Goal: Contribute content: Contribute content

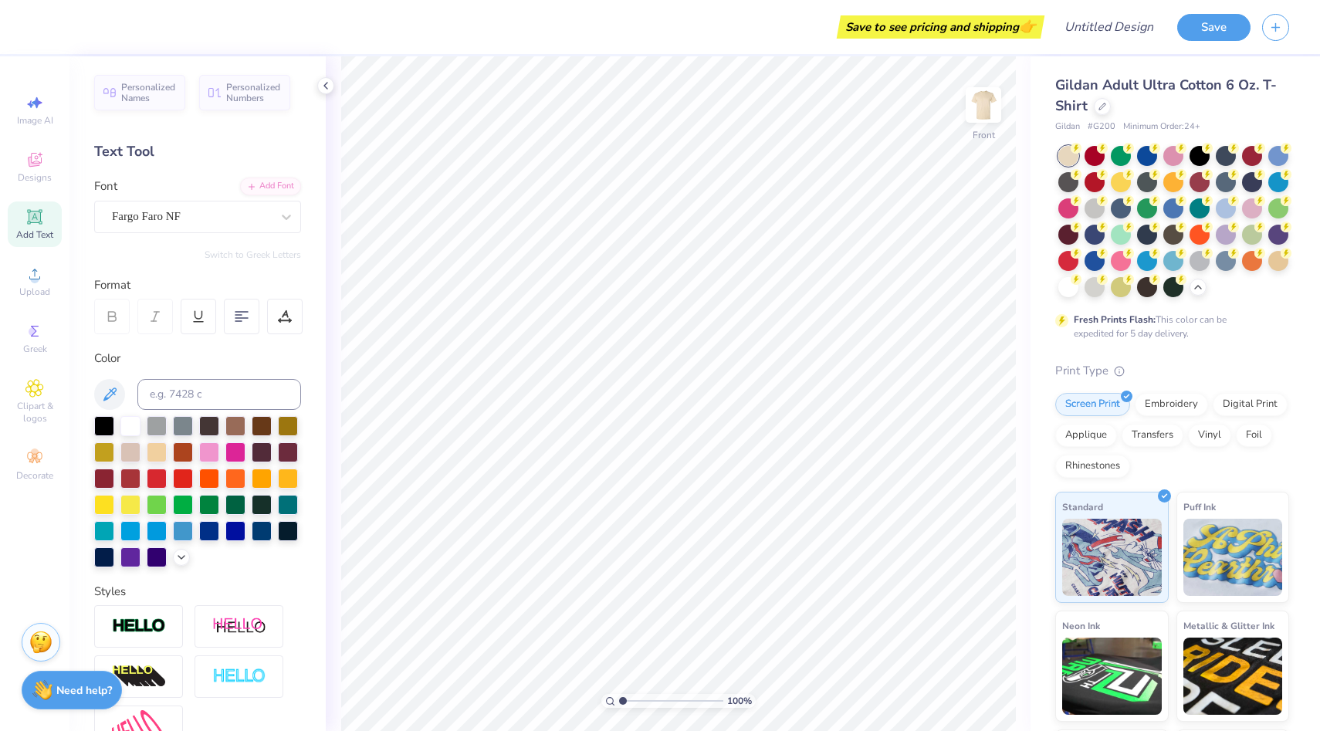
scroll to position [49, 0]
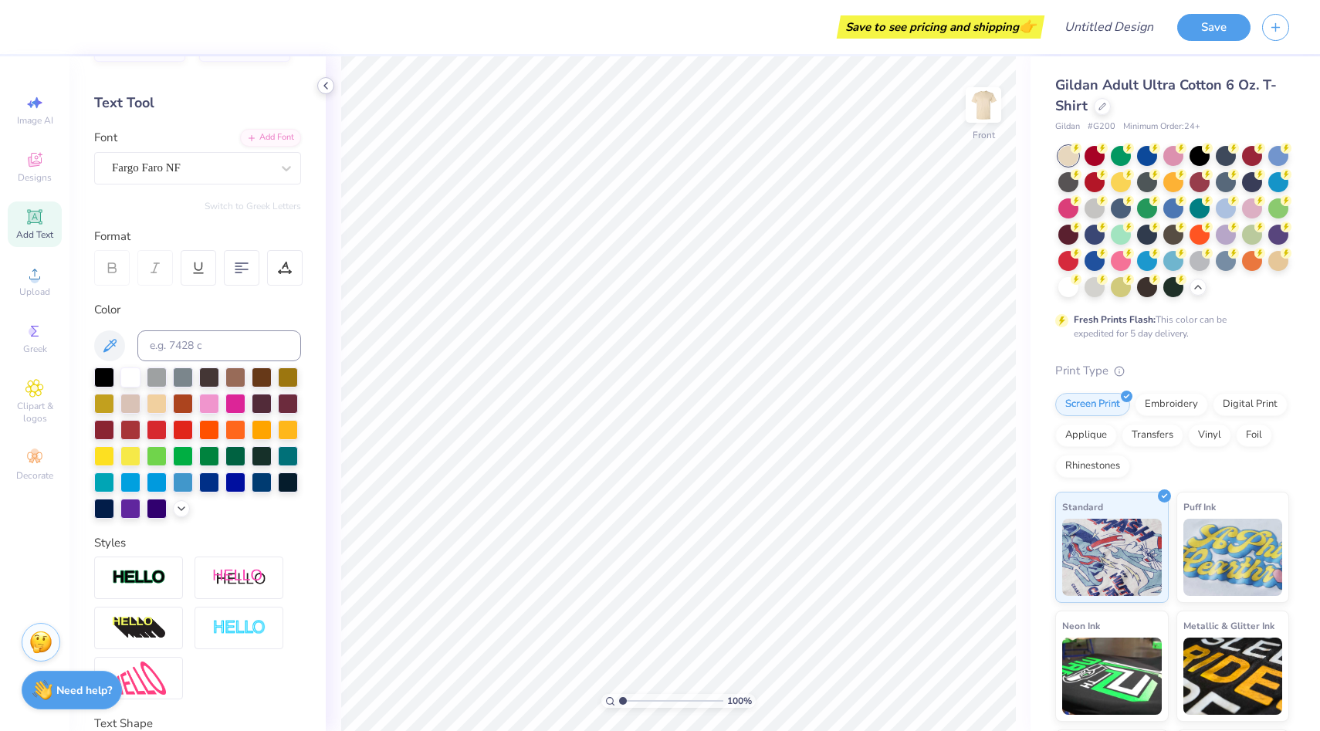
click at [320, 83] on icon at bounding box center [326, 86] width 12 height 12
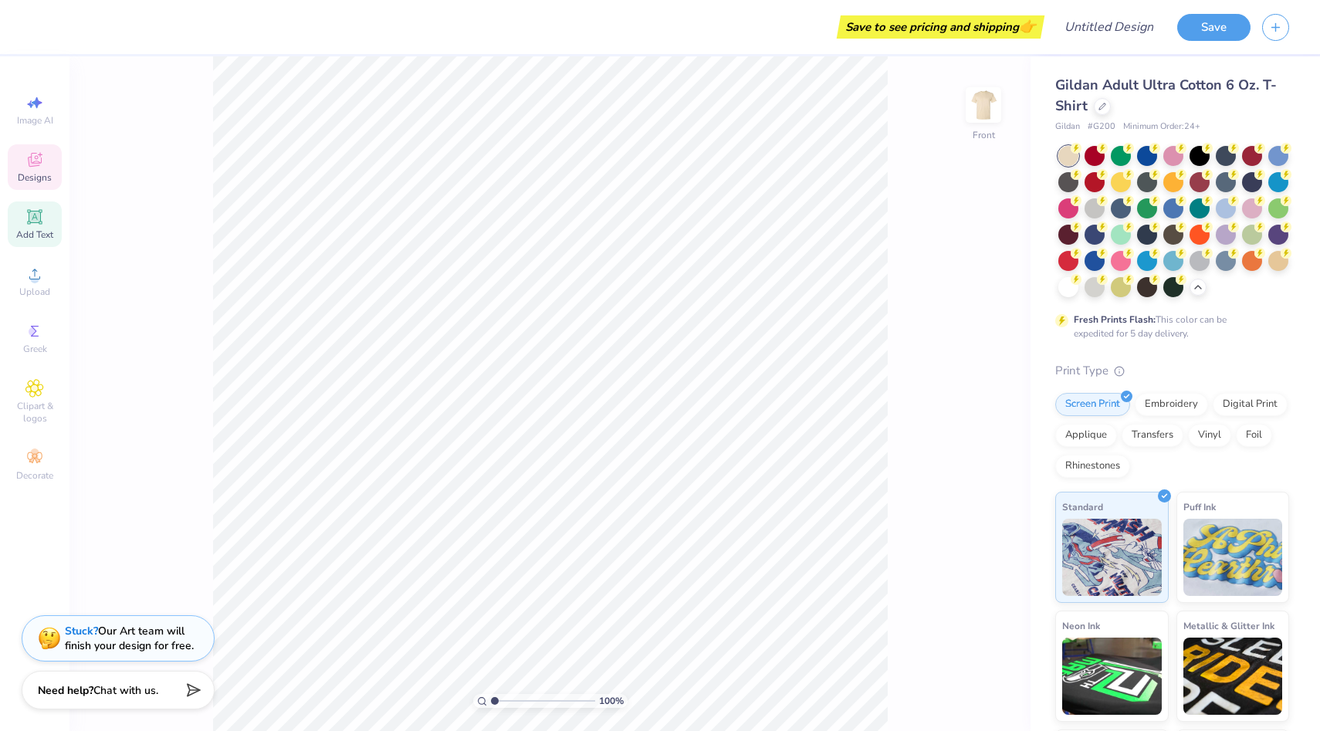
click at [36, 181] on span "Designs" at bounding box center [35, 177] width 34 height 12
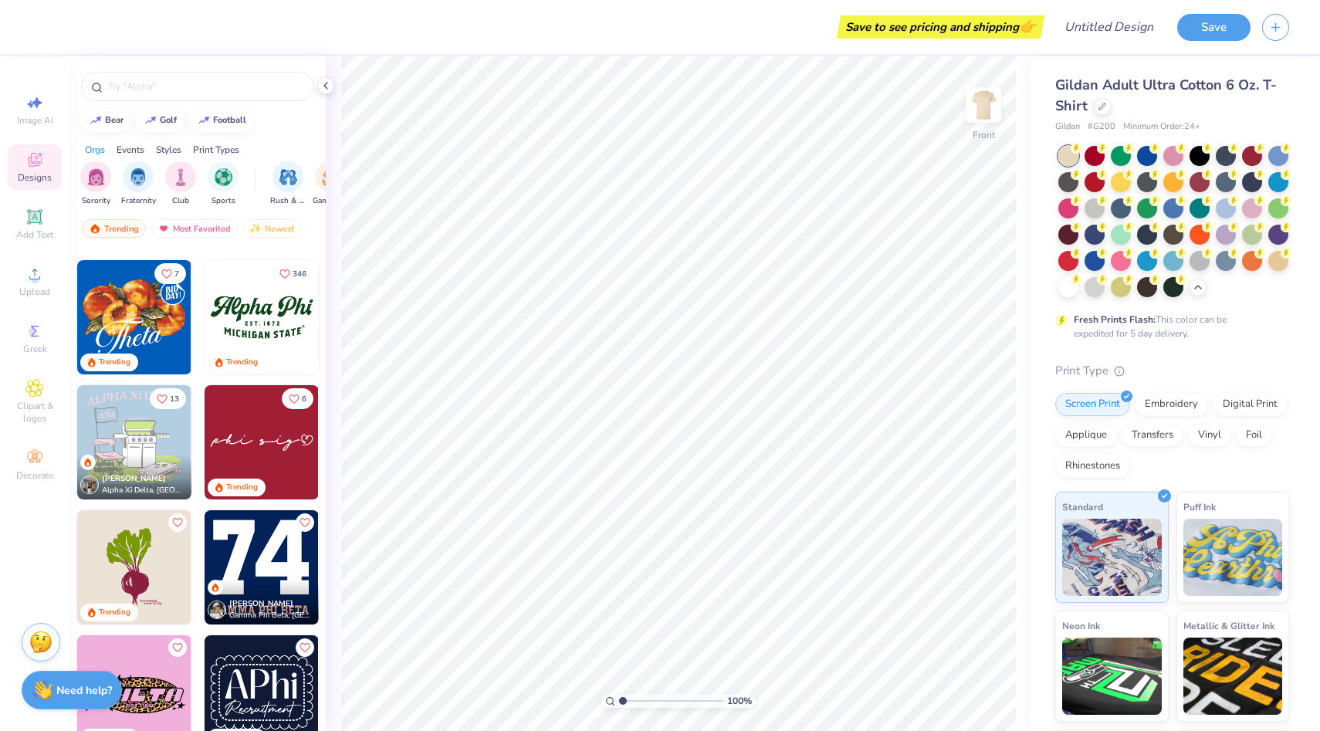
scroll to position [988, 0]
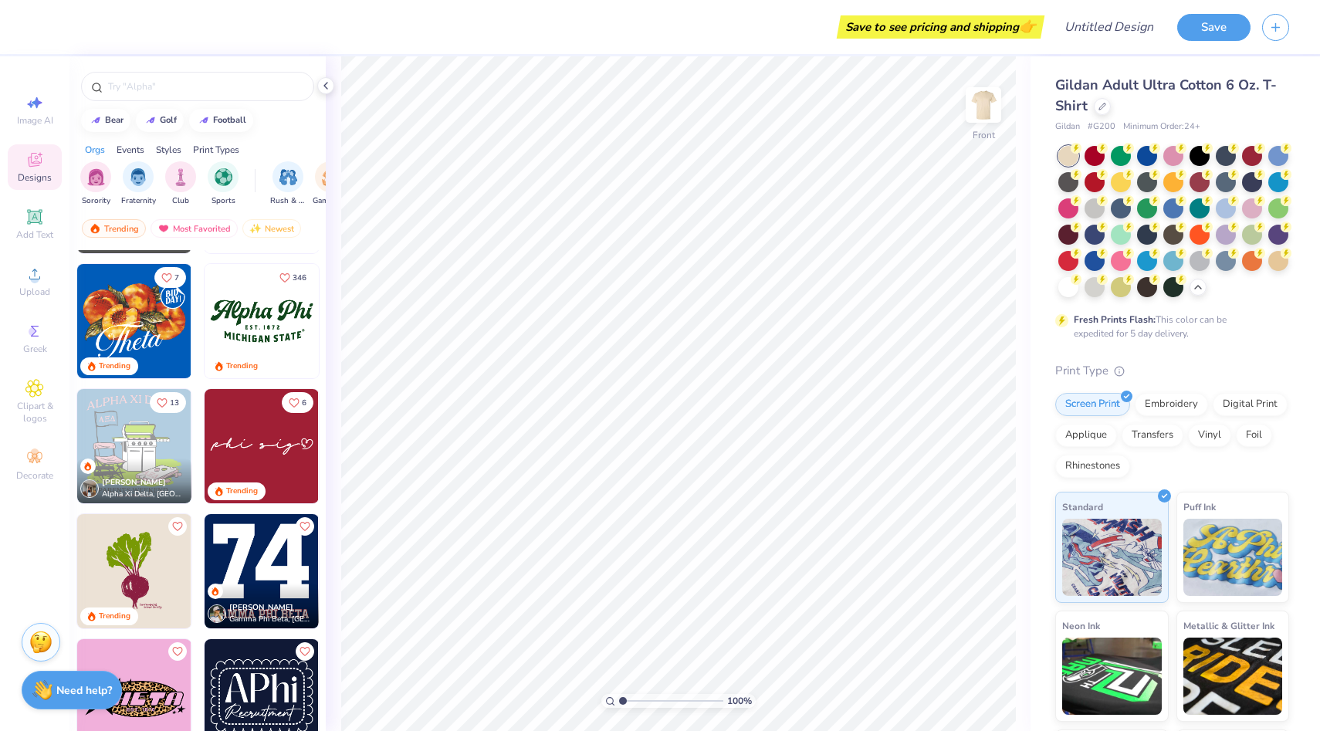
click at [292, 296] on img at bounding box center [262, 321] width 114 height 114
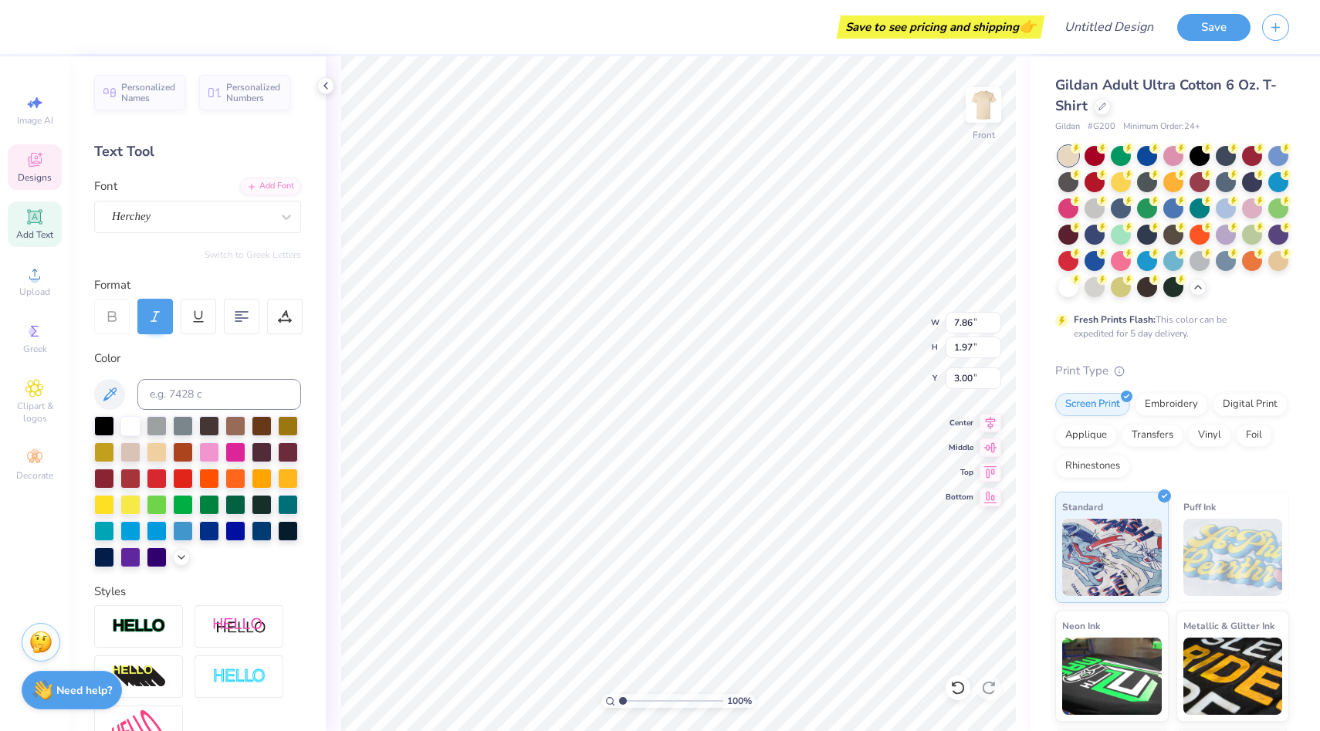
scroll to position [0, 0]
type textarea "A"
type textarea "Society of Women Engineers"
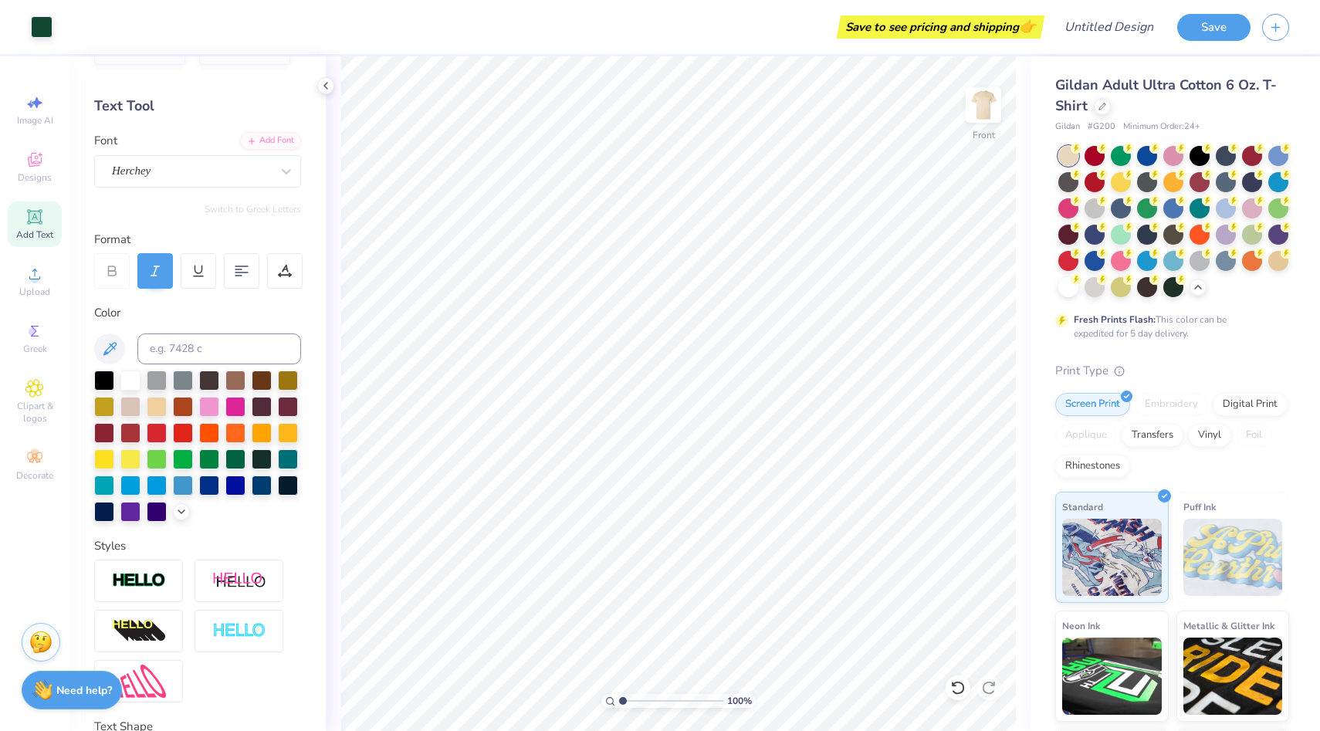
scroll to position [55, 0]
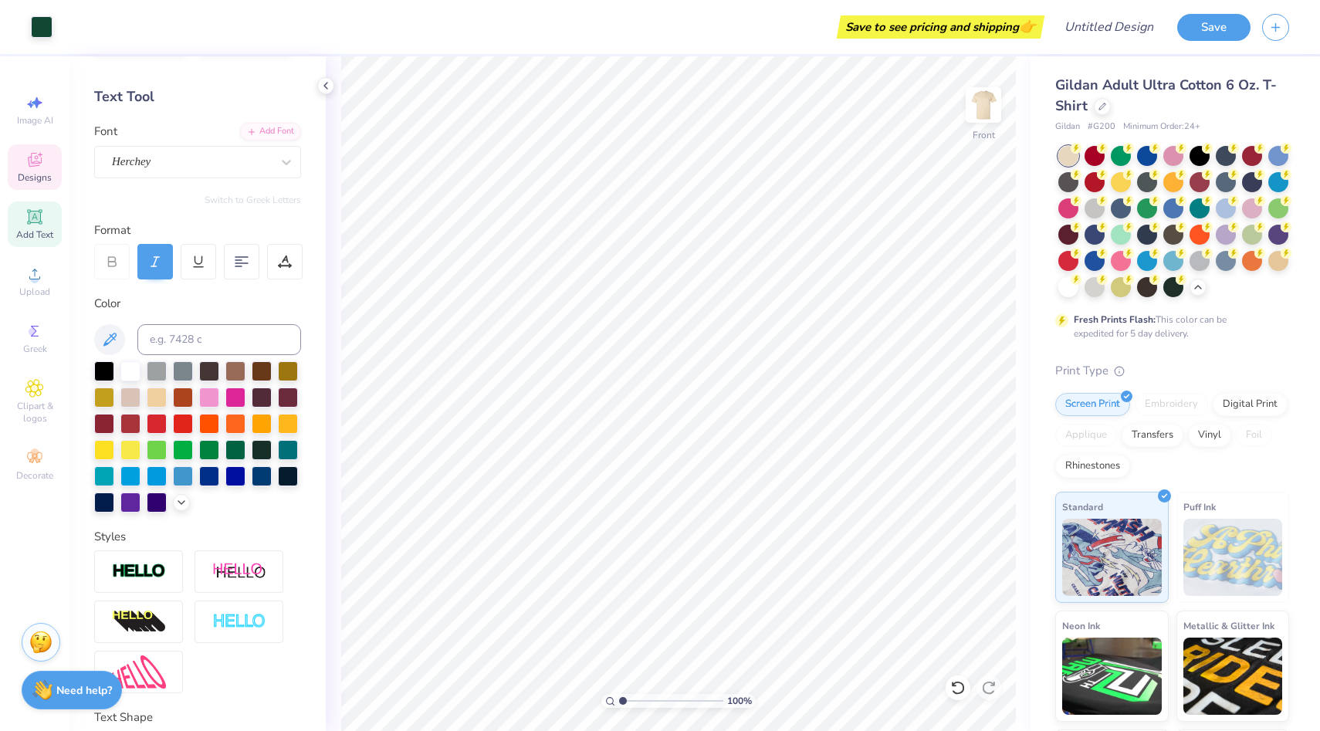
click at [30, 164] on icon at bounding box center [35, 162] width 12 height 10
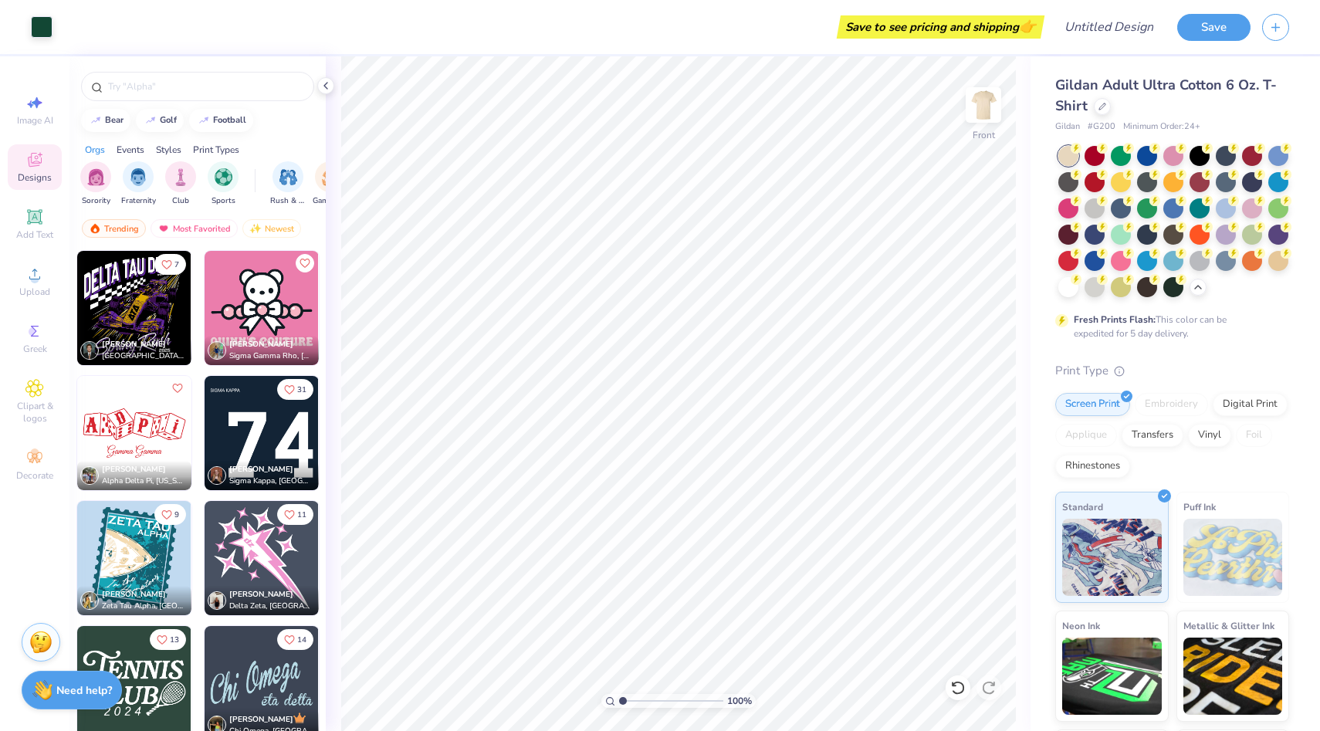
scroll to position [9617, 0]
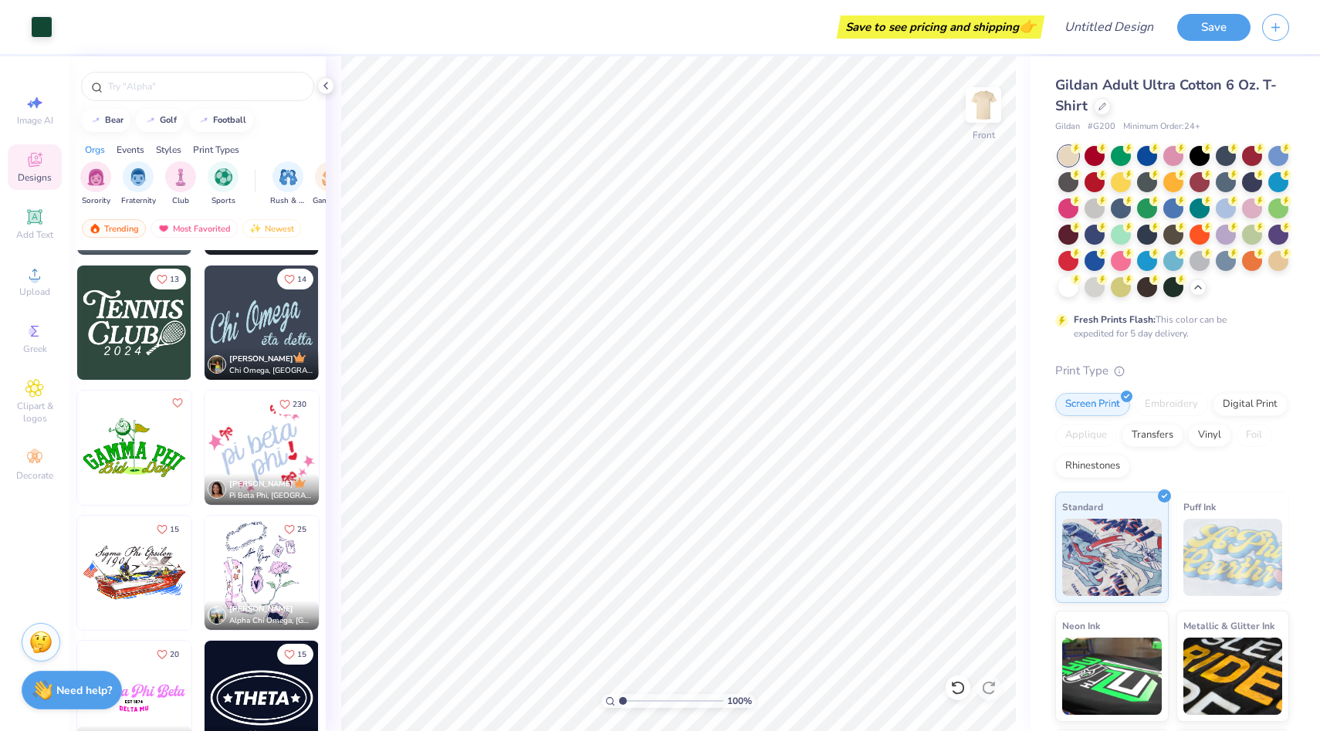
click at [150, 326] on img at bounding box center [134, 323] width 114 height 114
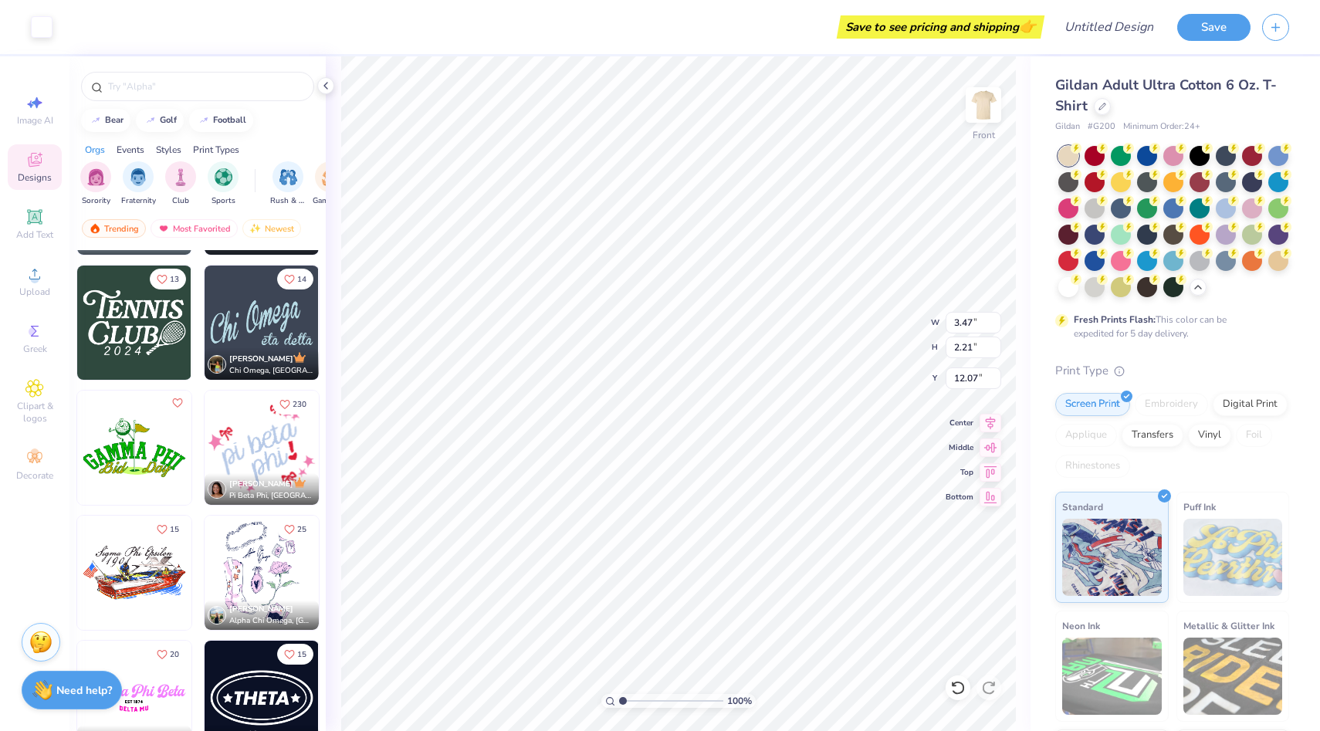
type input "12.07"
type input "8.77"
type input "5.59"
type input "8.70"
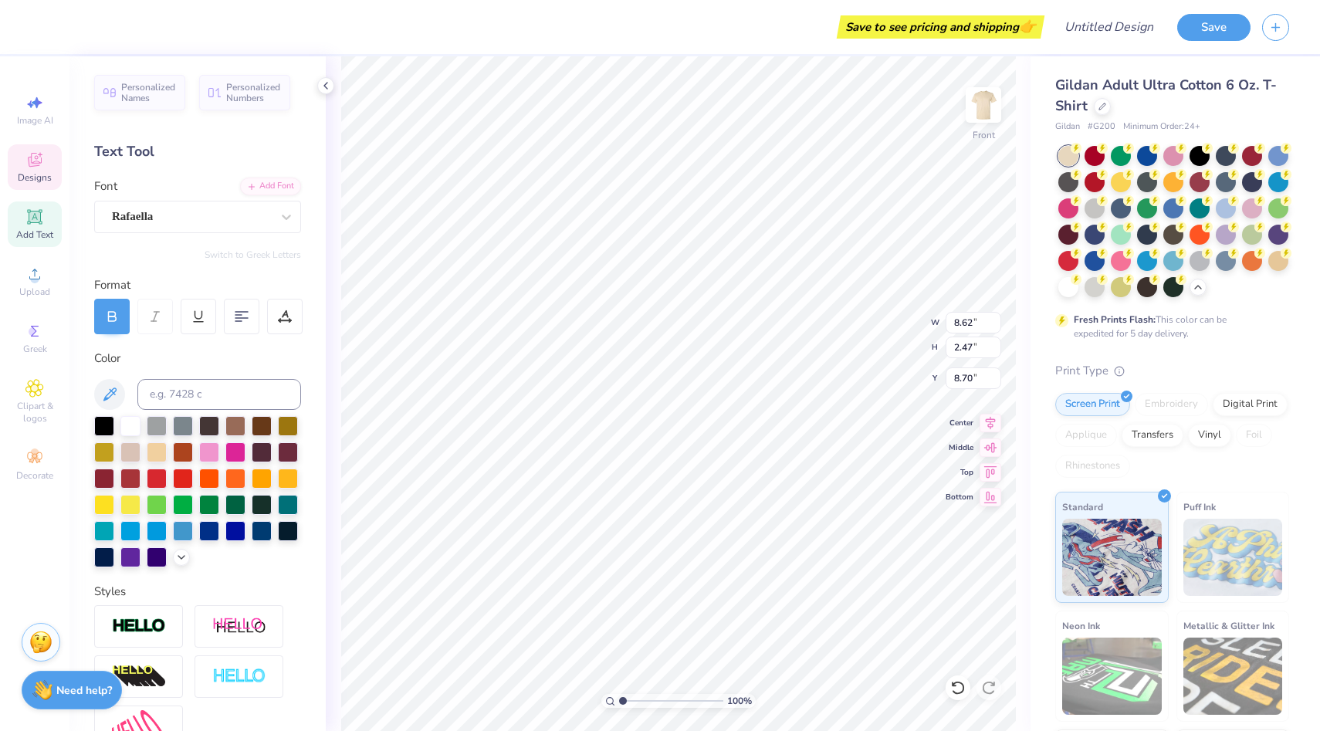
scroll to position [0, 2]
type textarea "Society of"
type input "5.99"
type input "2.04"
type input "11.34"
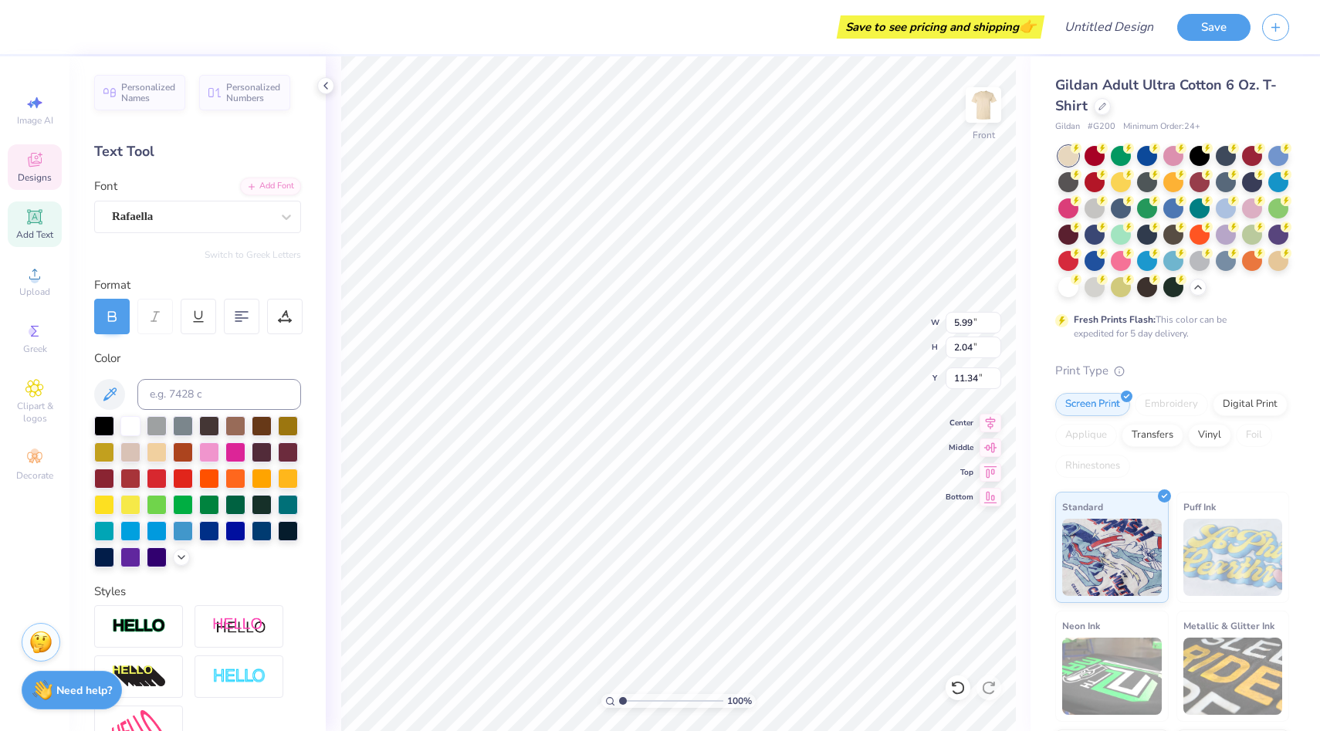
type input "5.99"
type input "2.04"
type input "11.34"
type textarea "Women"
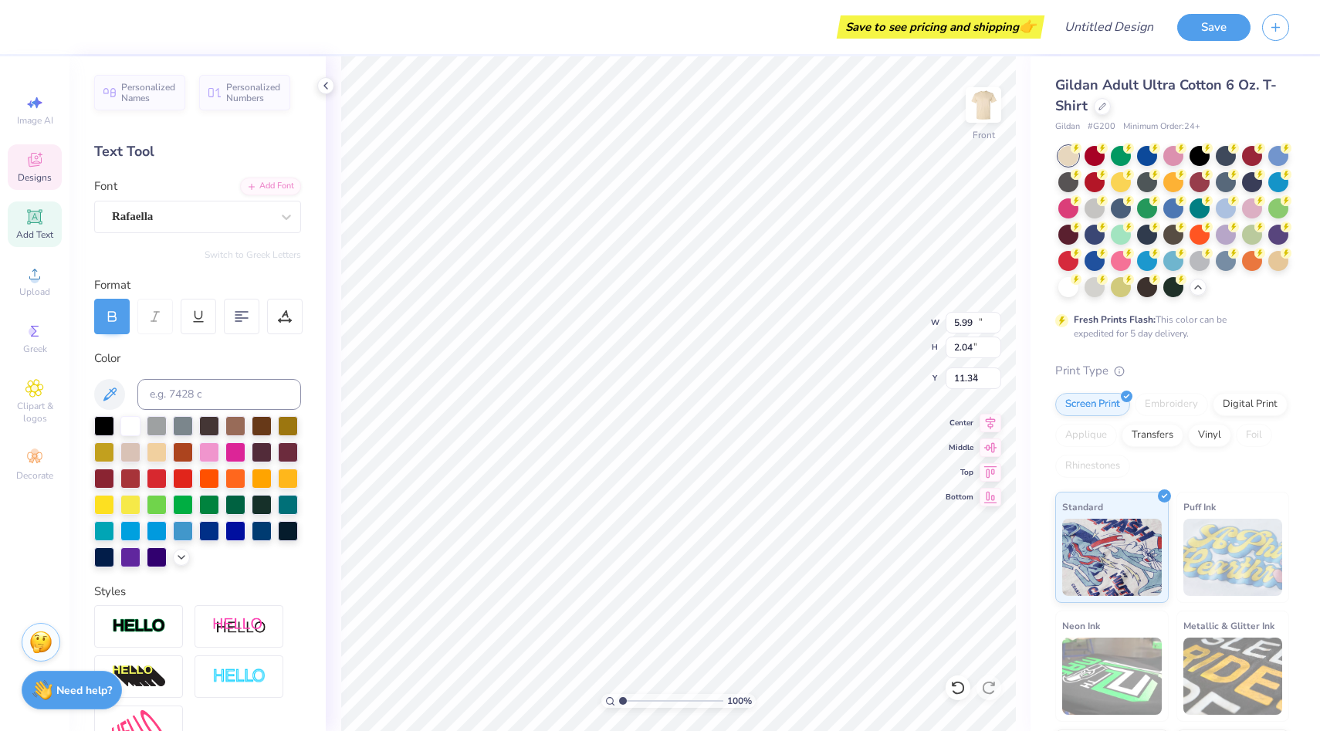
type input "13.49"
type input "2.67"
type input "8.86"
type input "10.07"
type input "1.98"
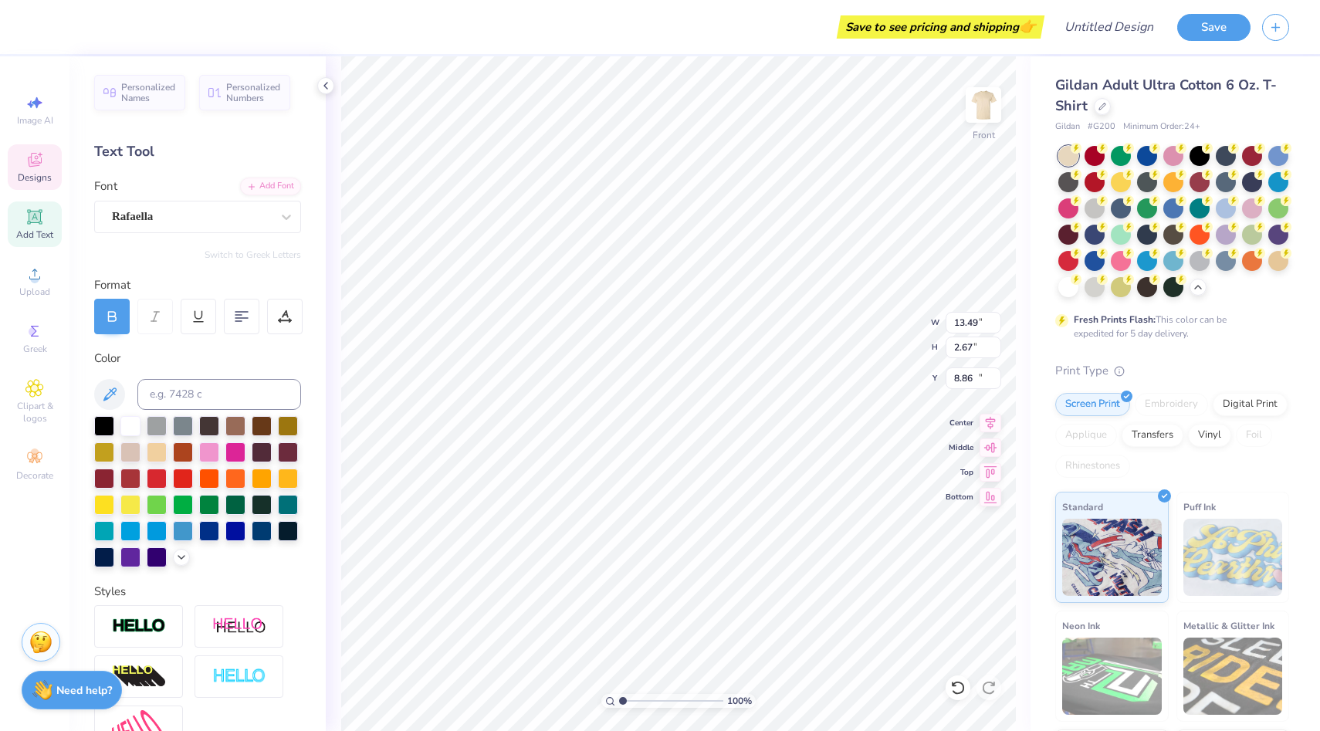
type input "11.37"
type input "1.78"
type input "1.67"
type input "11.50"
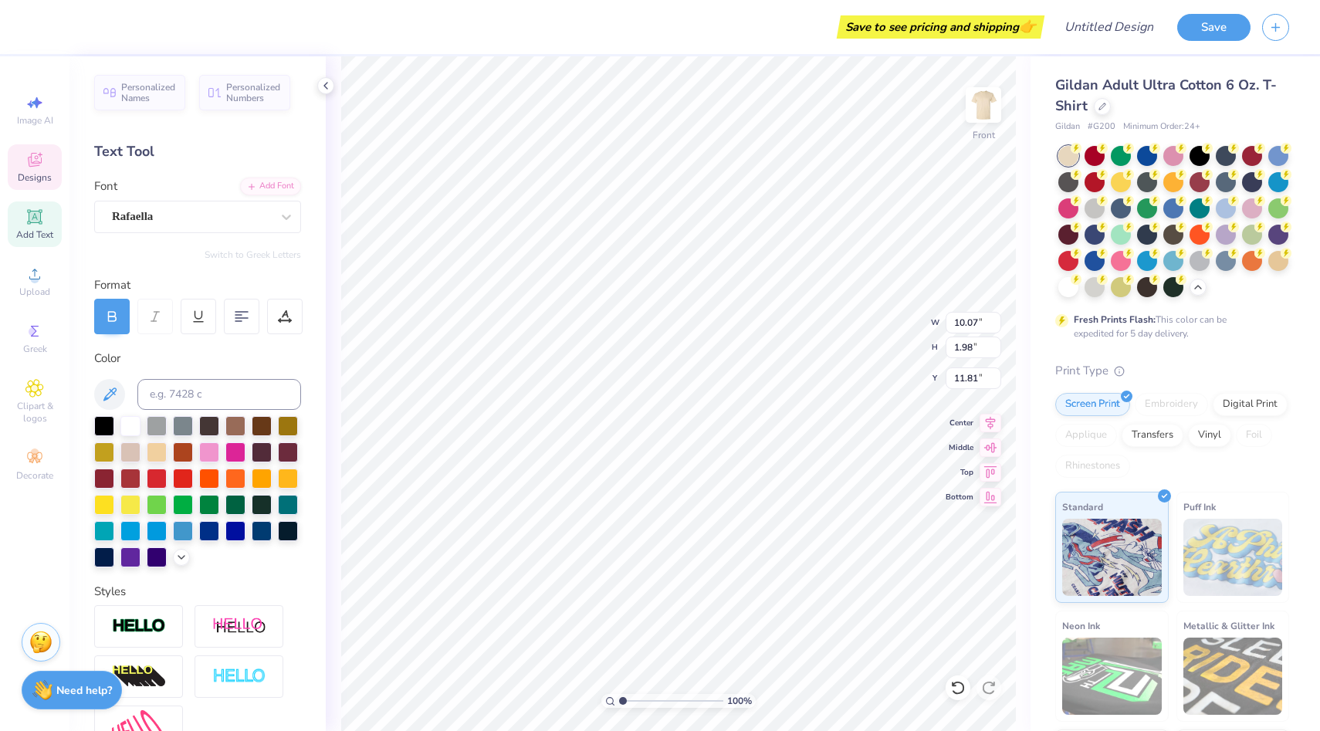
type input "11.81"
type input "2.44"
type input "2.20"
type input "11.18"
type input "10.07"
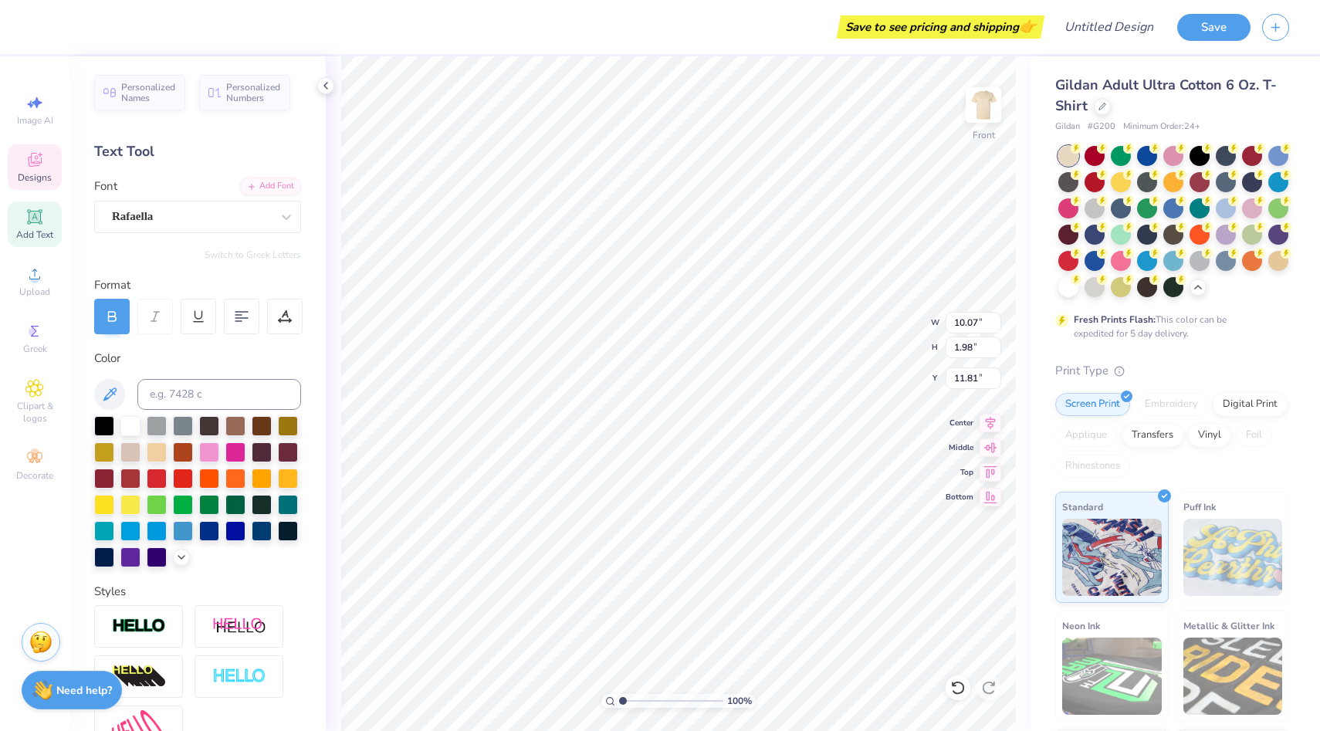
type input "1.98"
type input "11.81"
type textarea "Women Engineers"
type input "13.49"
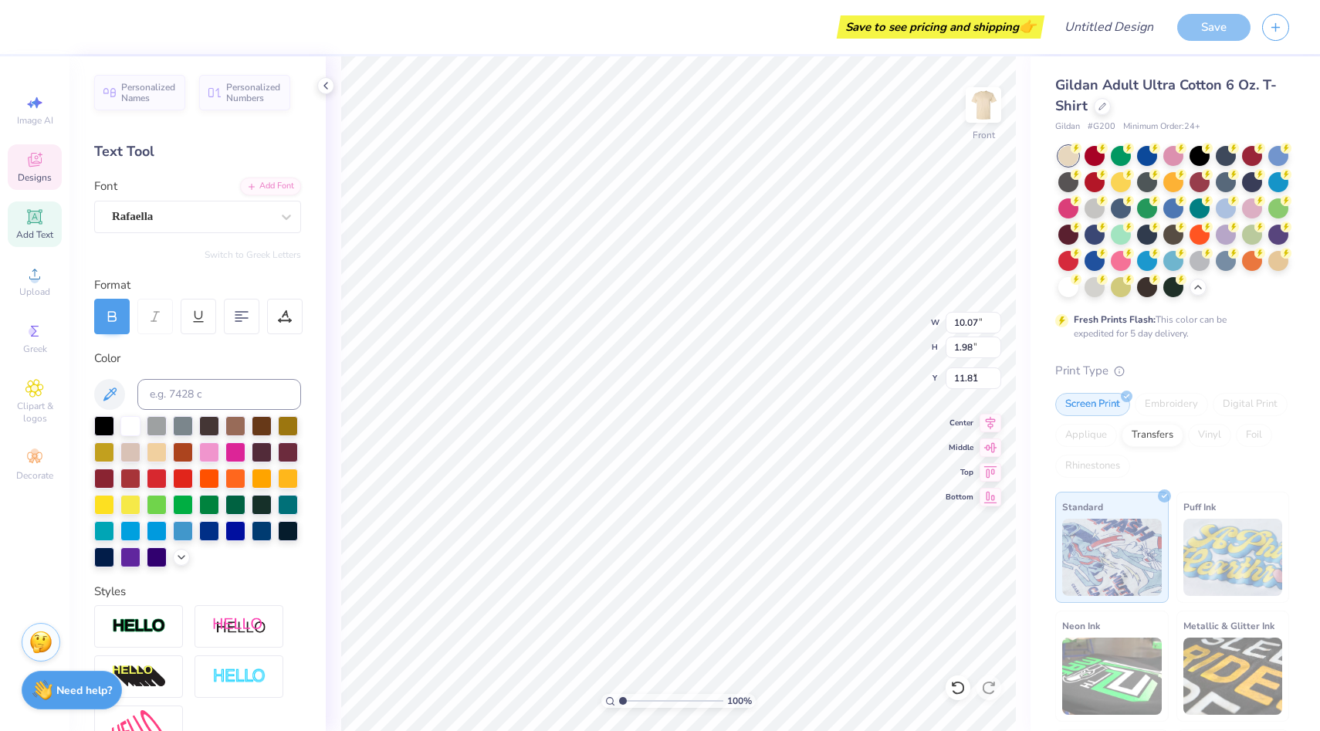
type input "2.67"
type input "7.81"
type input "8.20"
type input "1.62"
type input "8.85"
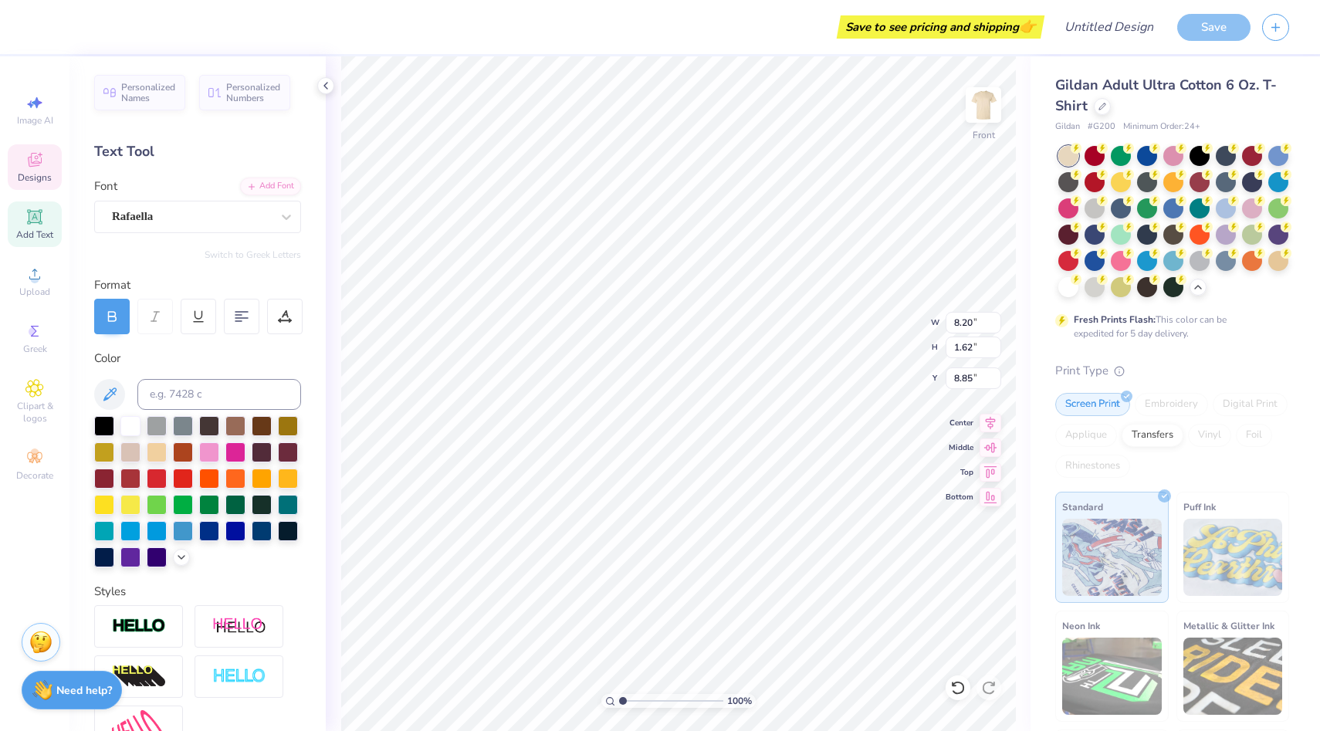
type input "15.70"
type input "2.11"
type input "11.78"
type input "12.85"
type input "1.73"
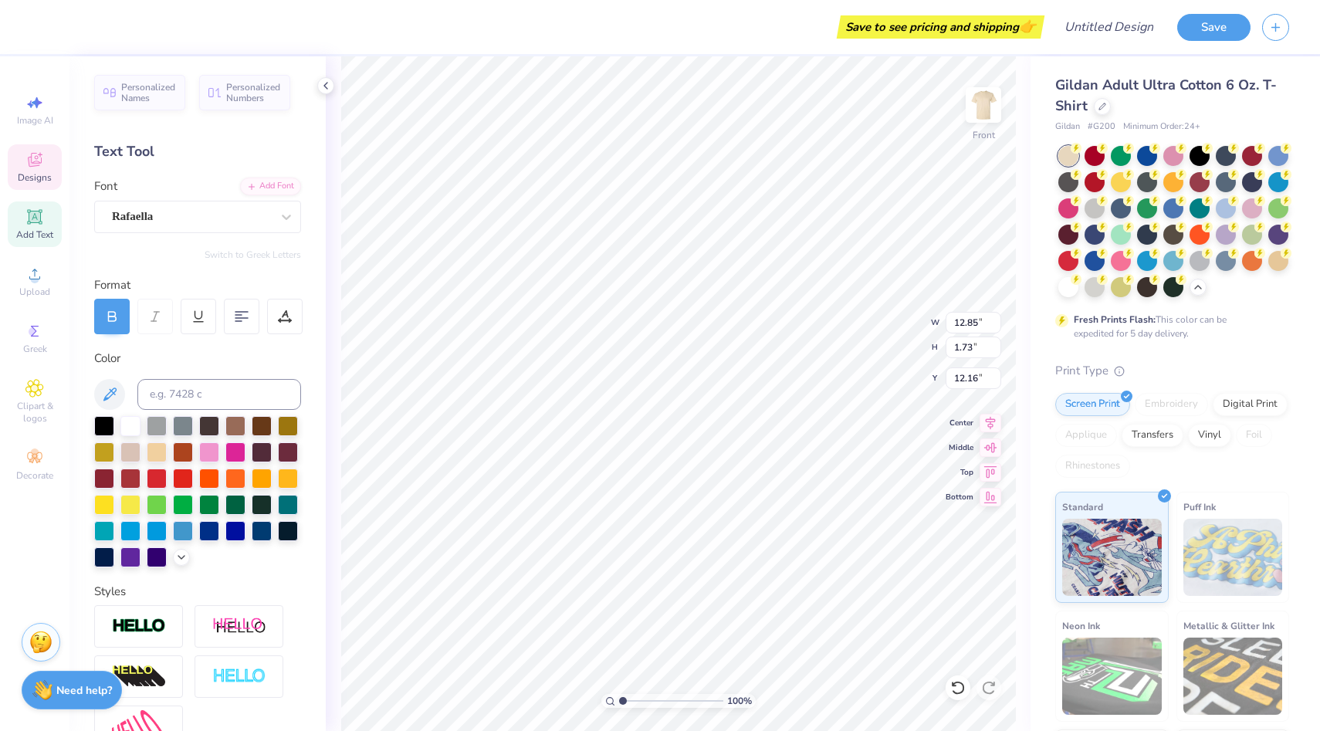
type input "10.48"
type input "8.20"
type input "1.62"
type input "8.85"
type input "1.10"
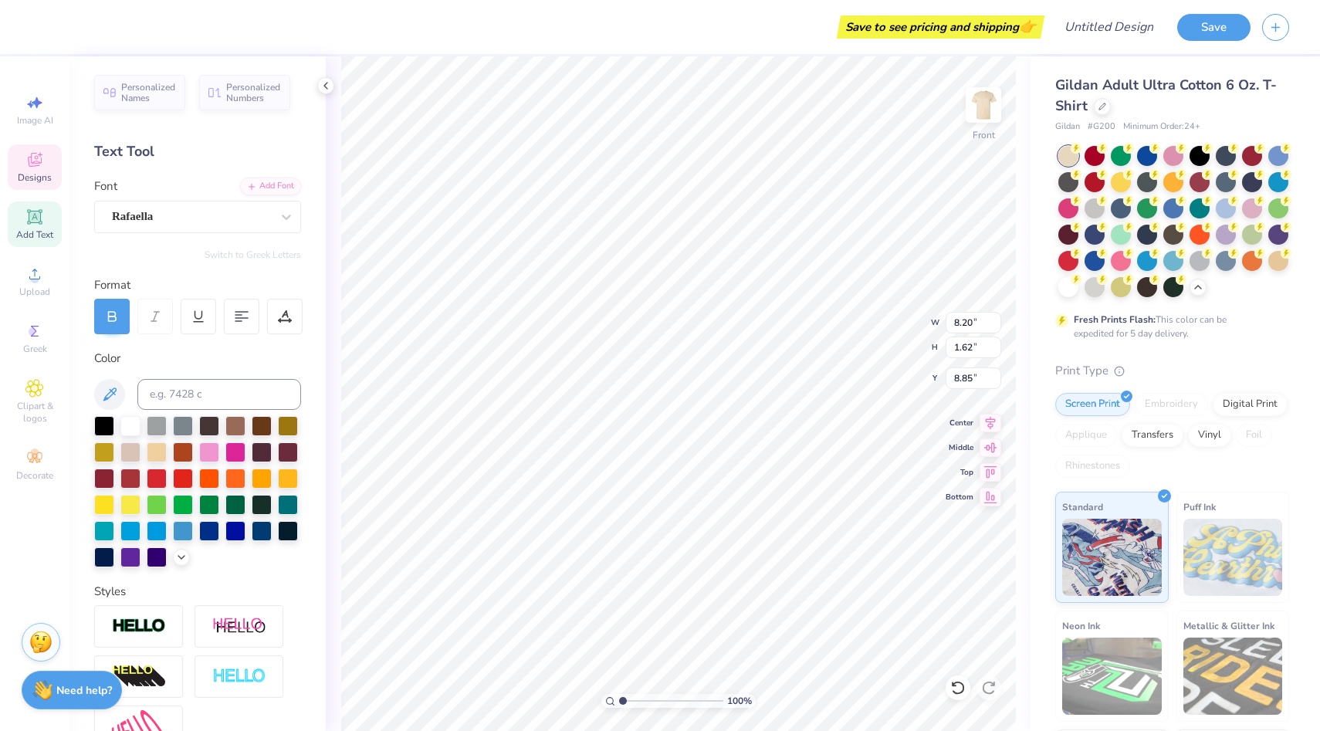
type input "0.98"
type input "13.30"
type input "7.33"
type input "1.45"
type input "9.03"
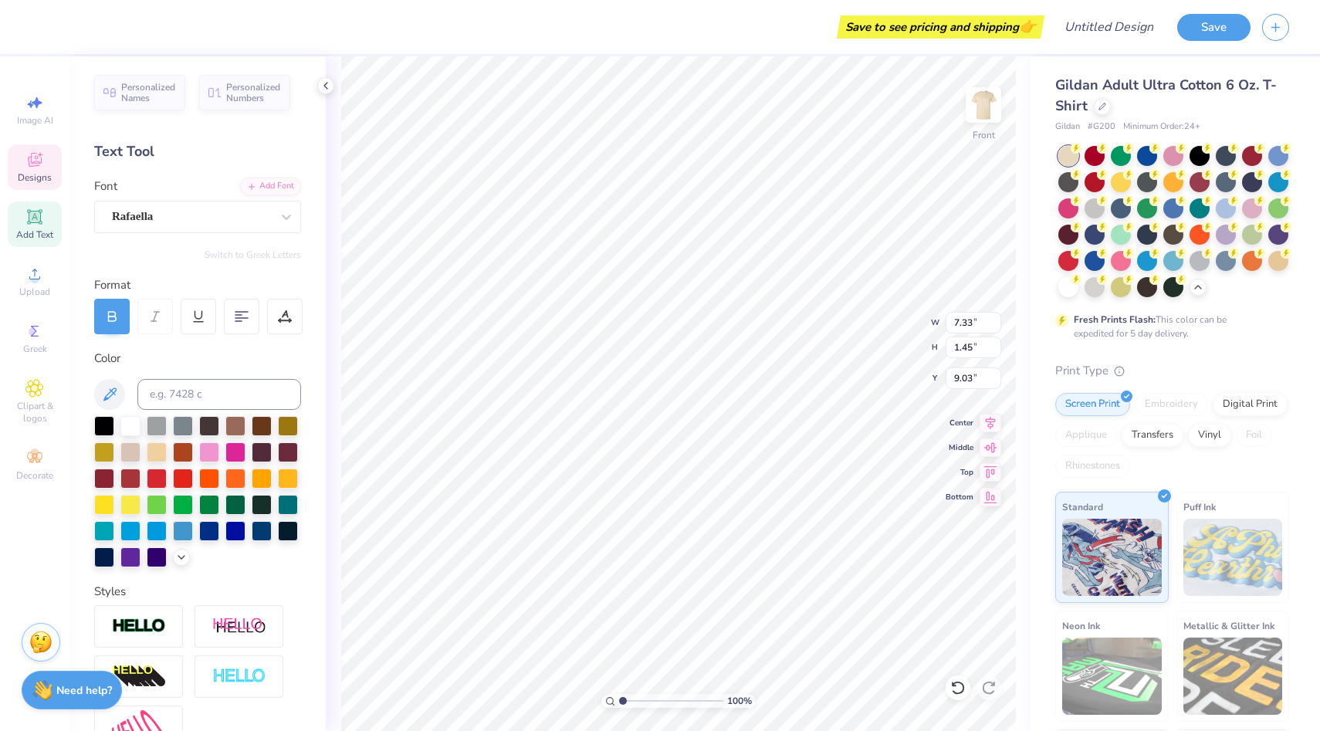
type input "12.85"
type input "1.73"
type input "10.48"
type input "2.67"
type input "0.33"
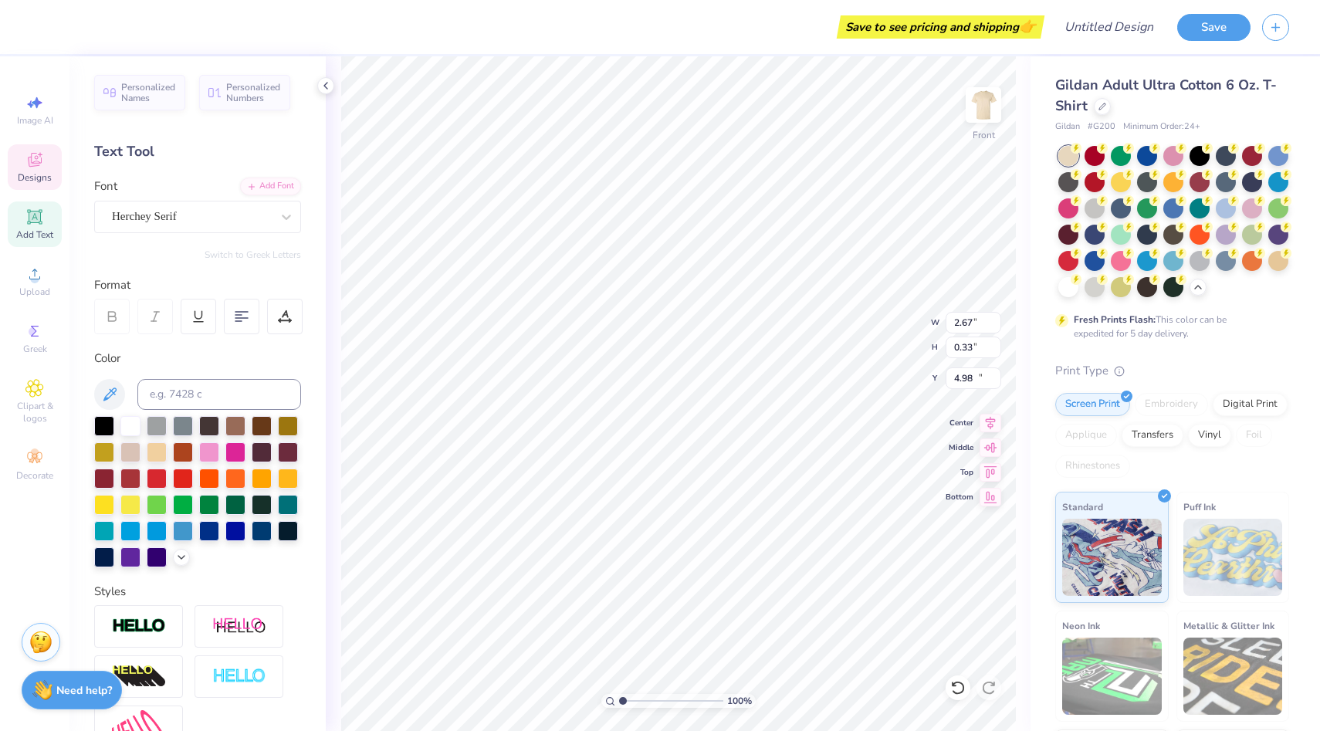
type input "12.74"
type input "6.00"
type input "0.89"
type input "15.42"
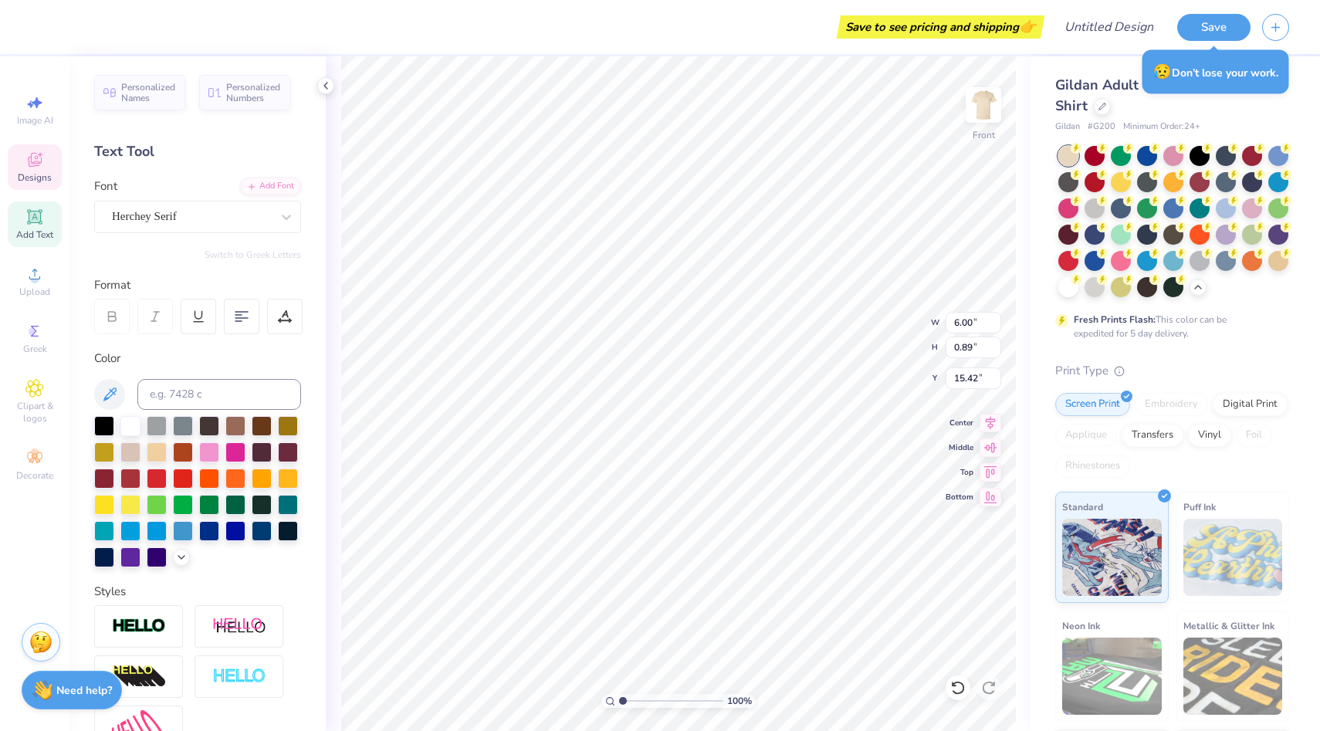
type textarea "M"
type textarea "[GEOGRAPHIC_DATA][US_STATE]"
click at [128, 425] on div at bounding box center [130, 425] width 20 height 20
type input "8.73"
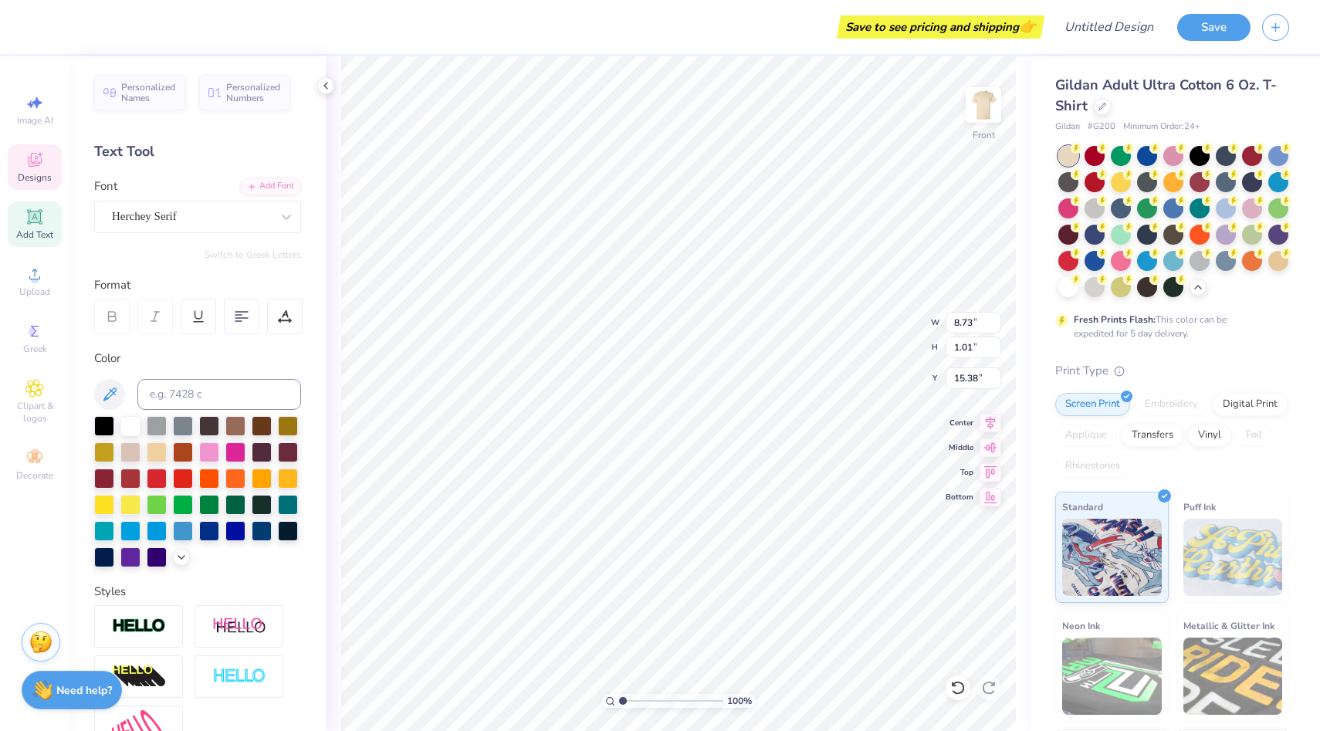
type input "1.01"
type input "15.38"
type input "1.10"
type input "0.98"
type input "13.30"
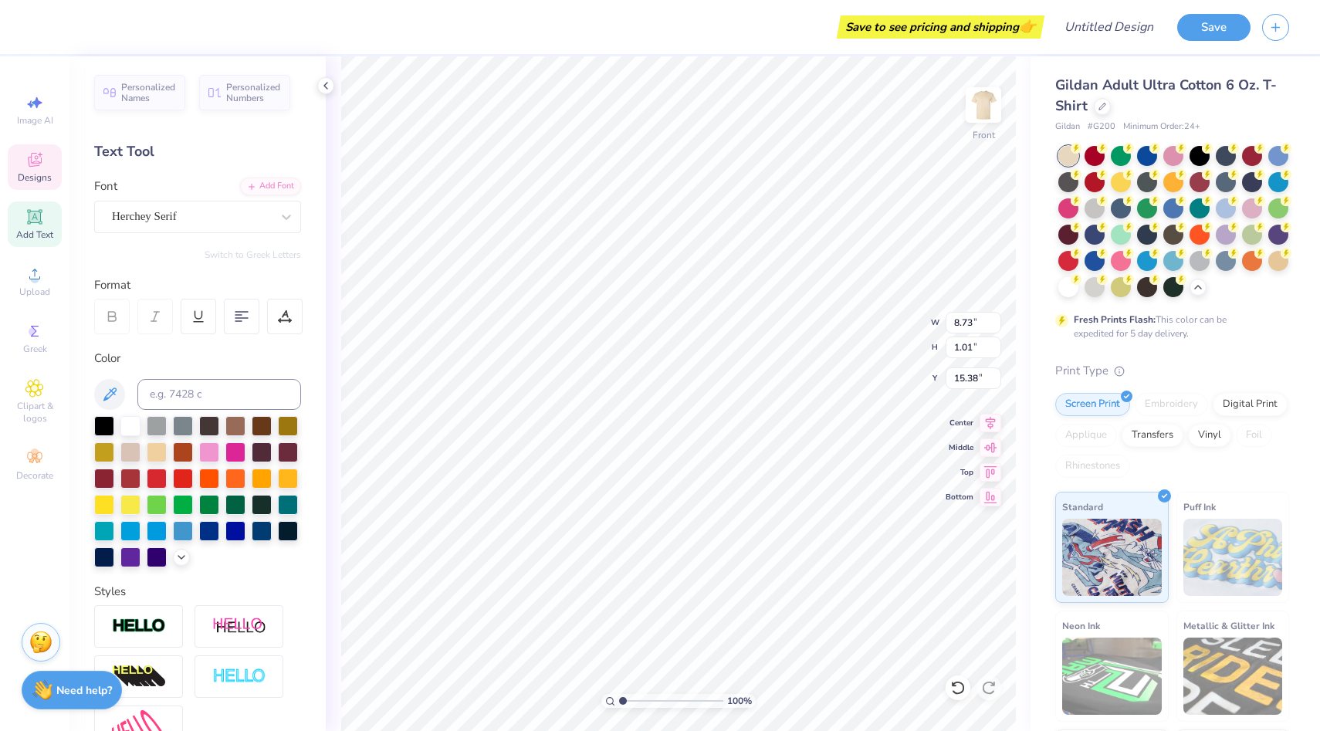
type input "12.99"
type input "14.00"
type input "2.67"
type input "0.33"
type input "12.74"
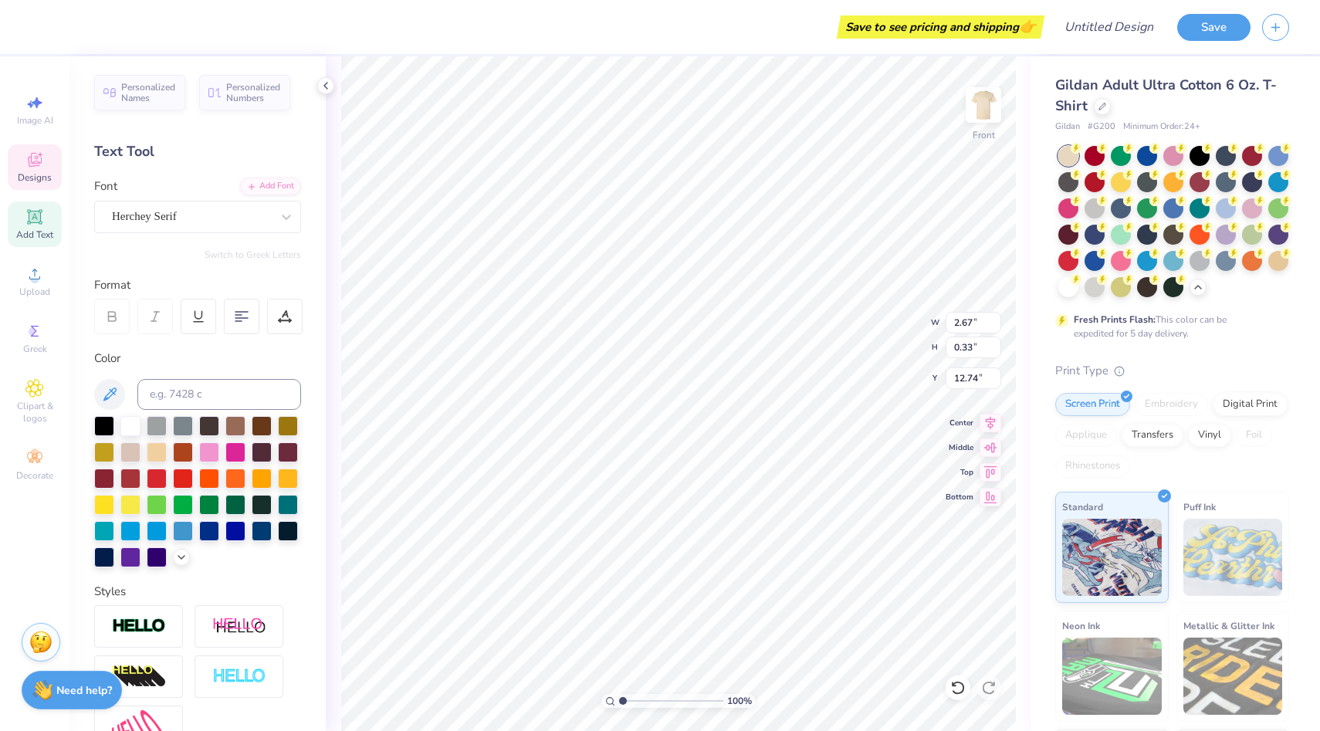
scroll to position [0, 3]
type textarea "E S T . 1 9 5 8"
type input "7.33"
type input "1.45"
type input "9.03"
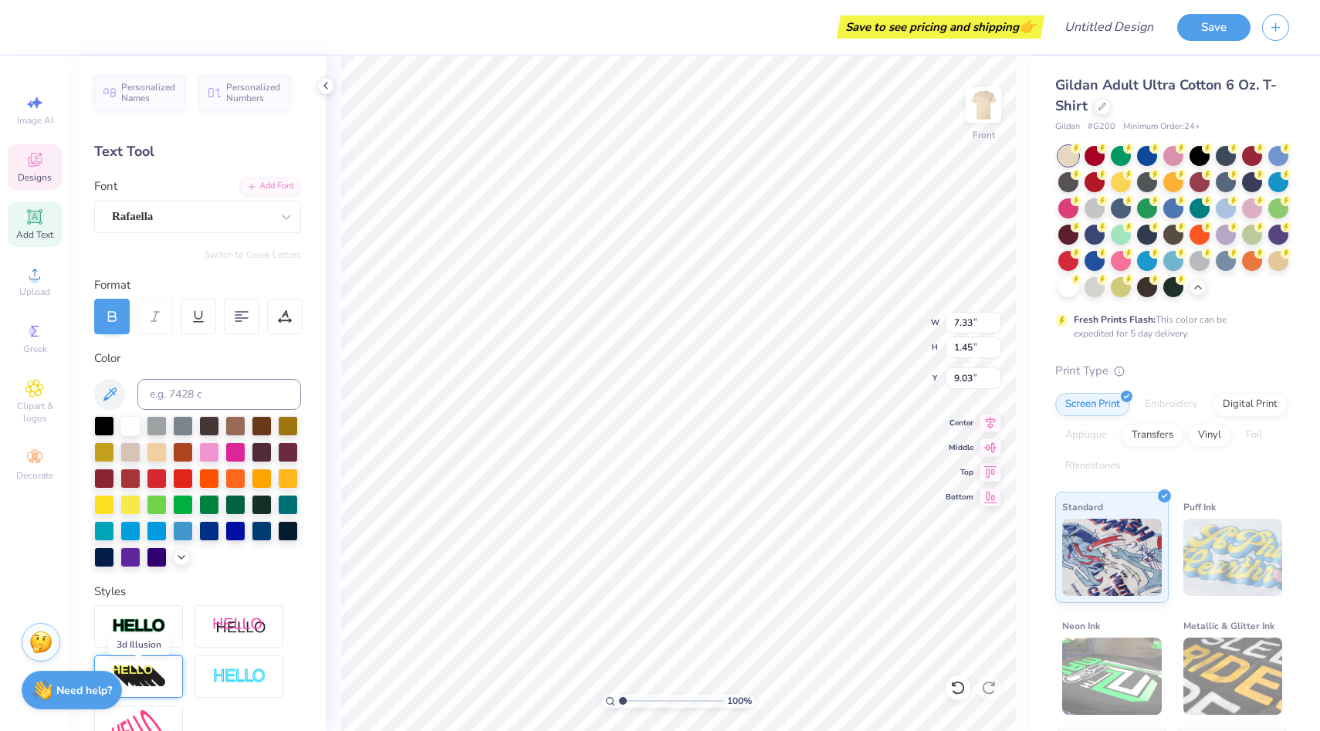
click at [155, 672] on img at bounding box center [139, 677] width 54 height 25
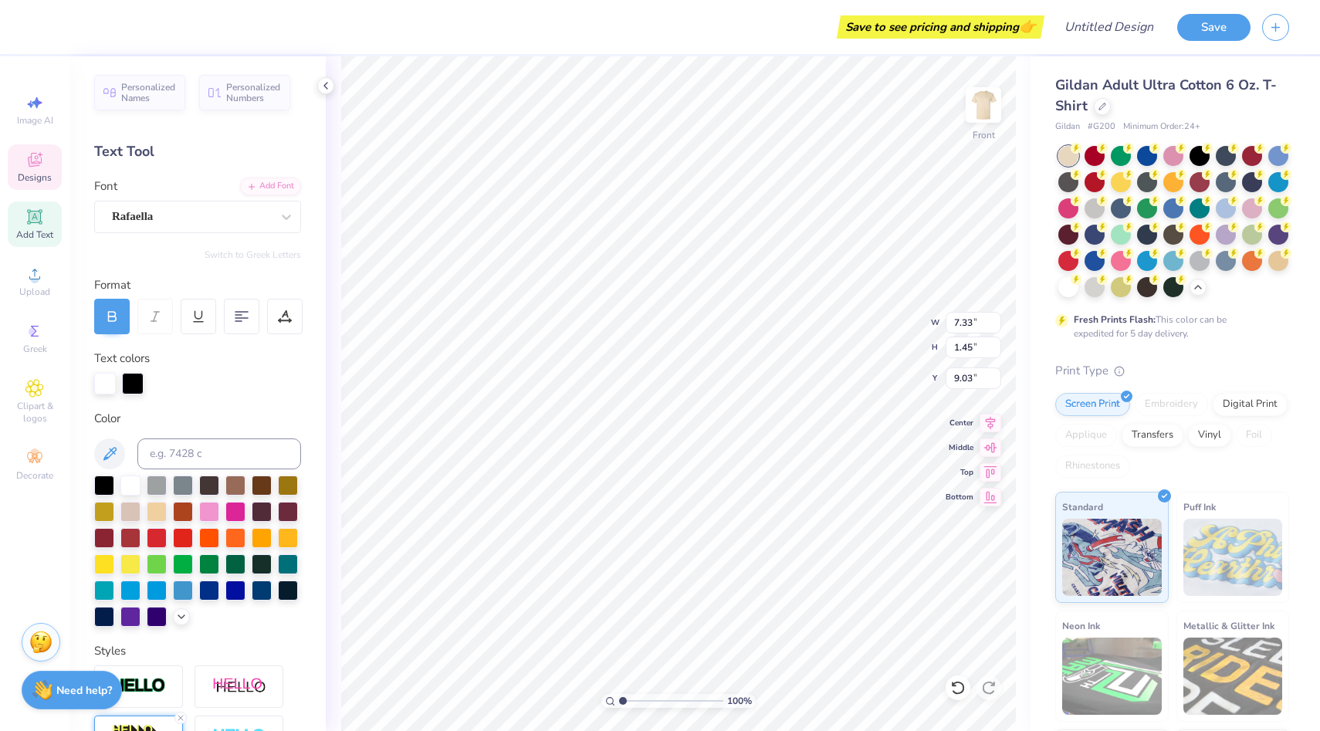
type input "9.54"
type input "1.98"
click at [183, 622] on div at bounding box center [181, 615] width 17 height 17
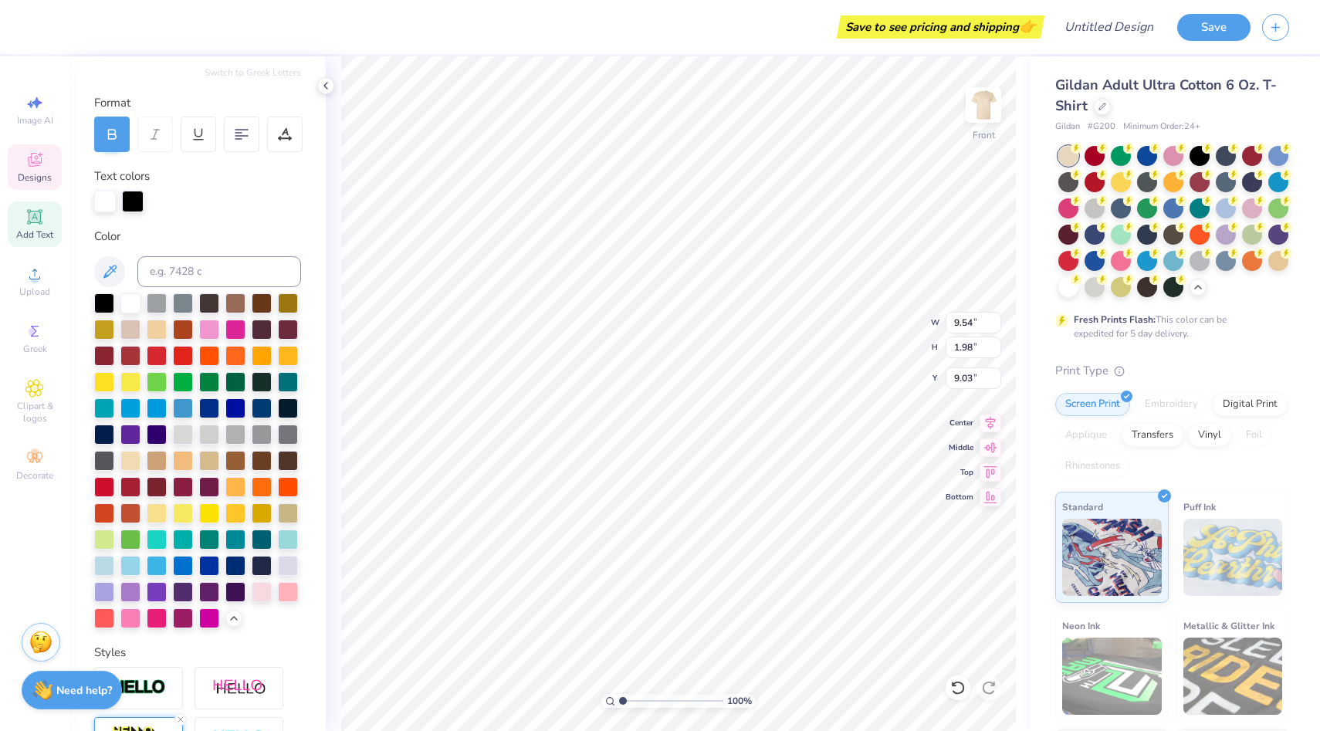
scroll to position [185, 0]
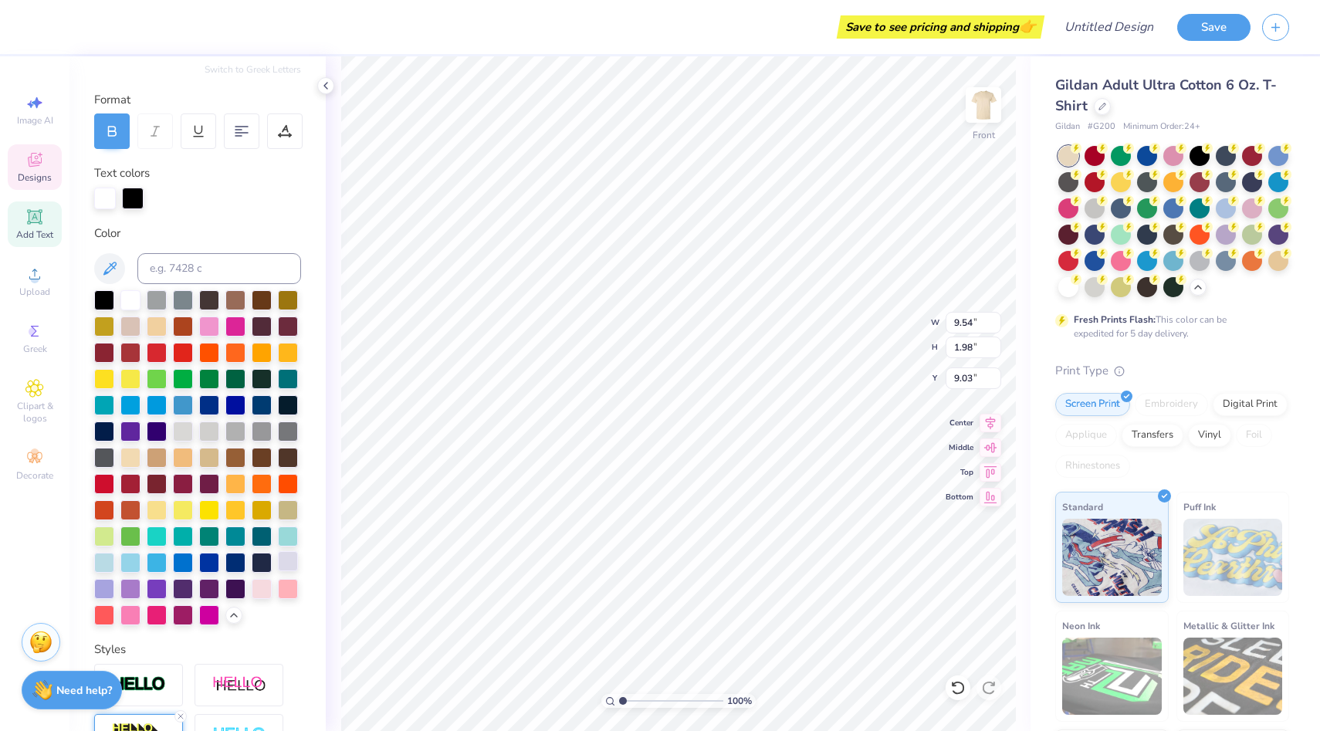
click at [287, 569] on div at bounding box center [288, 561] width 20 height 20
click at [126, 307] on div at bounding box center [130, 299] width 20 height 20
click at [132, 295] on div at bounding box center [130, 299] width 20 height 20
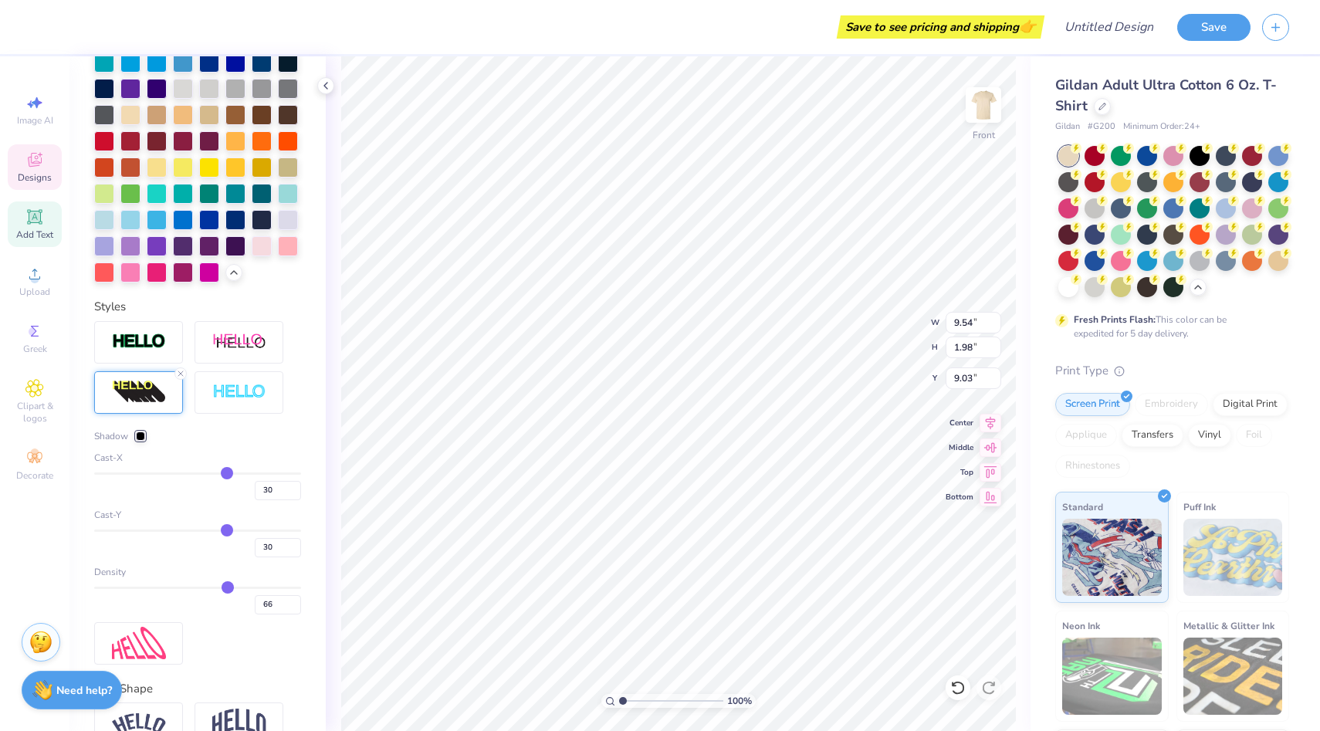
scroll to position [581, 0]
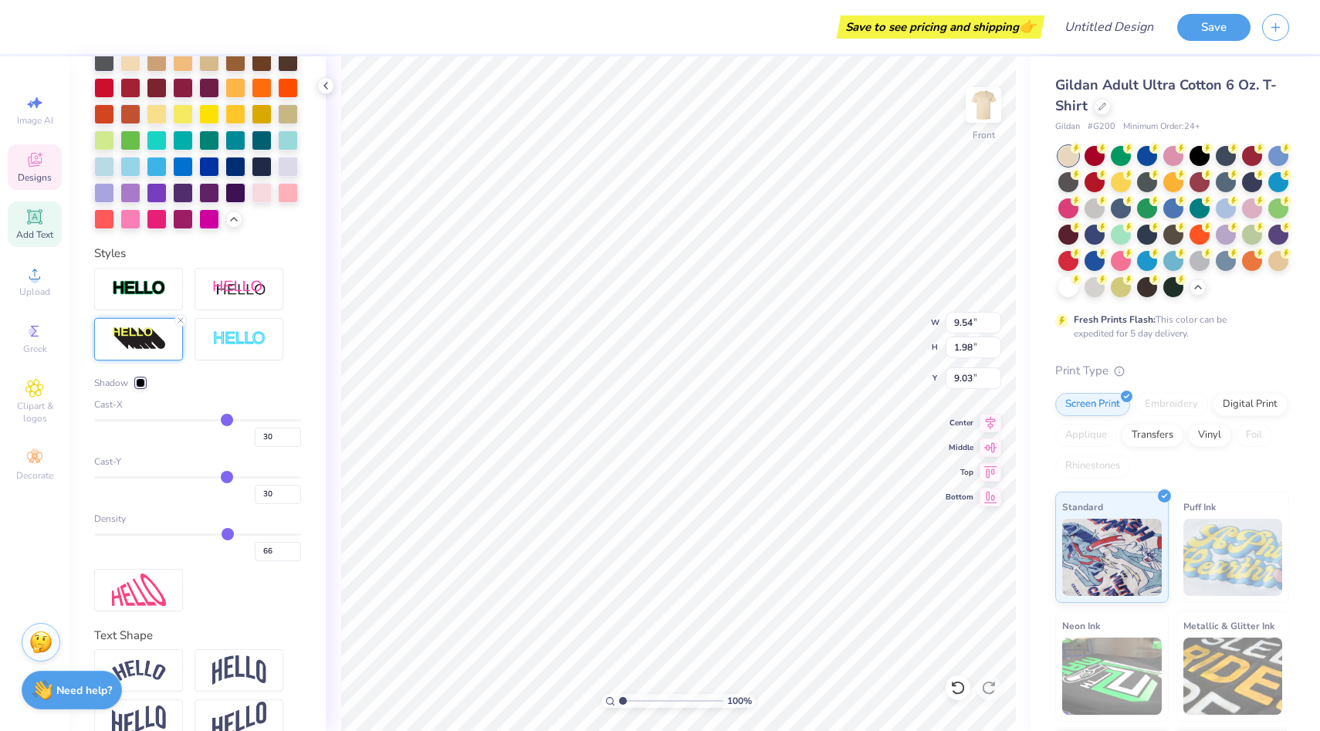
click at [139, 385] on div at bounding box center [140, 382] width 9 height 9
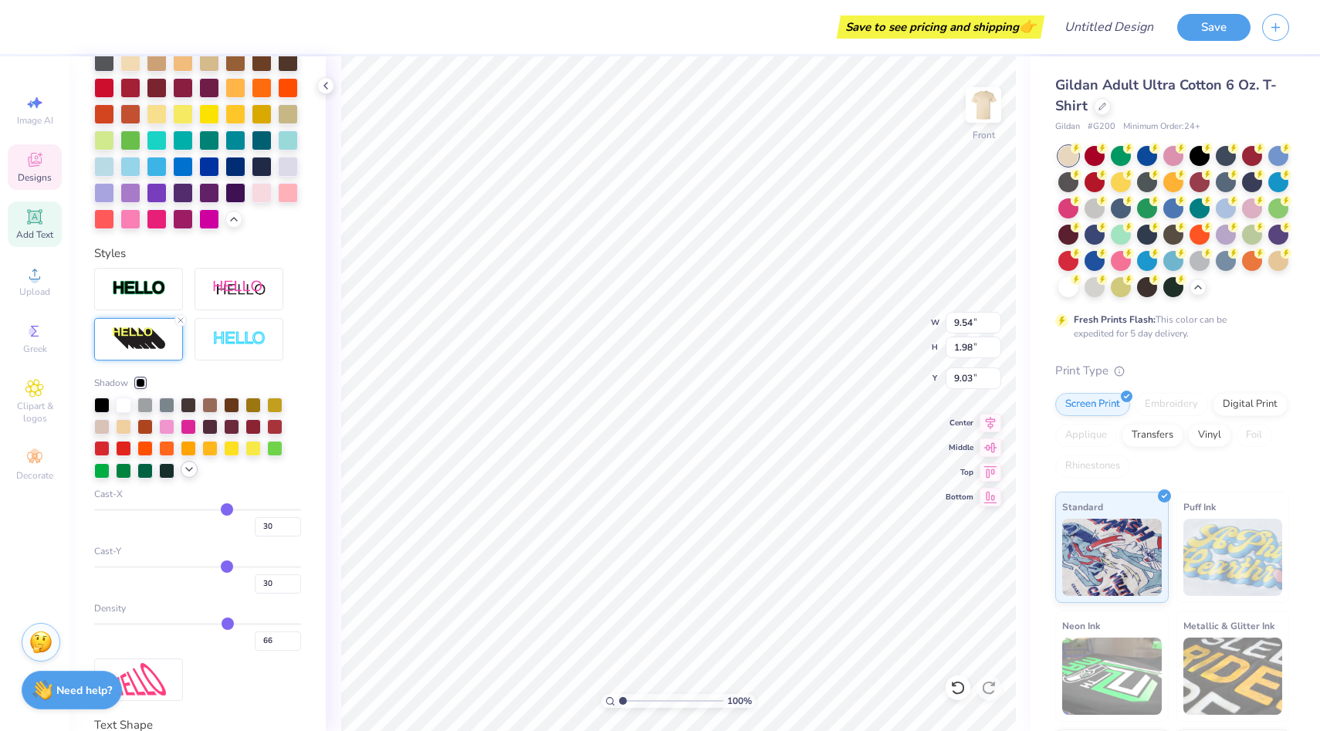
click at [189, 468] on icon at bounding box center [189, 469] width 12 height 12
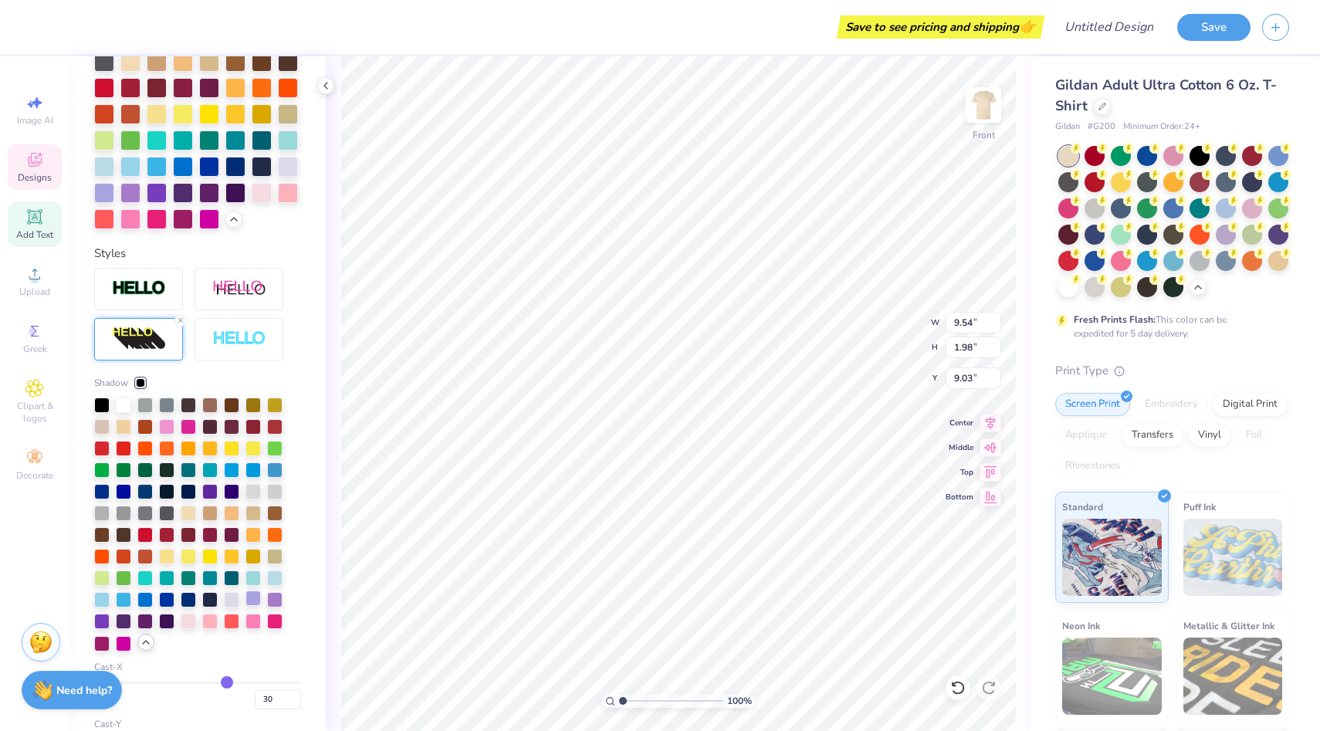
click at [256, 598] on div at bounding box center [253, 598] width 15 height 15
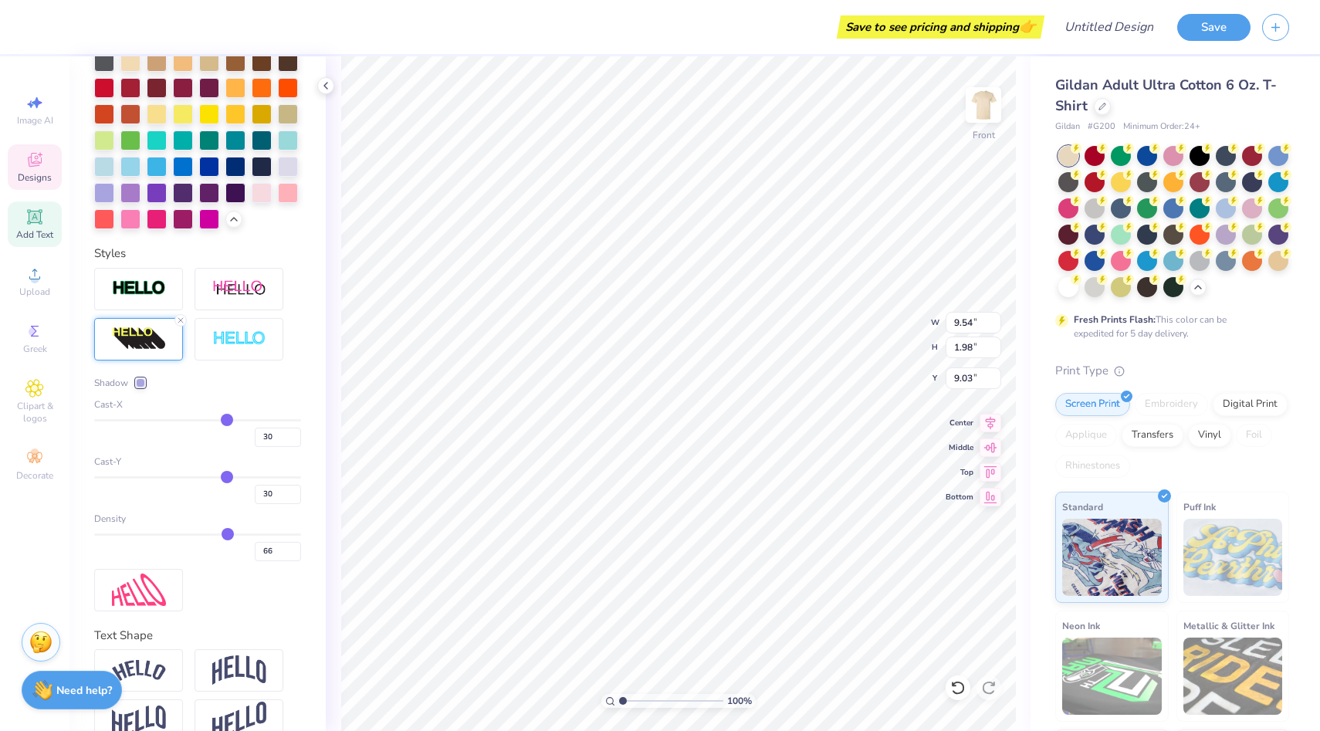
type input "25"
type input "24"
type input "22"
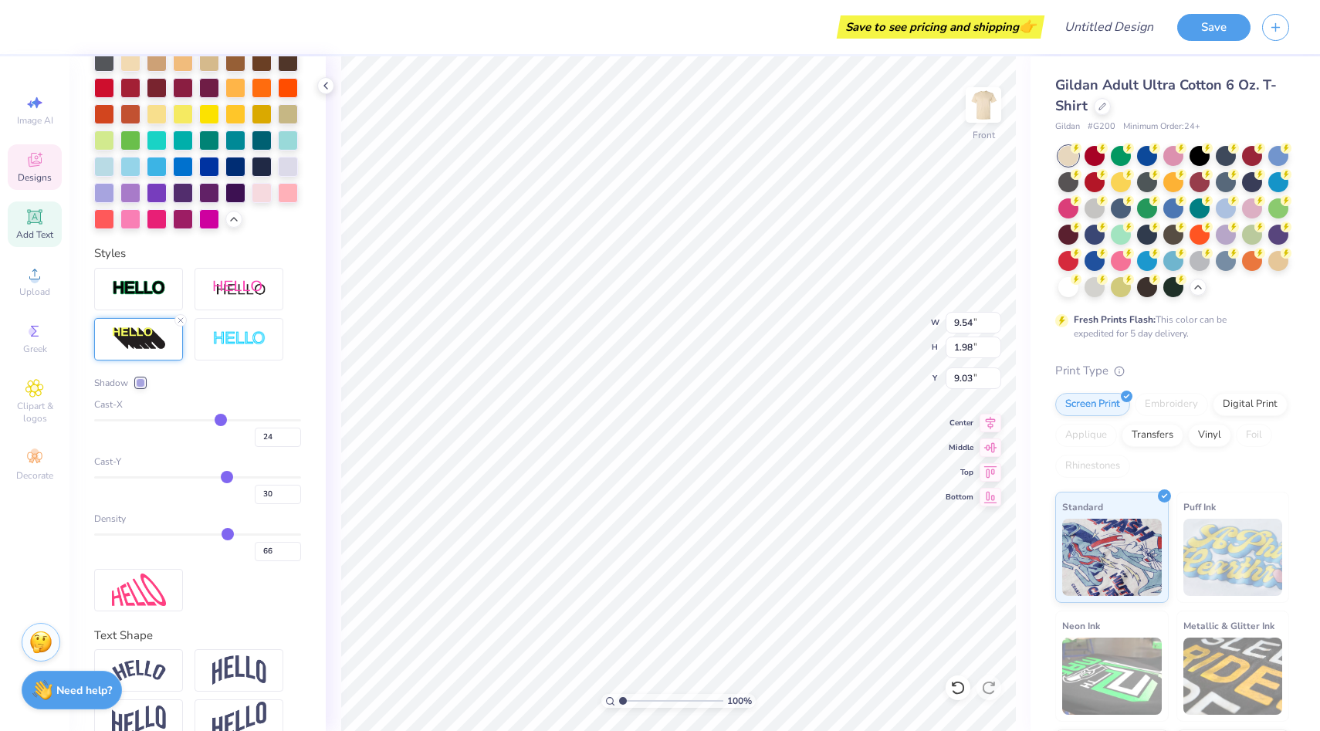
type input "22"
type input "20"
type input "18"
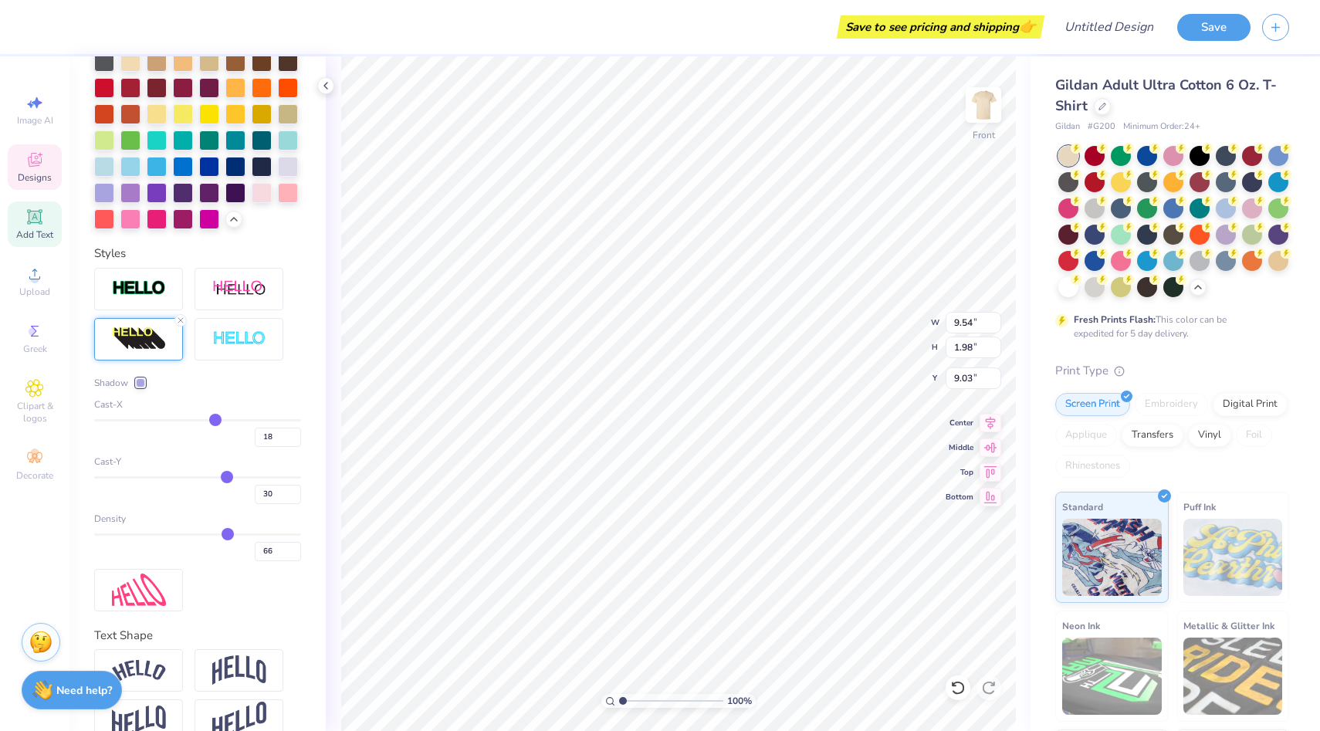
type input "16"
type input "14"
type input "12"
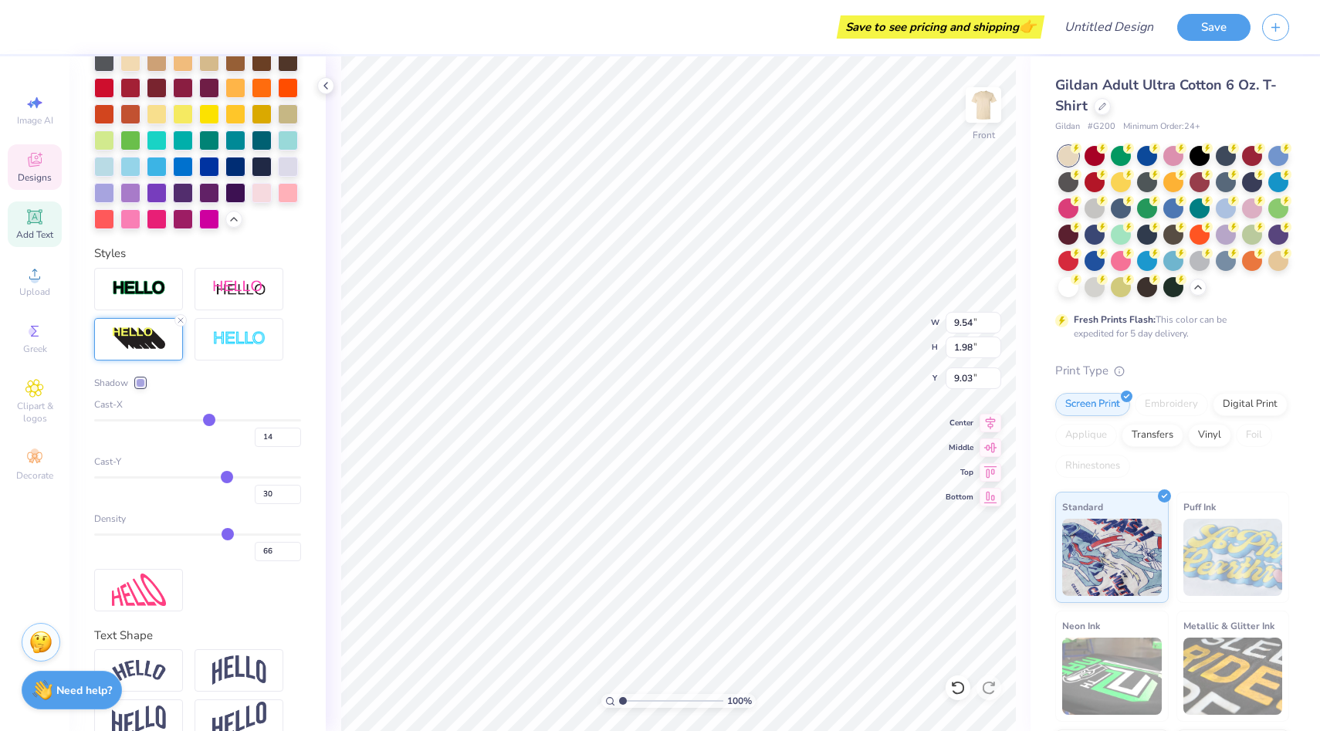
type input "12"
type input "10"
type input "8"
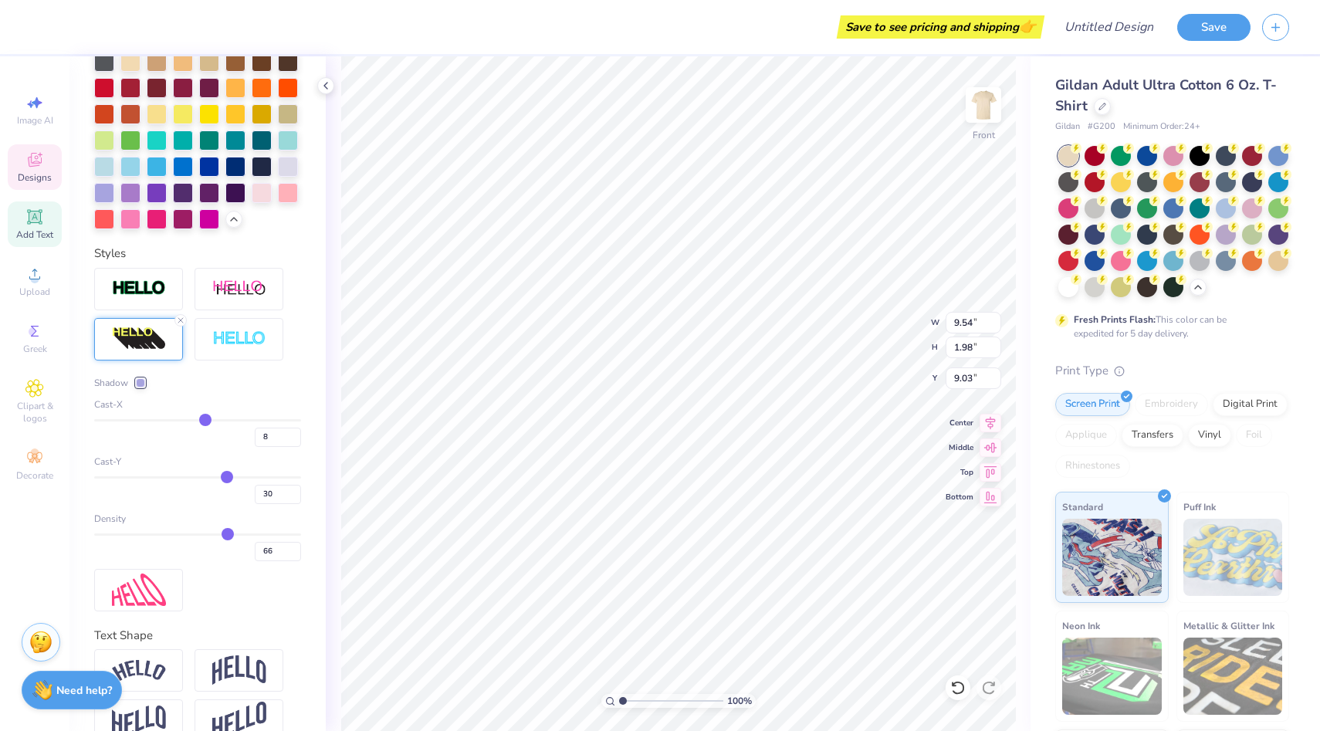
type input "6"
type input "5"
type input "4"
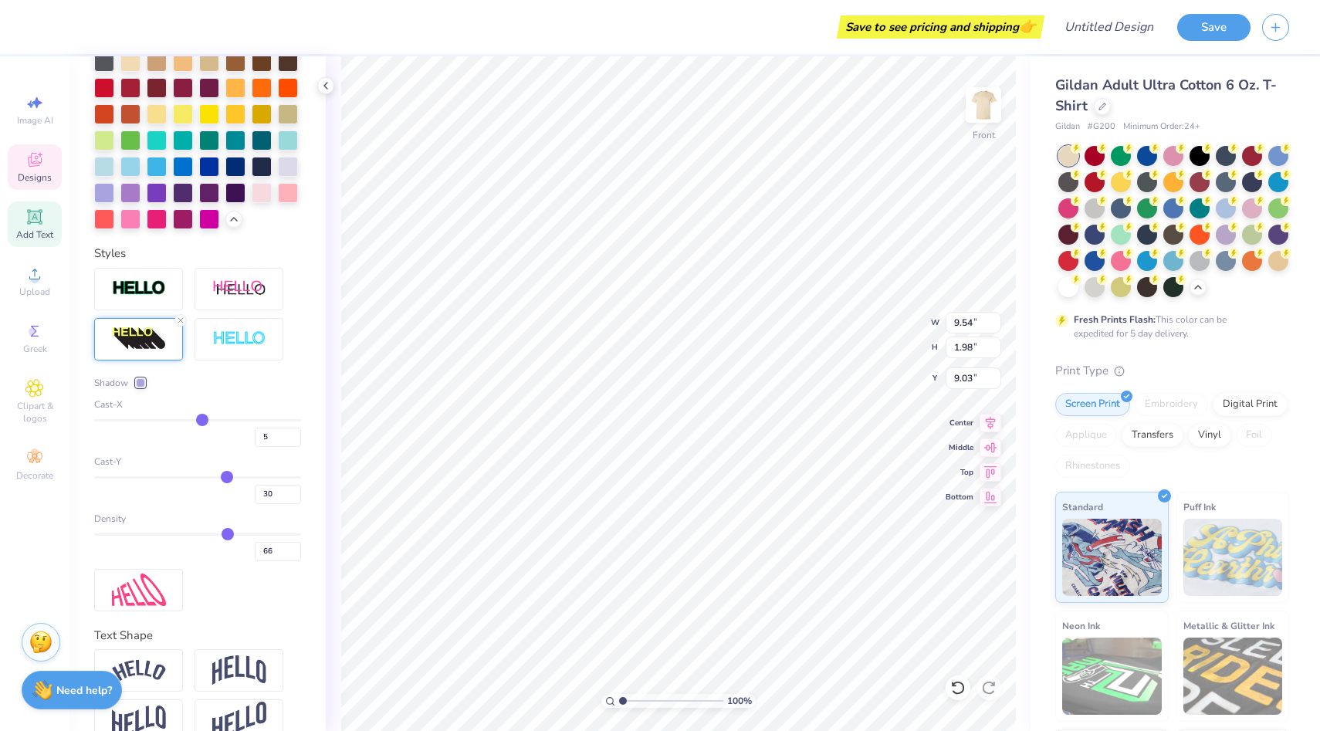
type input "4"
type input "3"
type input "2"
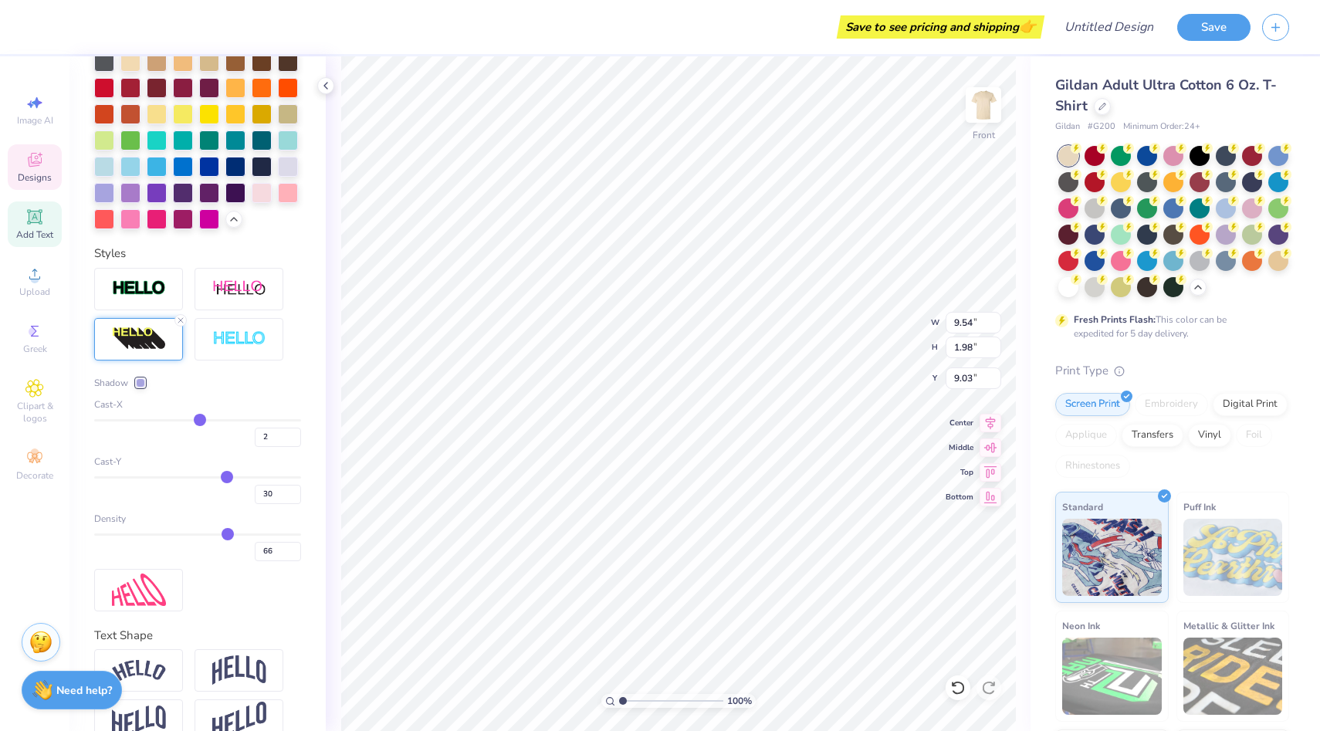
type input "1"
type input "-1"
type input "-2"
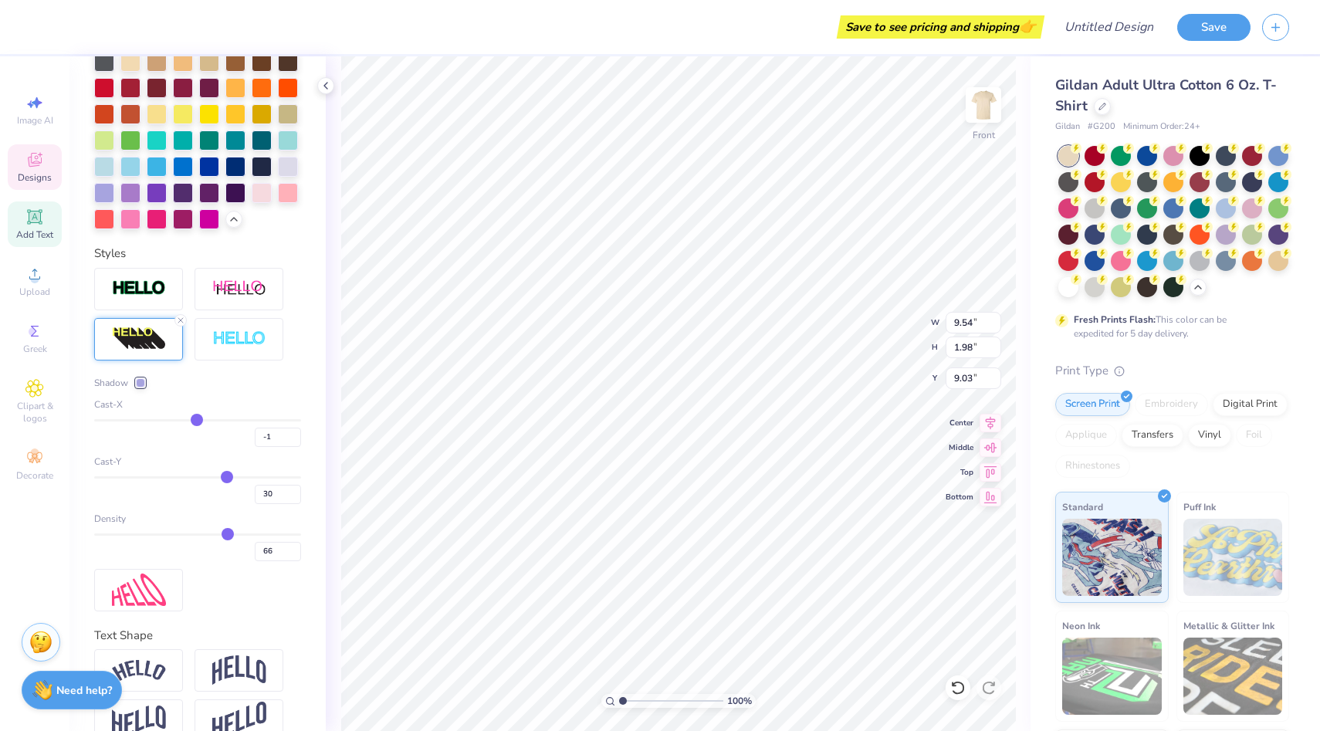
type input "-2"
type input "-4"
type input "-6"
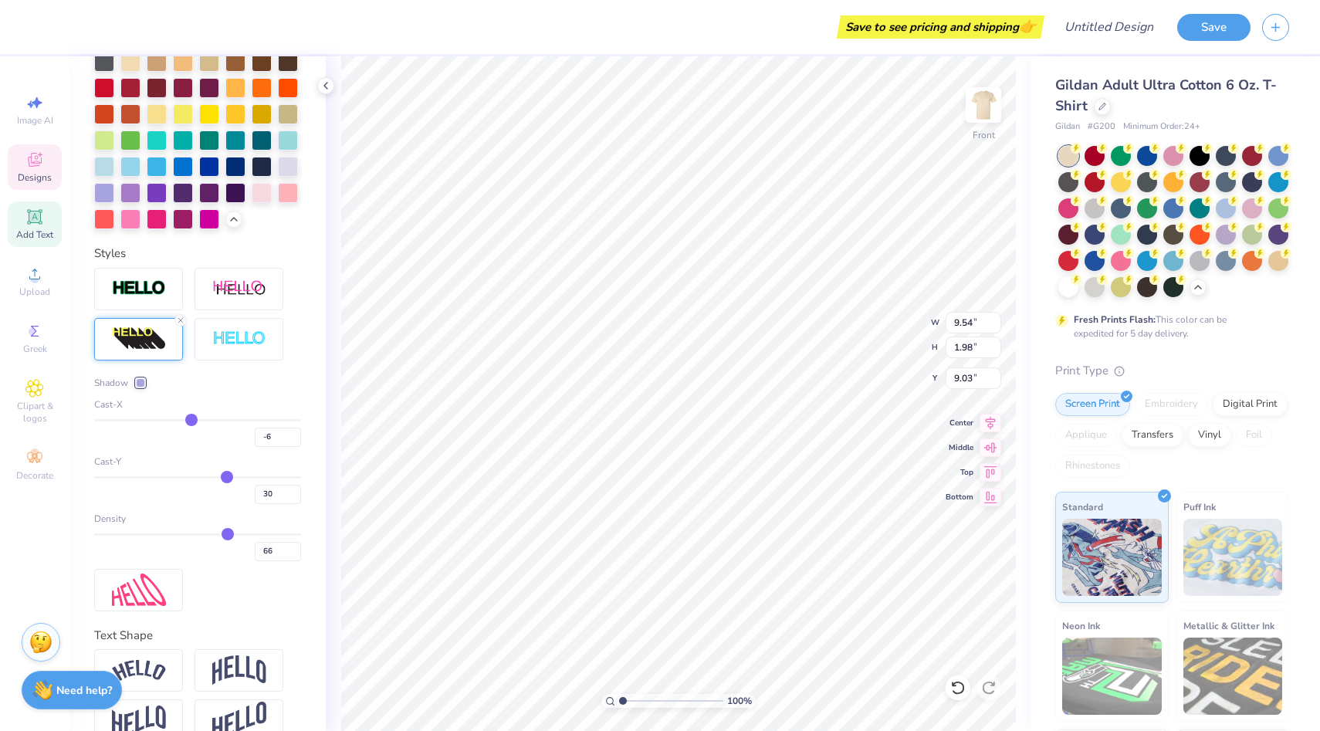
type input "-9"
type input "-11"
type input "-14"
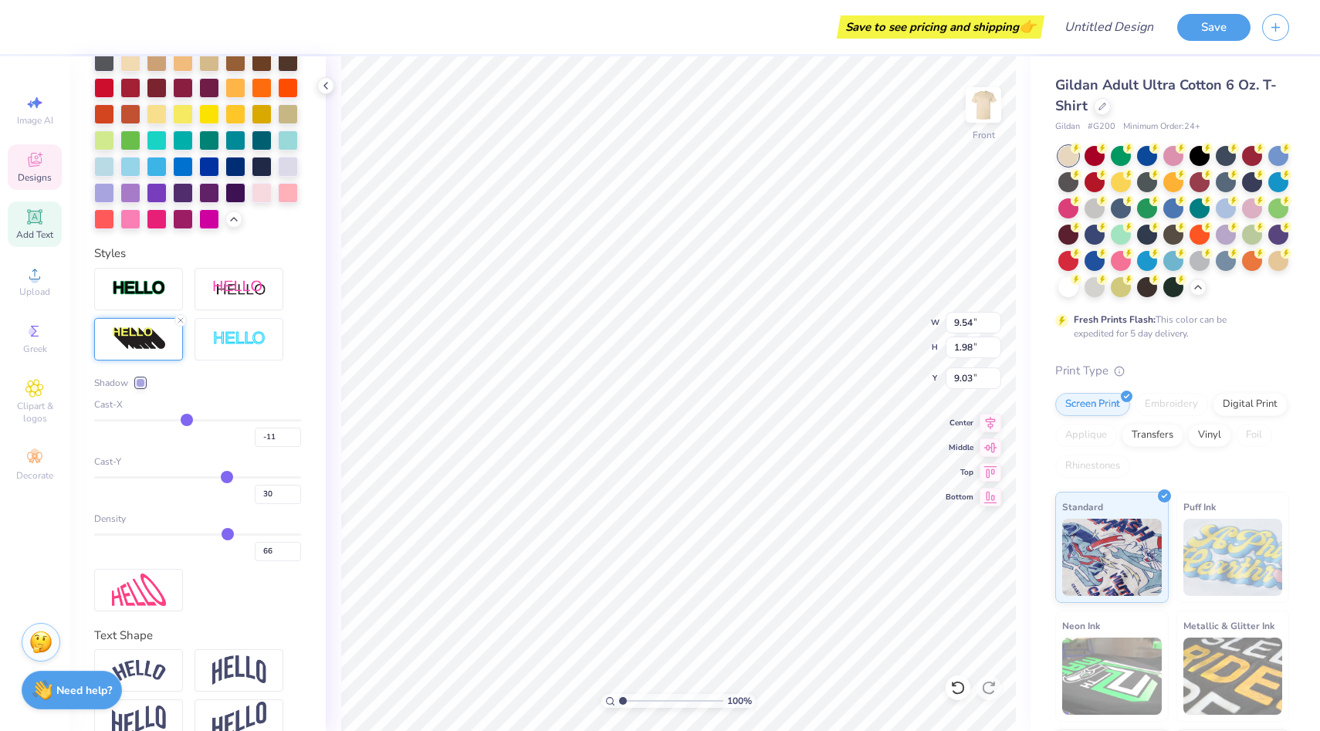
type input "-14"
type input "-16"
type input "-18"
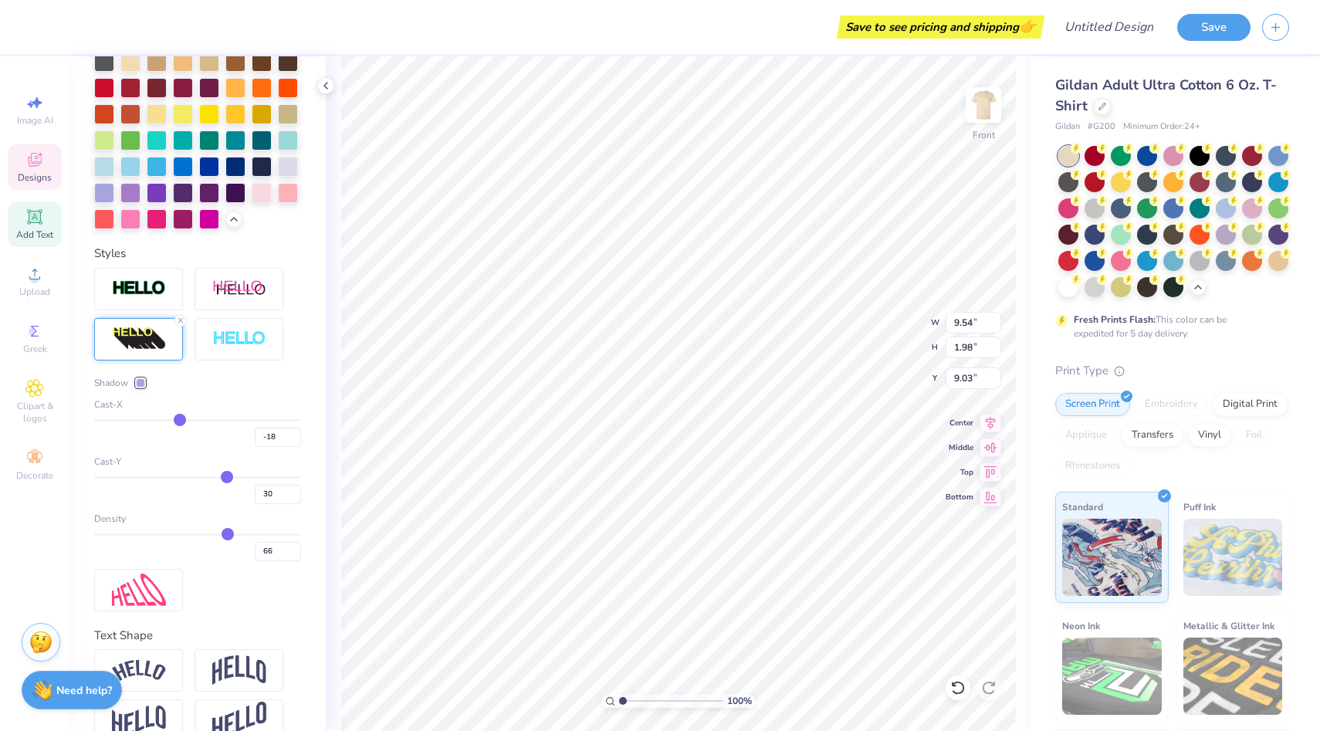
type input "-19"
type input "-20"
type input "-21"
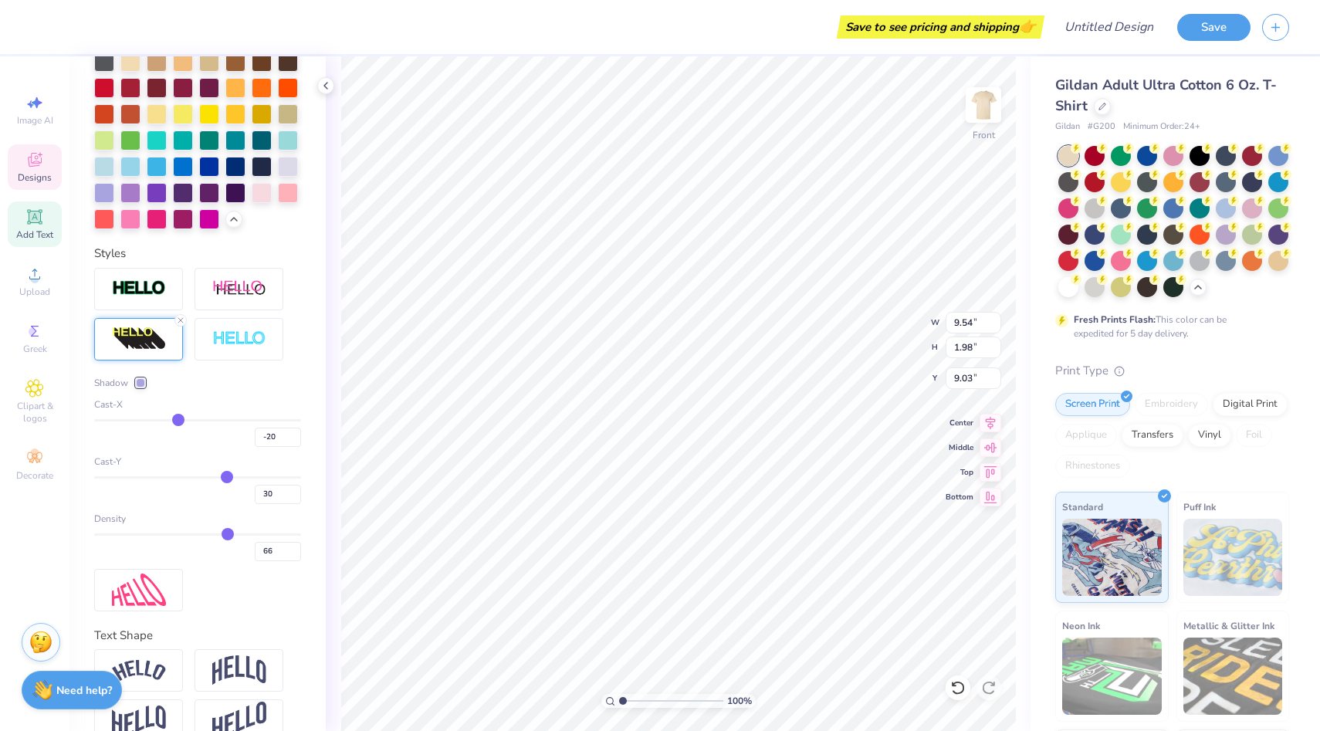
type input "-21"
drag, startPoint x: 222, startPoint y: 415, endPoint x: 177, endPoint y: 415, distance: 45.6
type input "-21"
click at [177, 419] on input "range" at bounding box center [197, 420] width 207 height 2
type input "8.87"
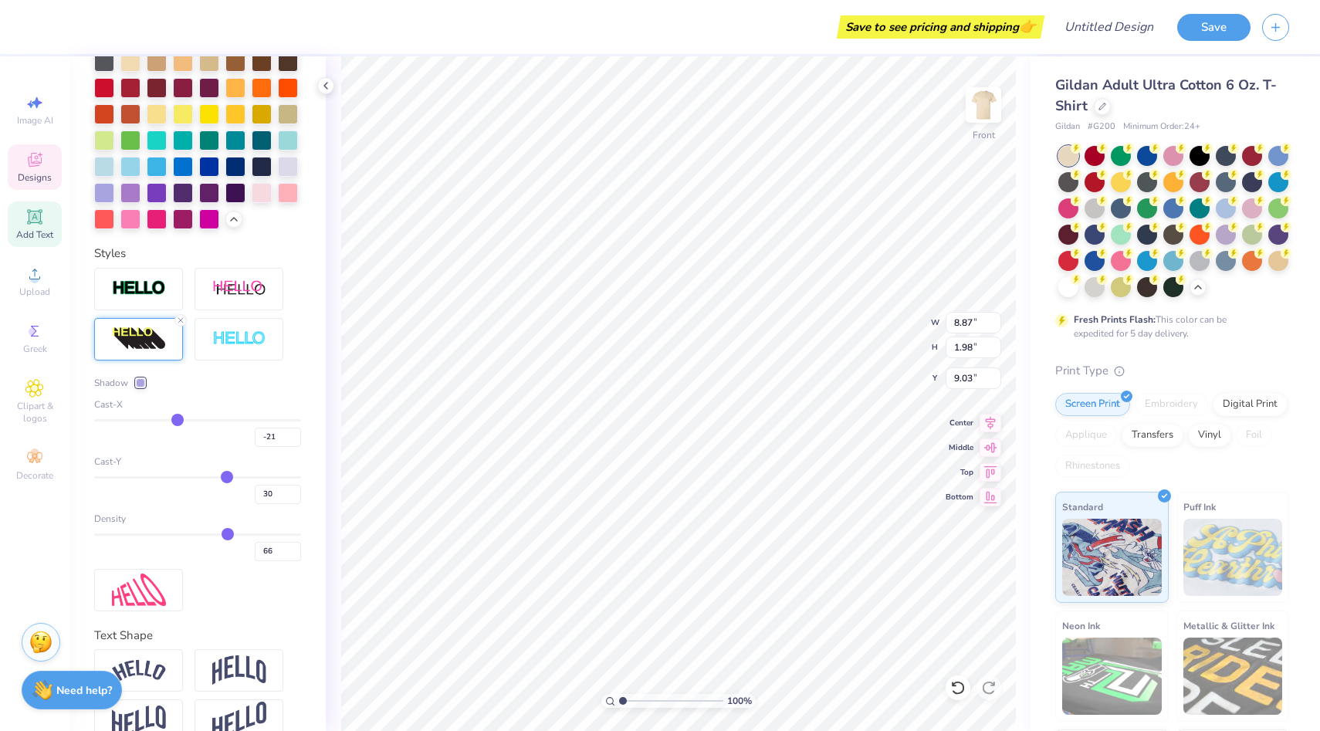
type input "31"
type input "30"
type input "26"
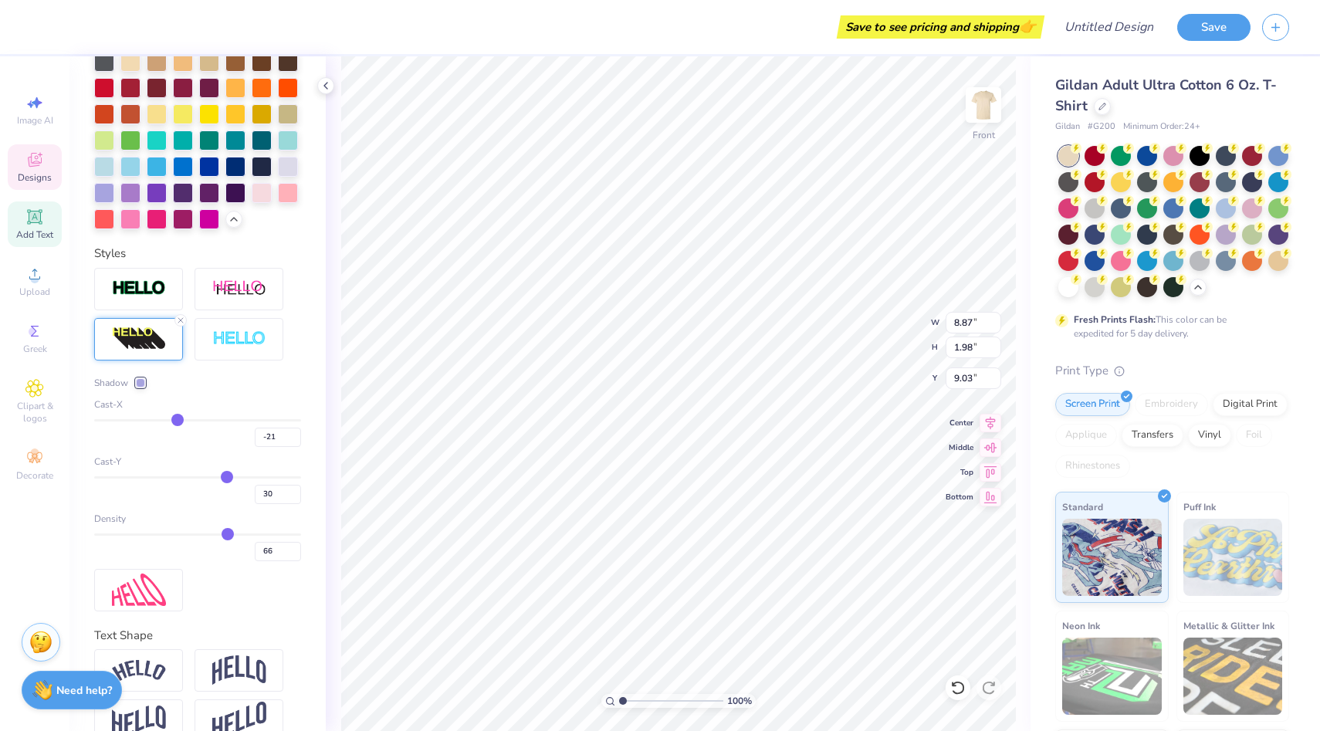
type input "26"
type input "21"
type input "15"
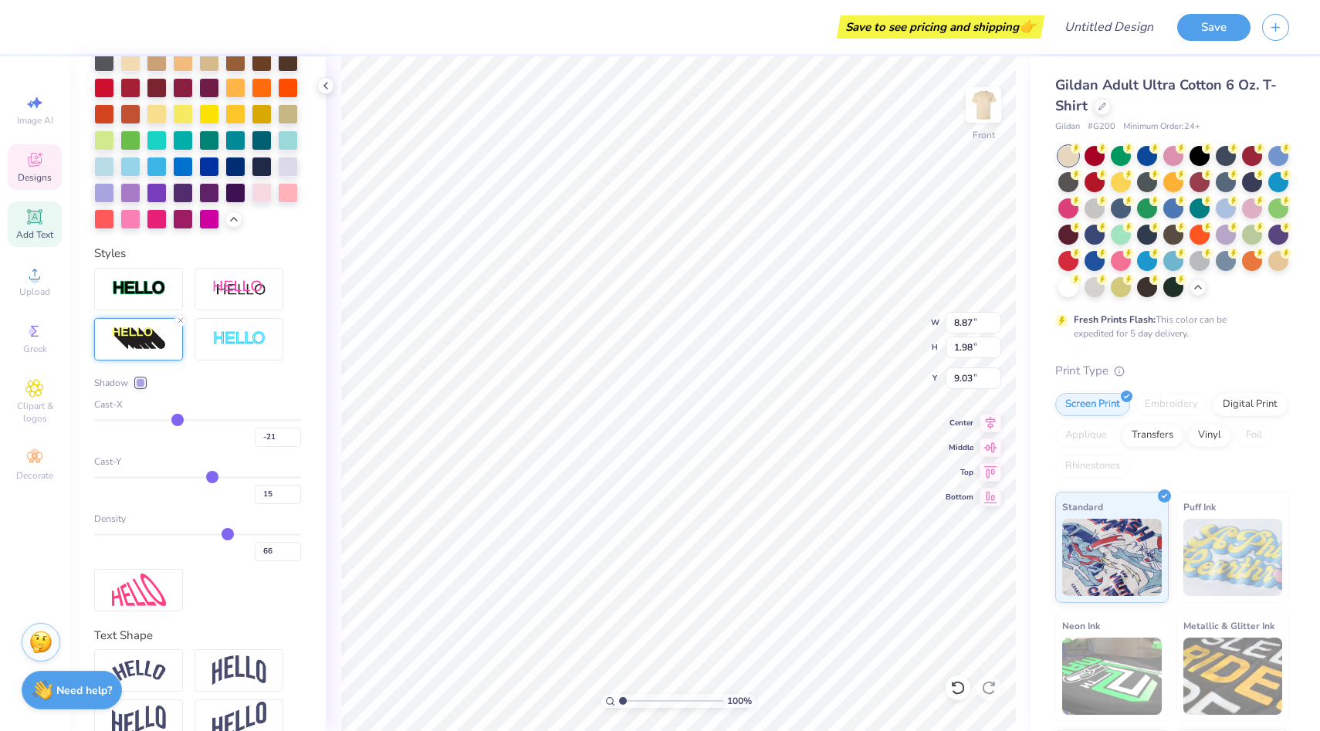
type input "10"
type input "5"
type input "1"
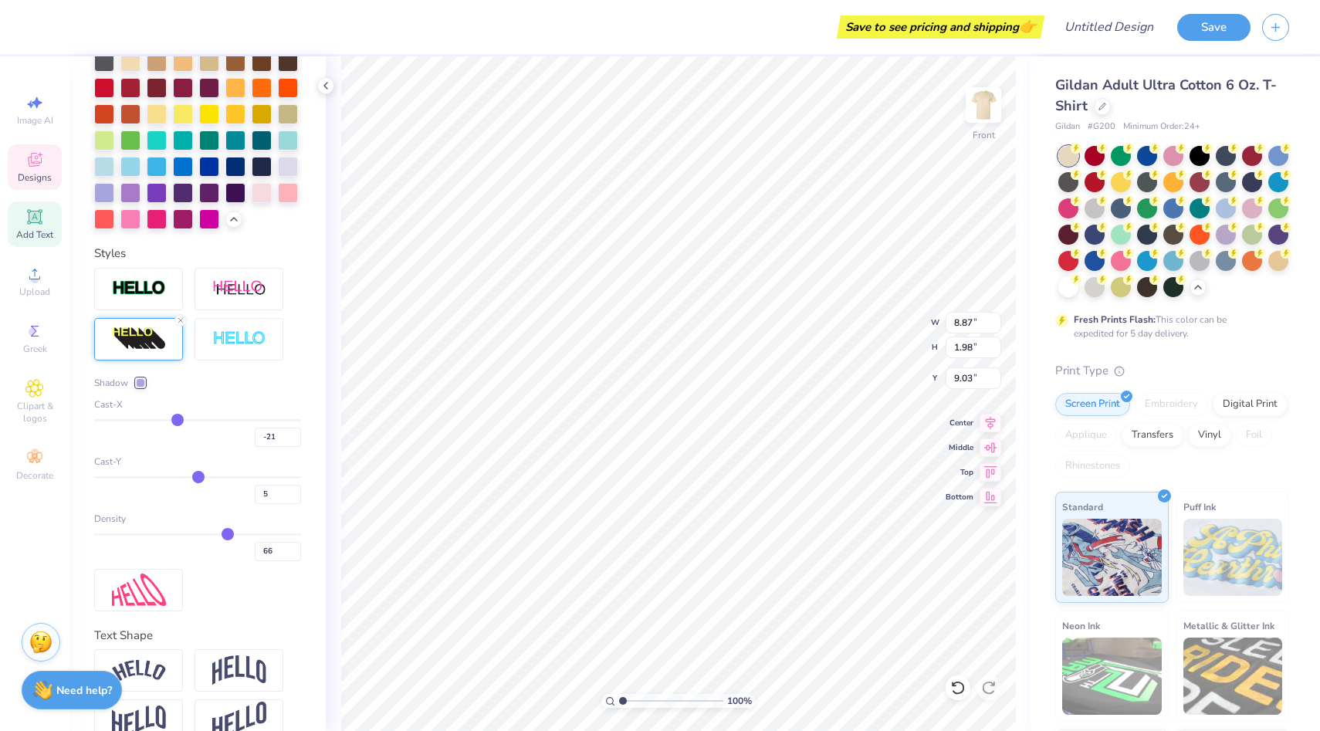
type input "1"
type input "-1"
type input "-3"
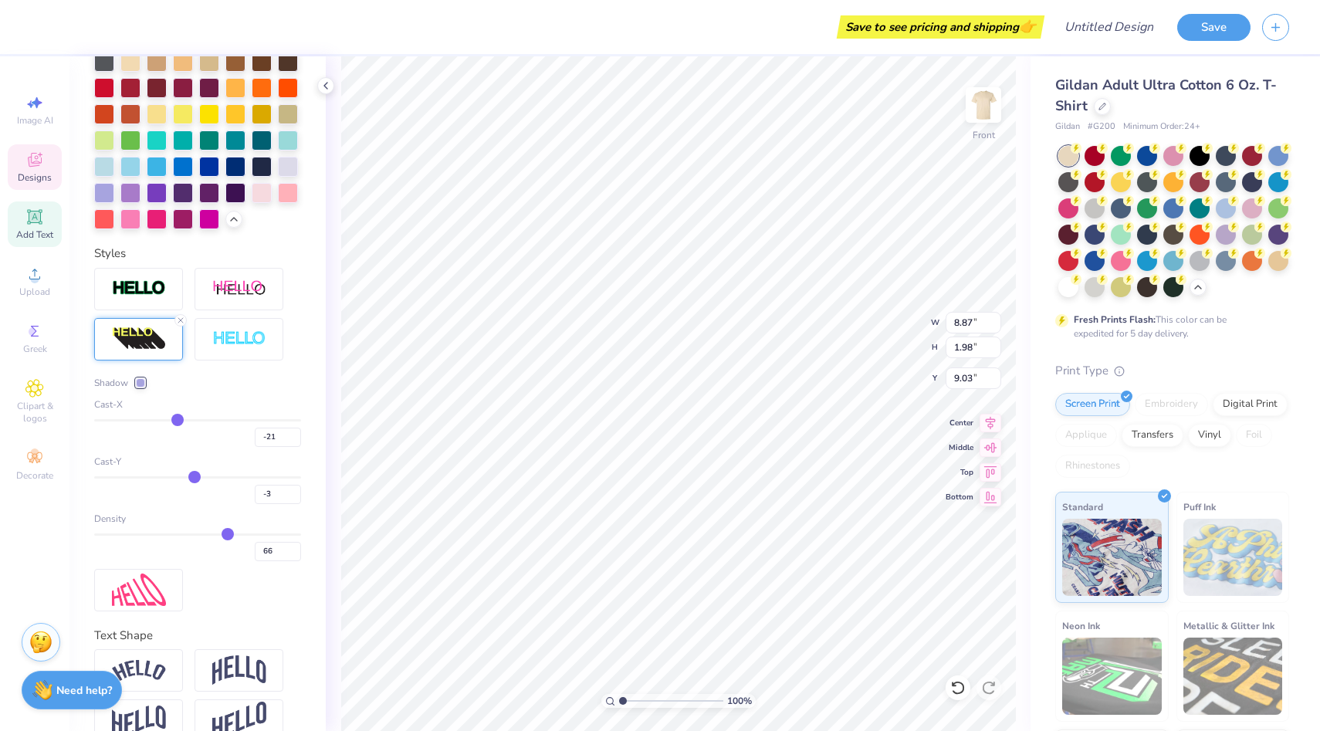
type input "-4"
type input "-5"
drag, startPoint x: 227, startPoint y: 476, endPoint x: 193, endPoint y: 476, distance: 34.0
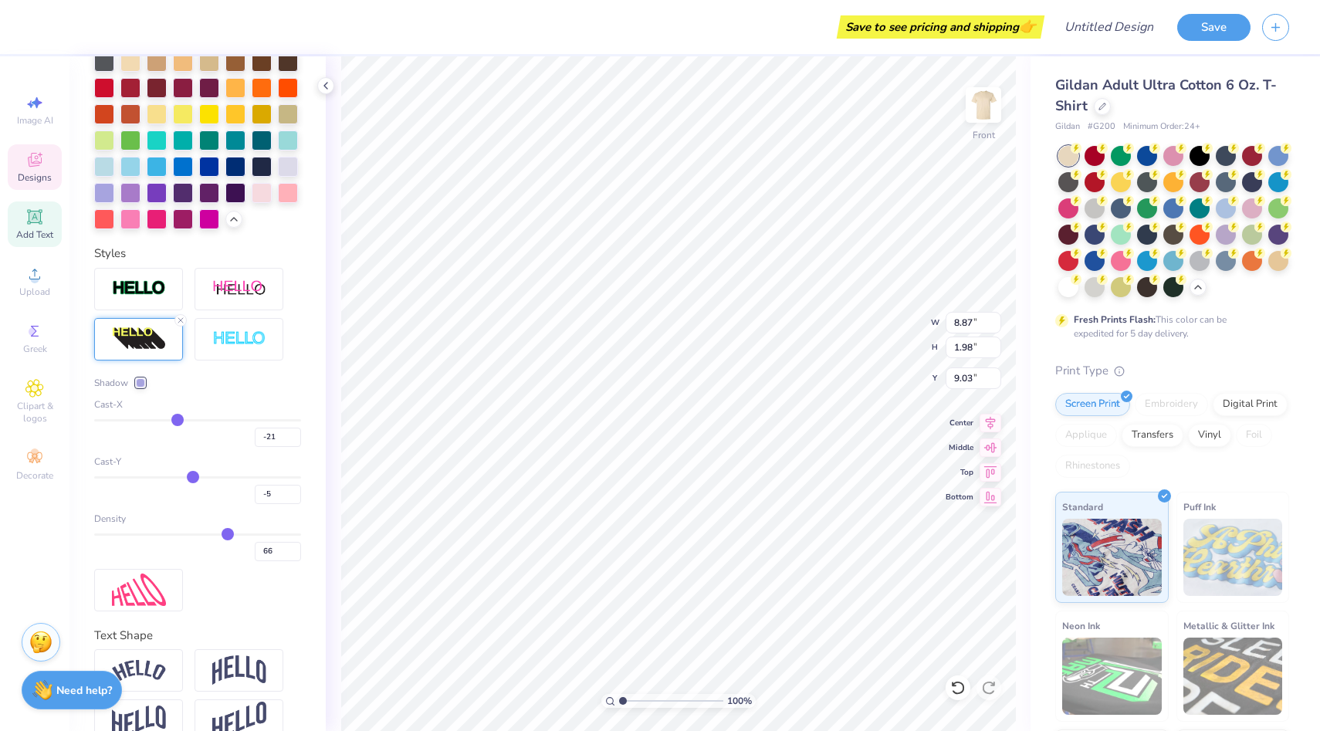
type input "-5"
click at [193, 476] on input "range" at bounding box center [197, 477] width 207 height 2
type input "1.54"
type input "8.94"
type input "-4"
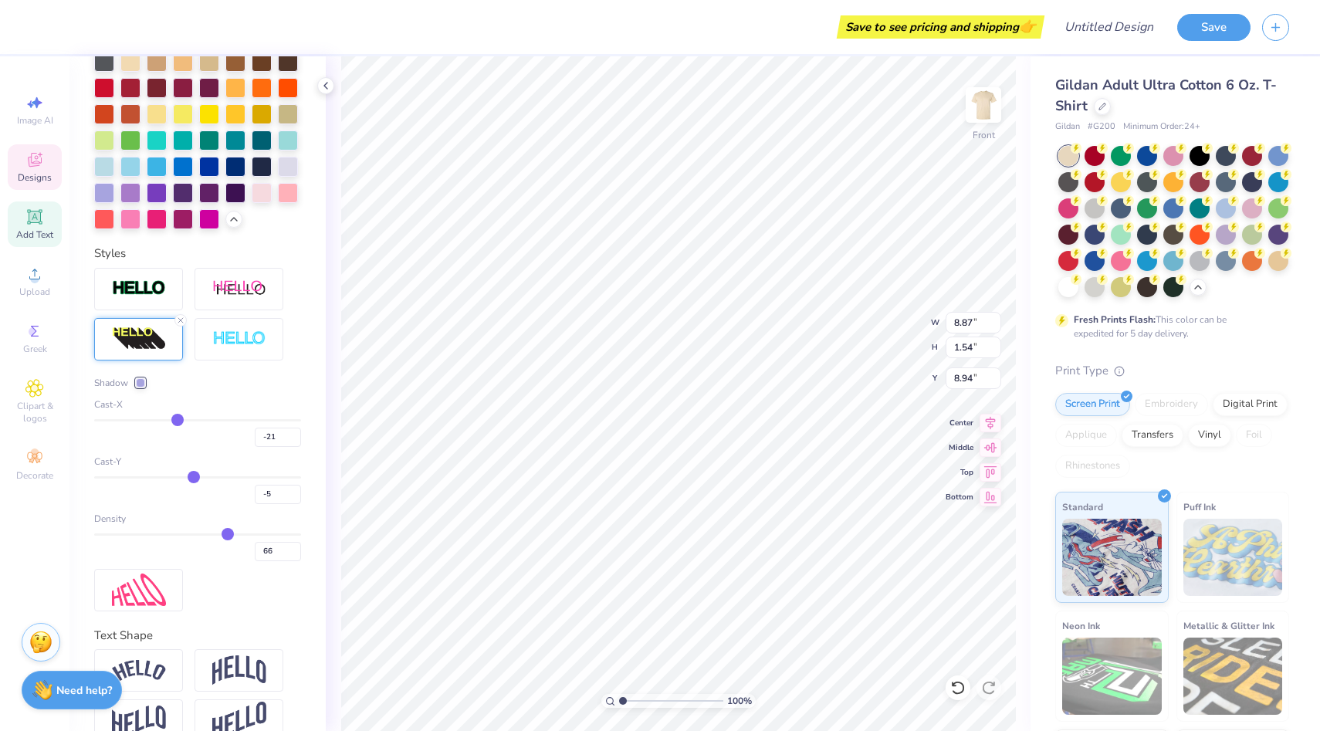
type input "-4"
type input "-3"
type input "-2"
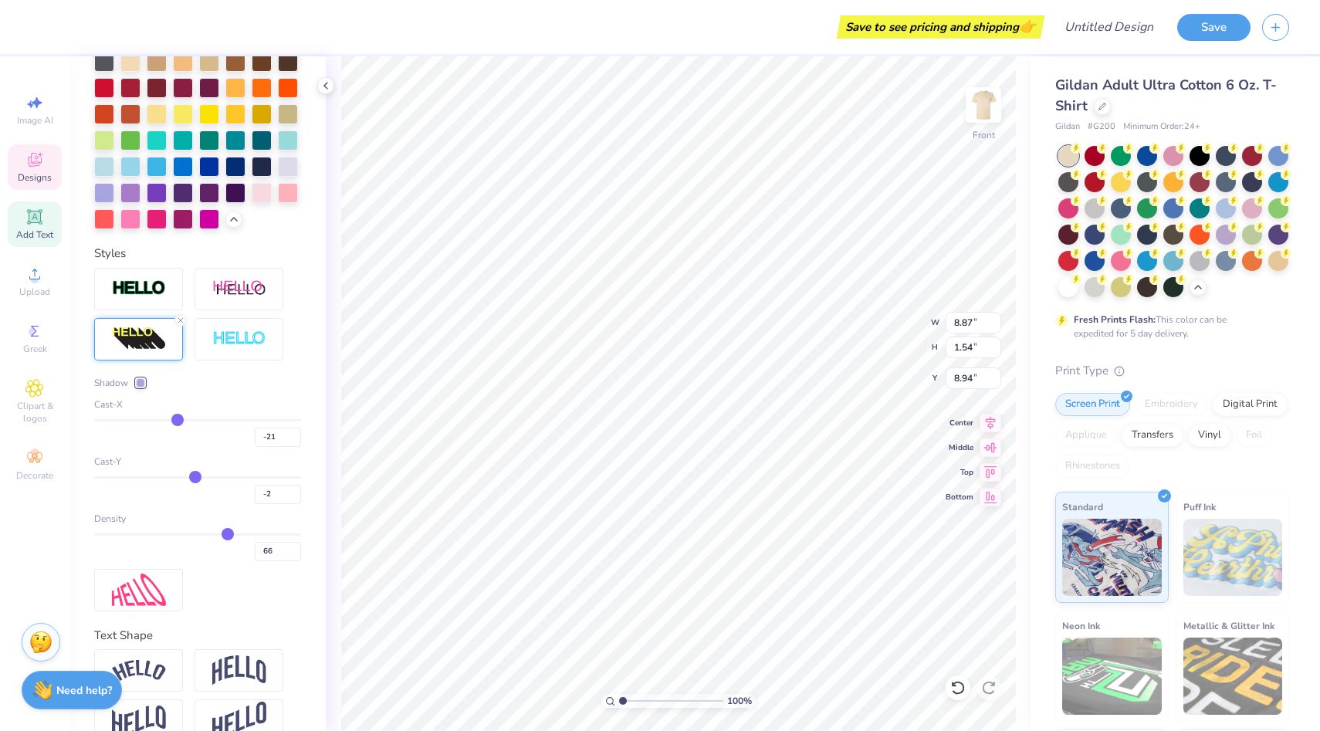
type input "-1"
type input "0"
type input "1"
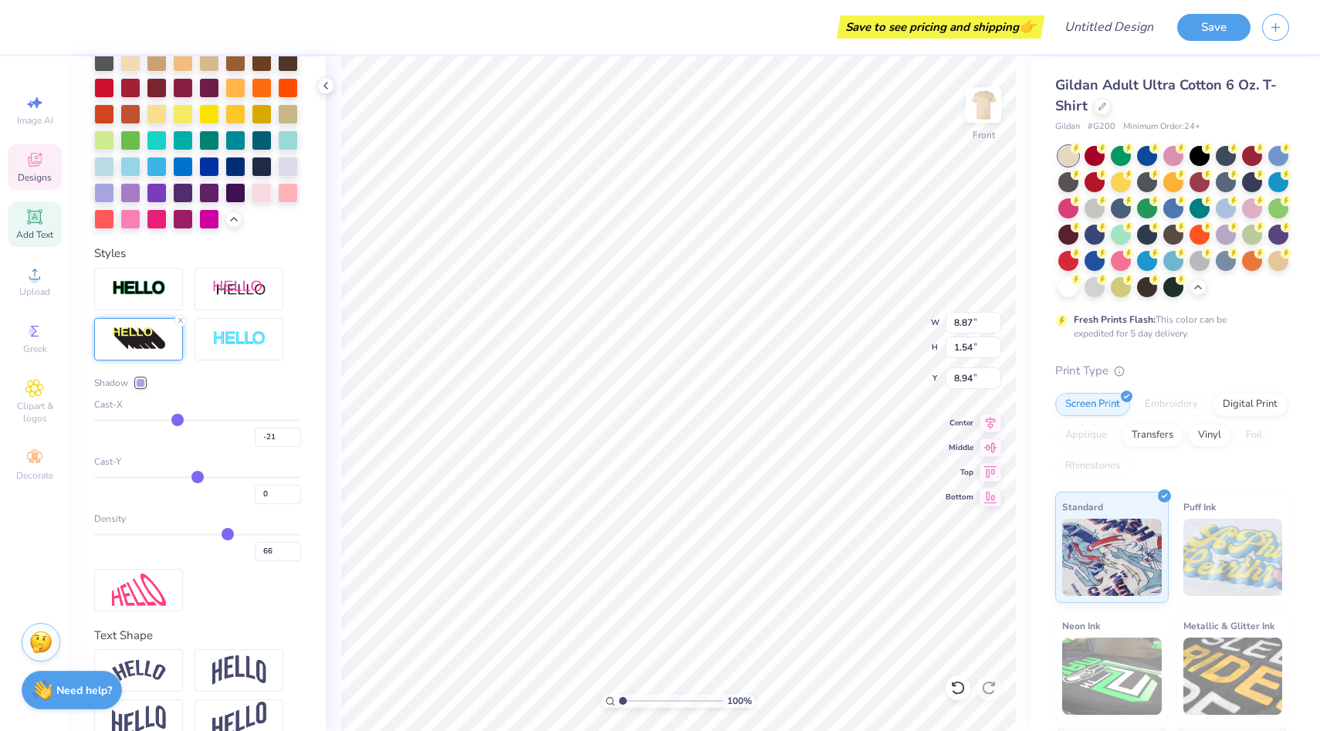
type input "1"
type input "3"
type input "4"
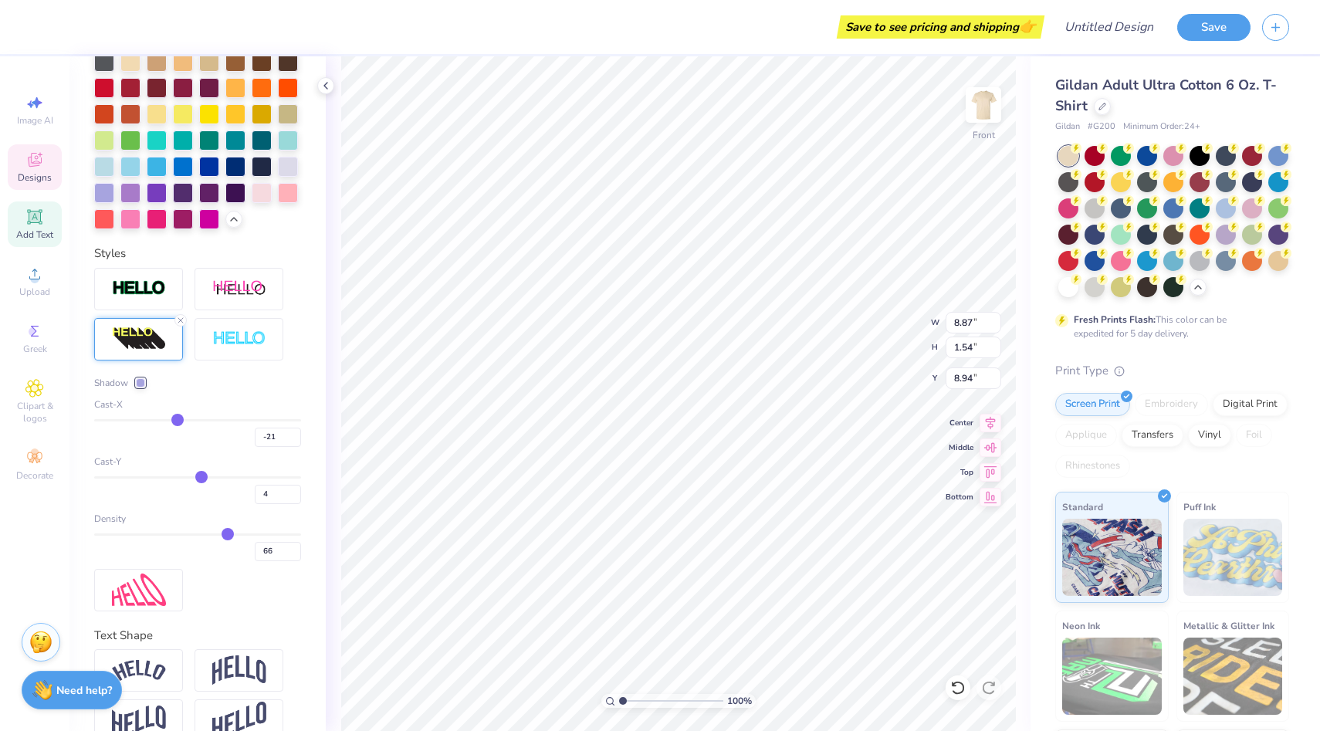
type input "5"
type input "6"
type input "7"
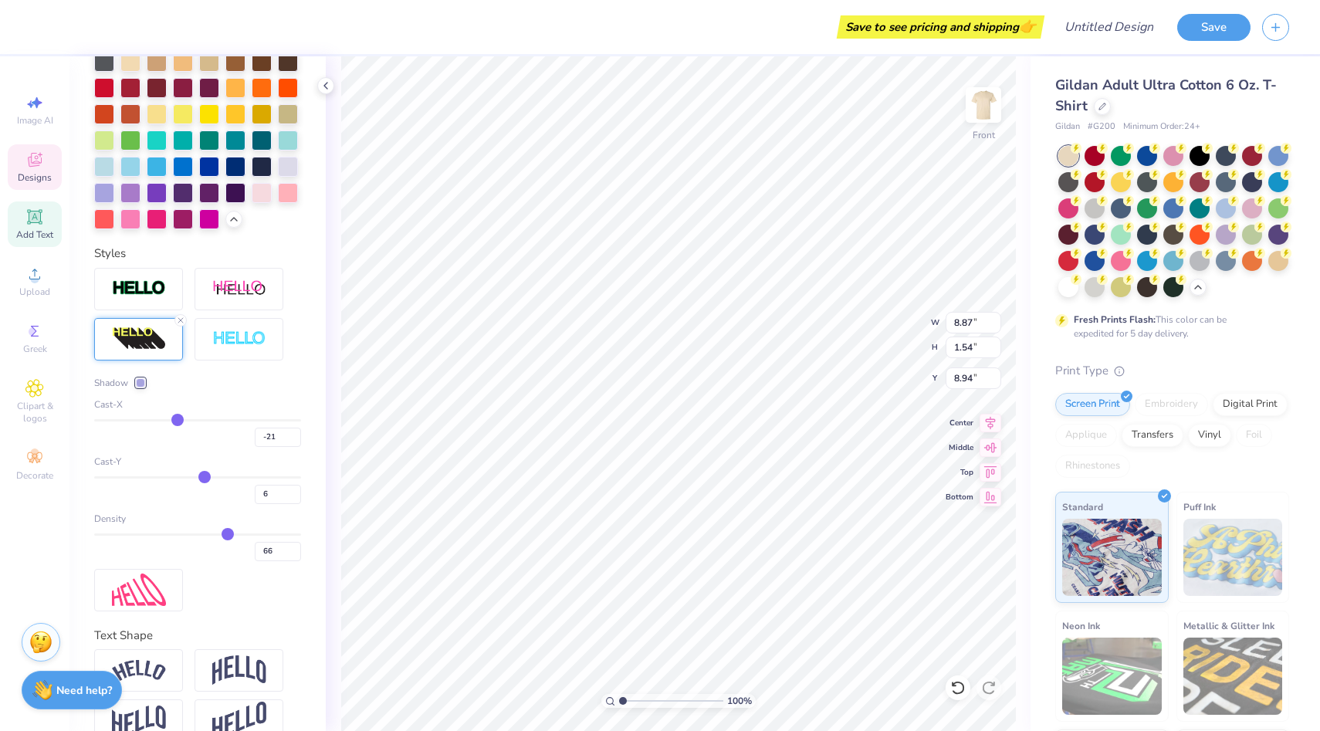
type input "7"
drag, startPoint x: 193, startPoint y: 476, endPoint x: 205, endPoint y: 477, distance: 11.6
type input "7"
click at [205, 477] on input "range" at bounding box center [197, 477] width 207 height 2
type input "49"
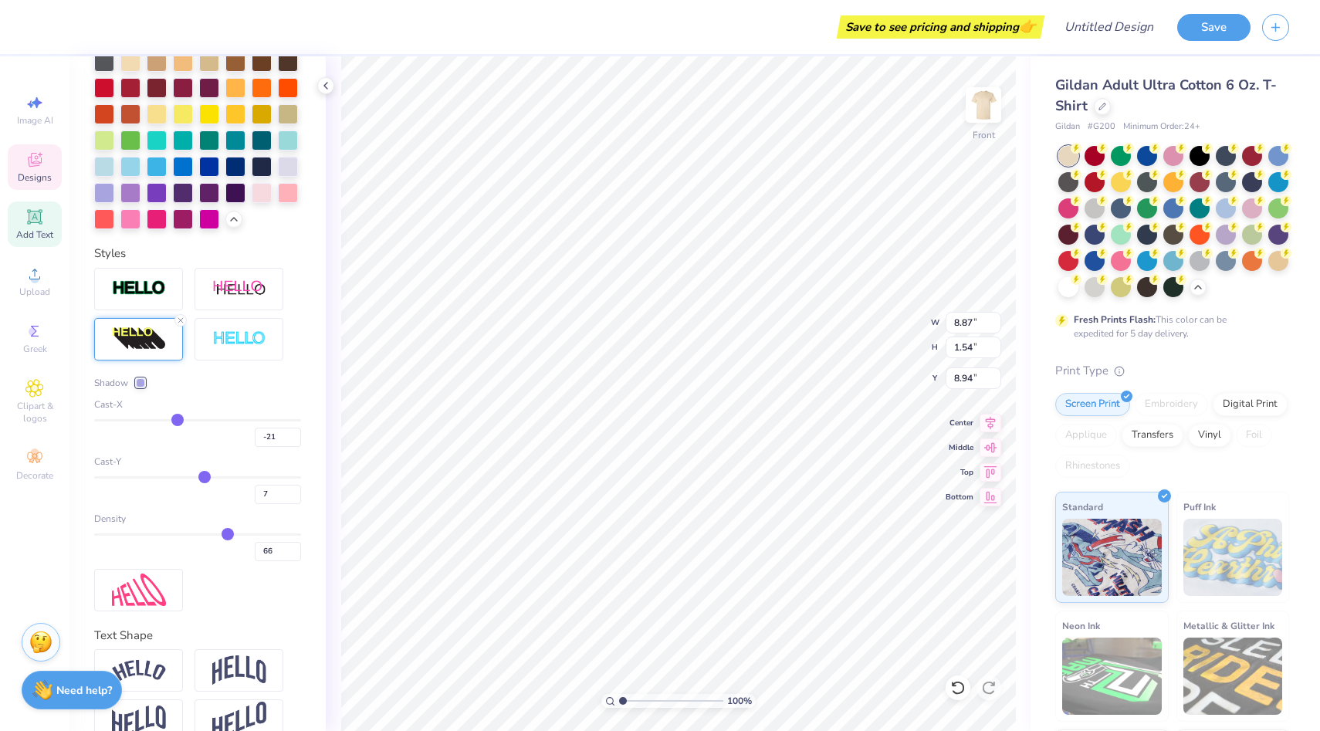
type input "49"
type input "1.57"
type input "9.03"
type input "48"
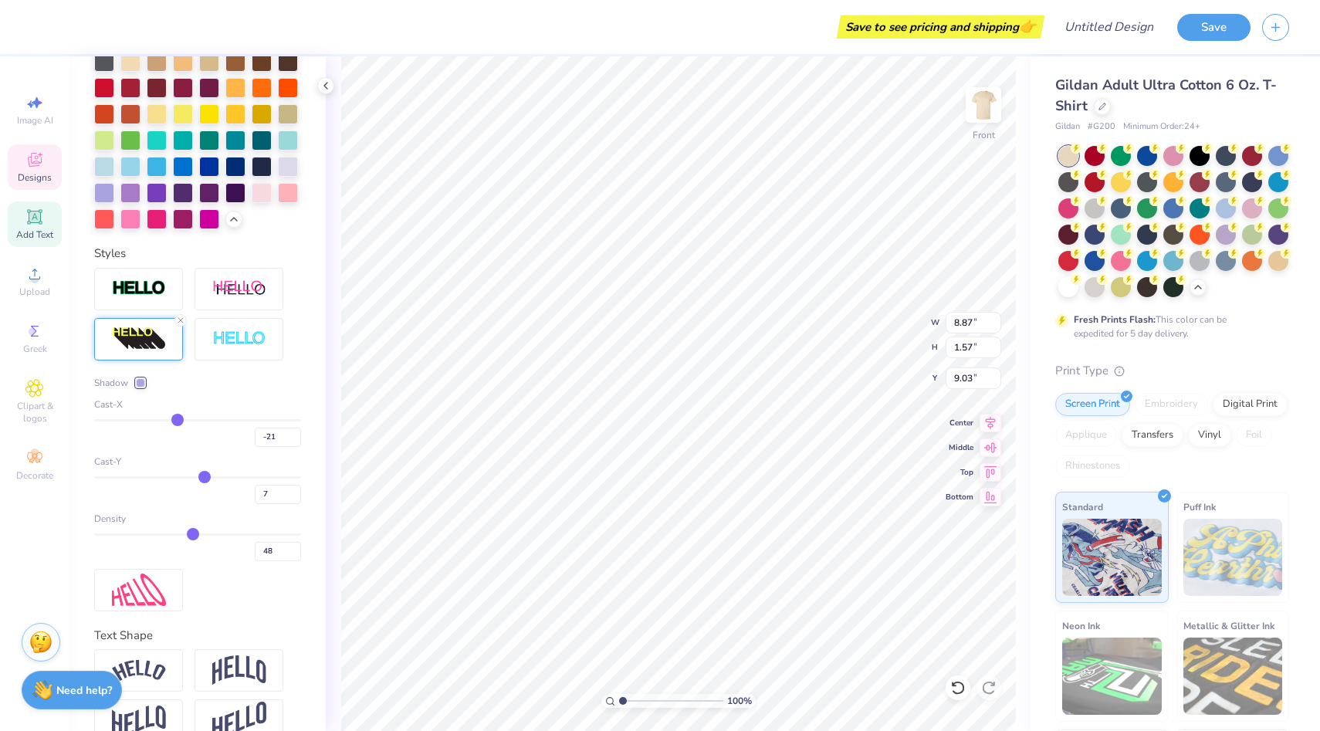
type input "47"
type input "46"
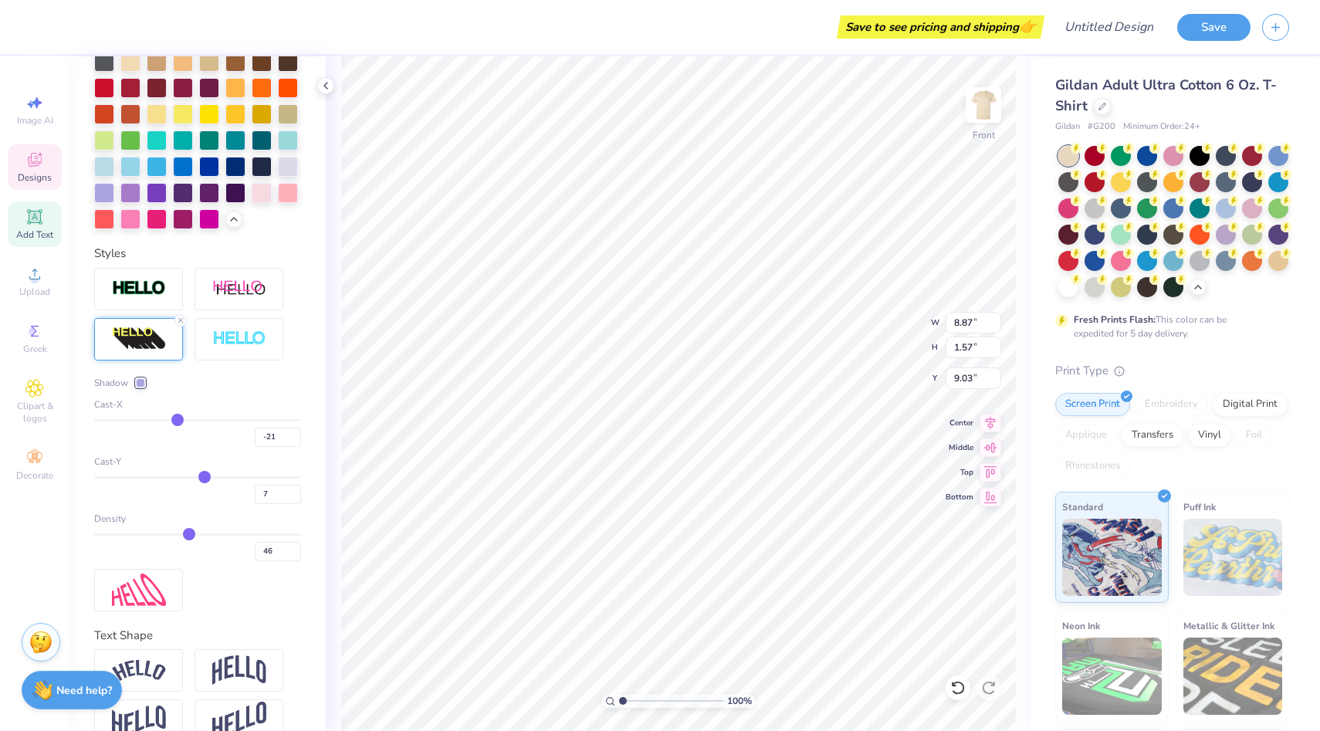
click at [189, 535] on input "range" at bounding box center [197, 535] width 207 height 2
type input "10"
click at [209, 479] on input "range" at bounding box center [197, 477] width 207 height 2
drag, startPoint x: 209, startPoint y: 481, endPoint x: 222, endPoint y: 481, distance: 12.4
click at [222, 479] on input "range" at bounding box center [197, 477] width 207 height 2
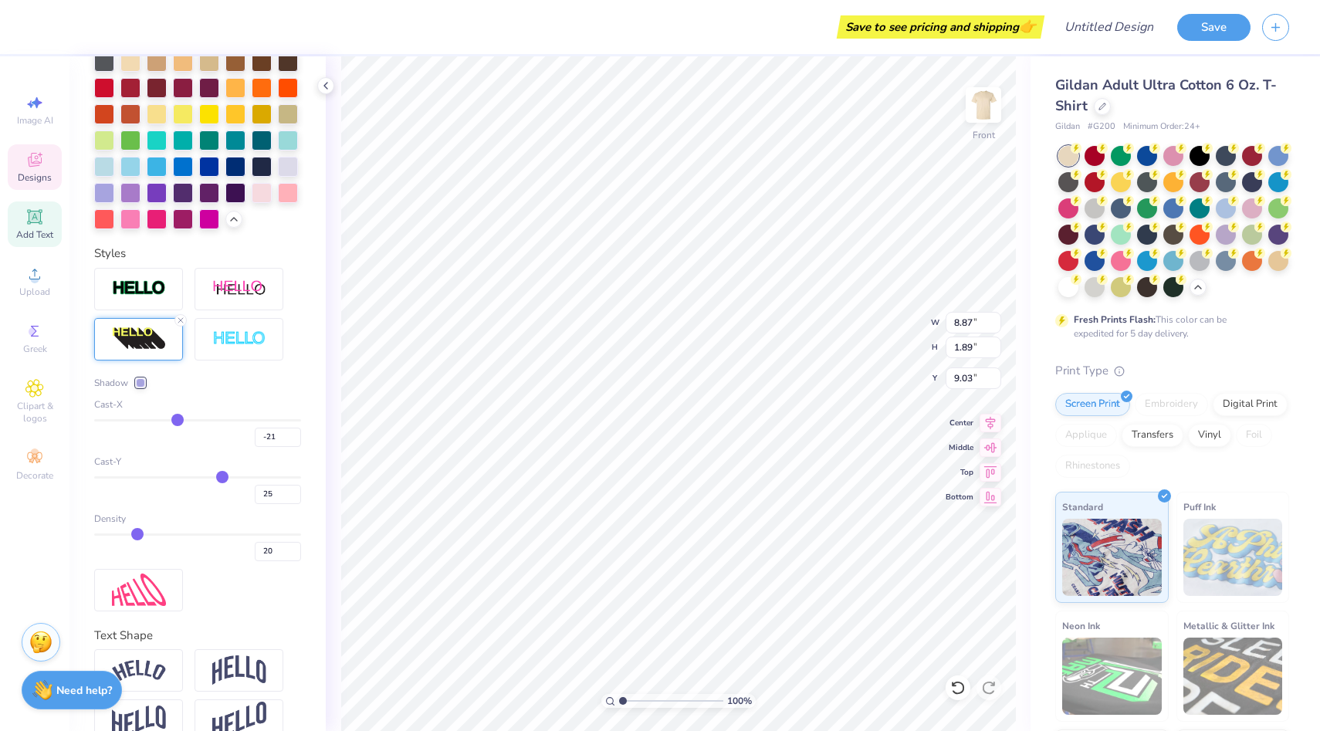
drag, startPoint x: 189, startPoint y: 530, endPoint x: 137, endPoint y: 530, distance: 52.5
click at [137, 534] on input "range" at bounding box center [197, 535] width 207 height 2
drag, startPoint x: 137, startPoint y: 530, endPoint x: 175, endPoint y: 529, distance: 38.6
click at [175, 534] on input "range" at bounding box center [197, 535] width 207 height 2
drag, startPoint x: 175, startPoint y: 529, endPoint x: 191, endPoint y: 529, distance: 15.4
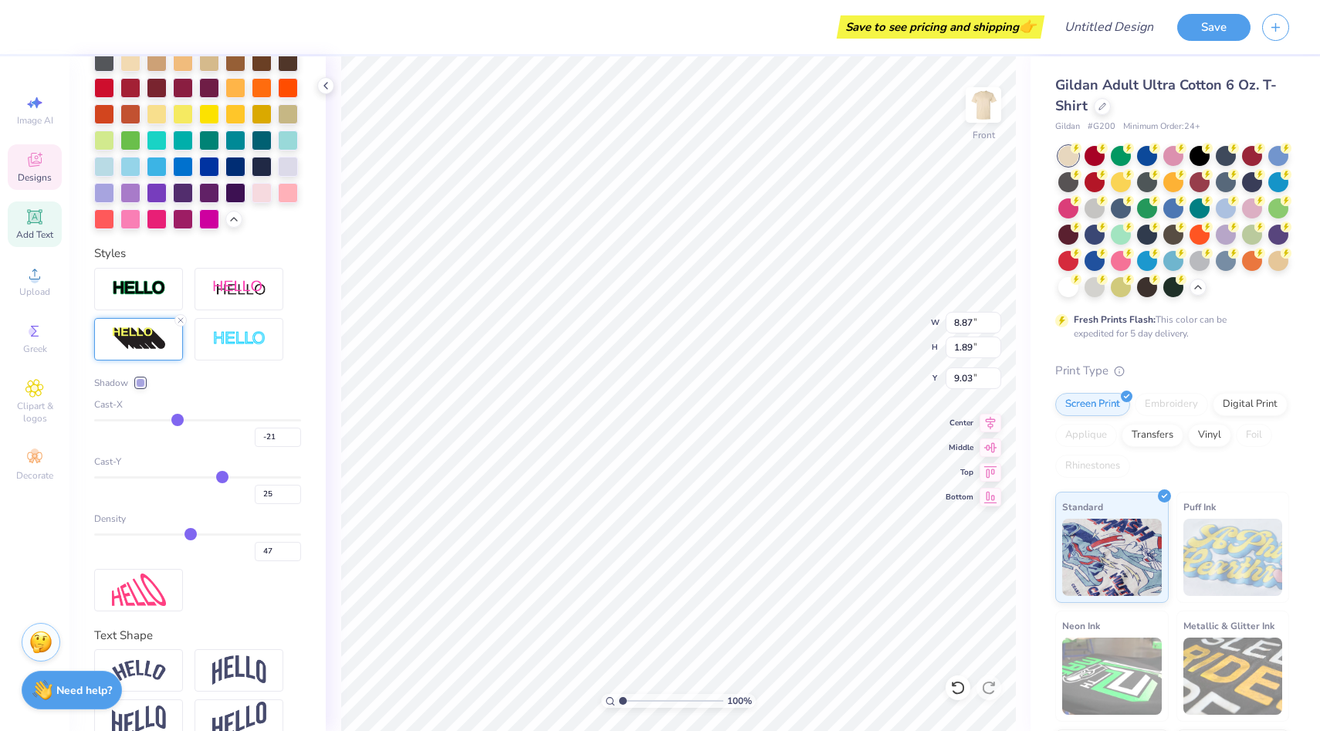
click at [191, 534] on input "range" at bounding box center [197, 535] width 207 height 2
drag, startPoint x: 182, startPoint y: 416, endPoint x: 168, endPoint y: 416, distance: 14.7
click at [168, 419] on input "range" at bounding box center [197, 420] width 207 height 2
drag, startPoint x: 168, startPoint y: 416, endPoint x: 190, endPoint y: 416, distance: 22.4
click at [188, 419] on input "range" at bounding box center [197, 420] width 207 height 2
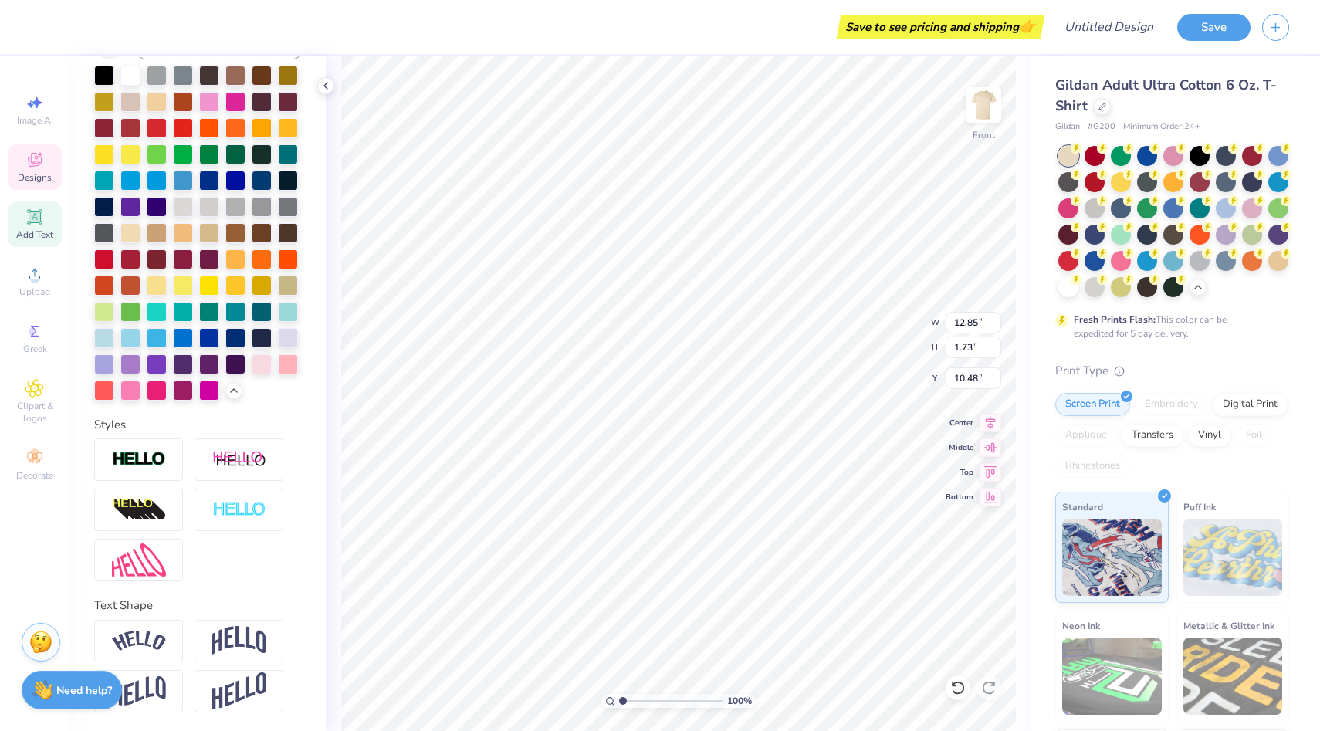
scroll to position [350, 0]
click at [143, 513] on img at bounding box center [139, 511] width 54 height 25
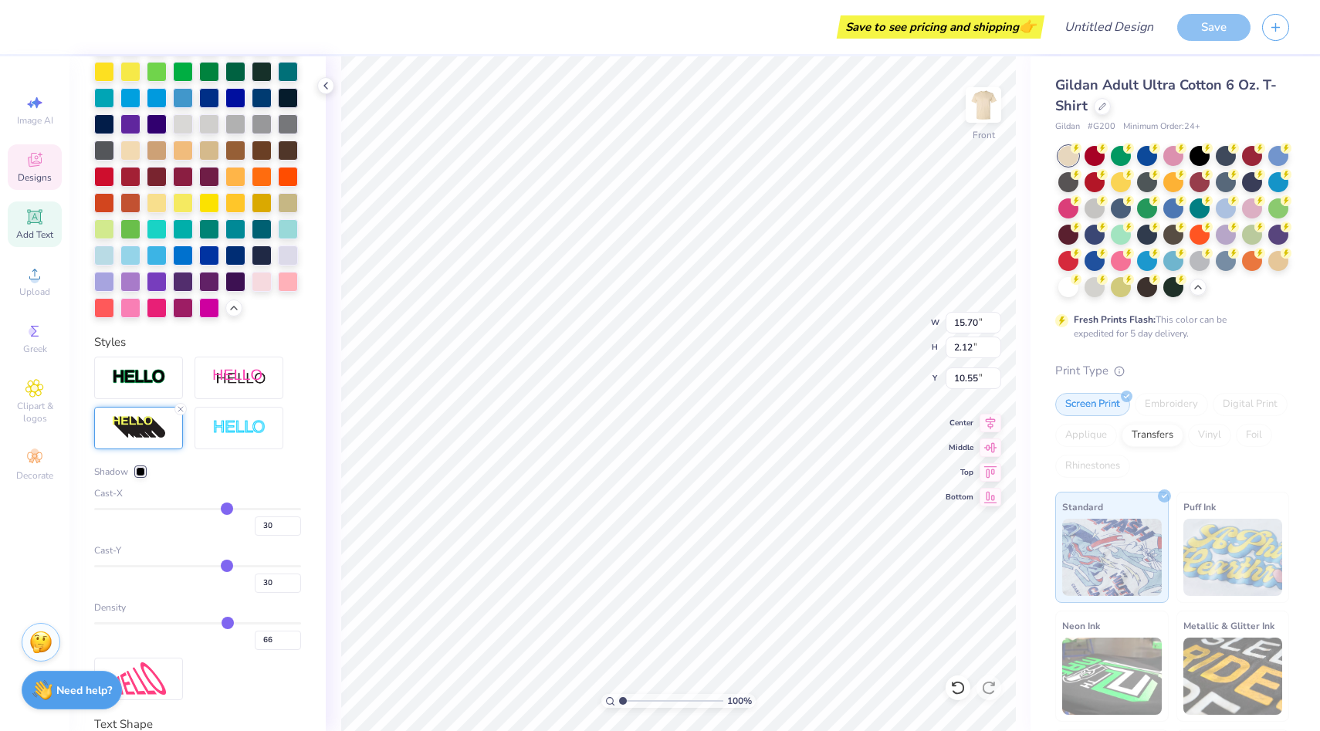
scroll to position [507, 0]
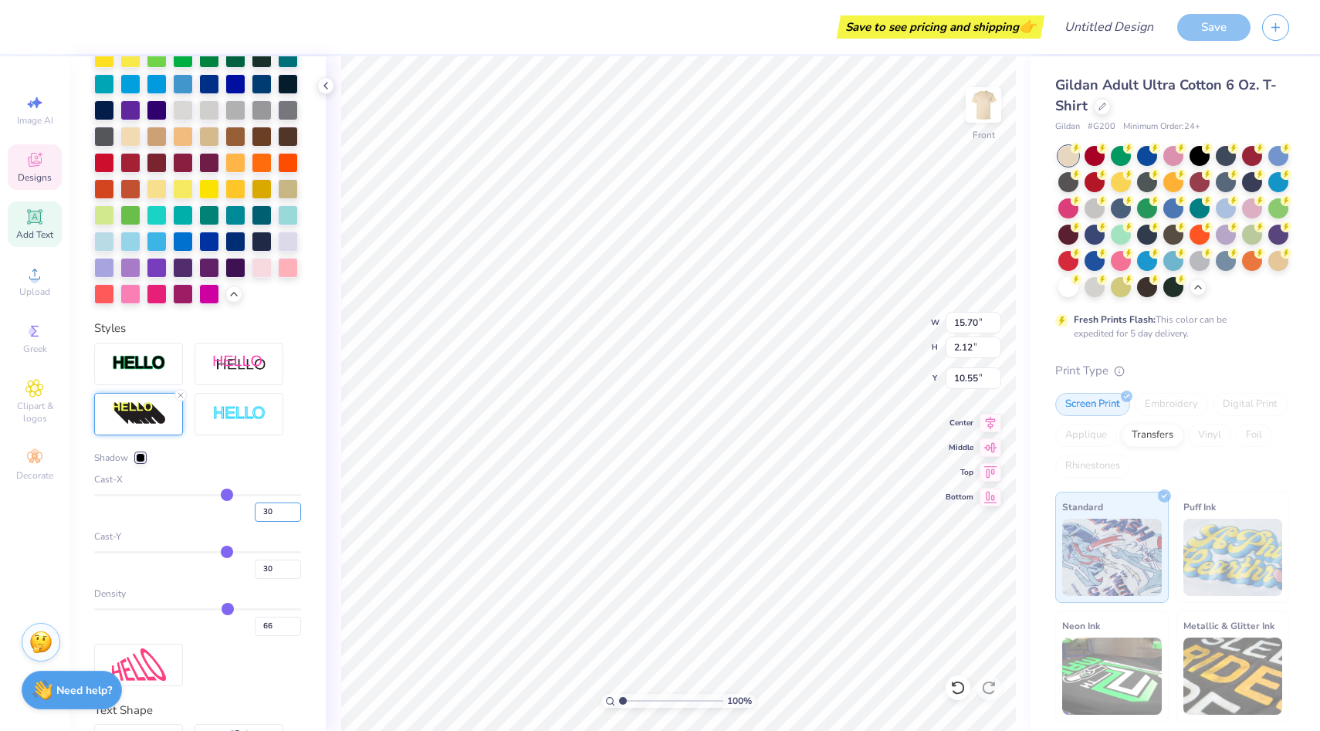
drag, startPoint x: 285, startPoint y: 513, endPoint x: 242, endPoint y: 513, distance: 42.5
click at [242, 513] on div "30" at bounding box center [197, 508] width 207 height 28
click at [300, 563] on input "30" at bounding box center [278, 569] width 46 height 19
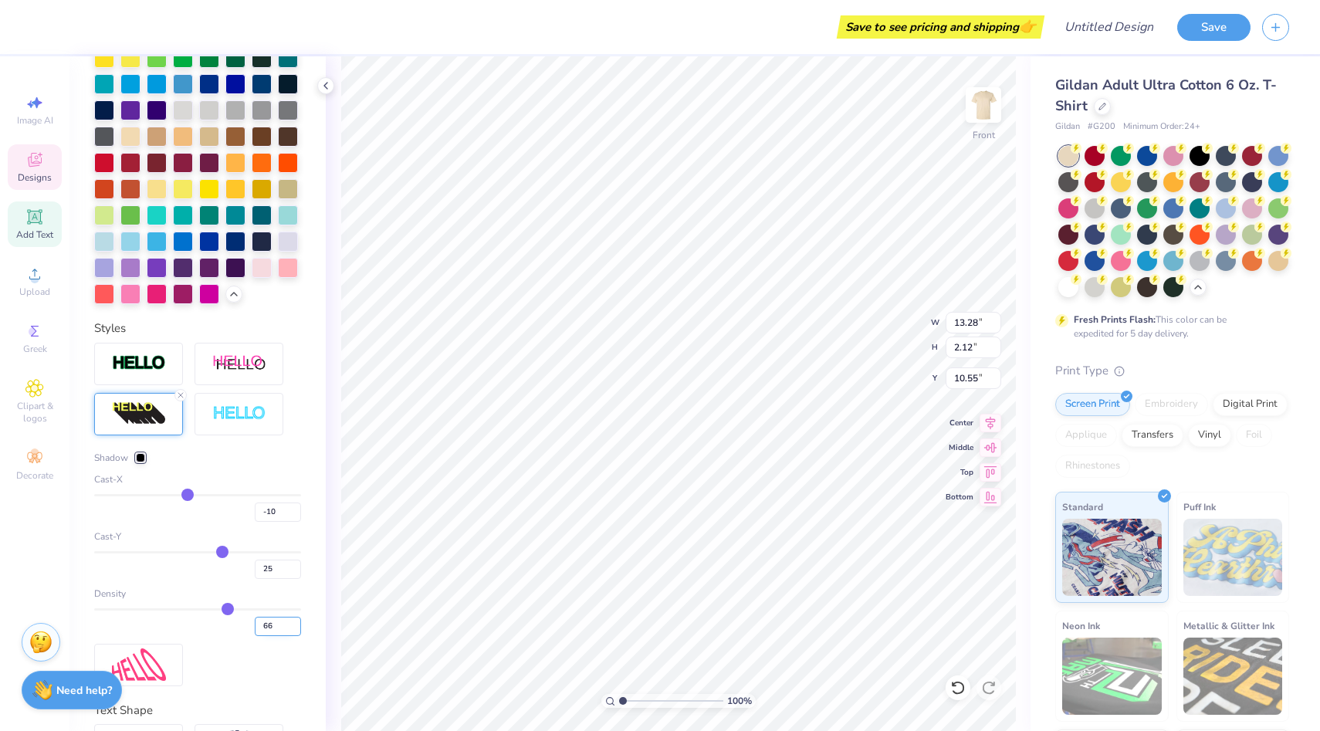
click at [273, 633] on input "66" at bounding box center [278, 626] width 46 height 19
click at [98, 268] on div at bounding box center [104, 266] width 20 height 20
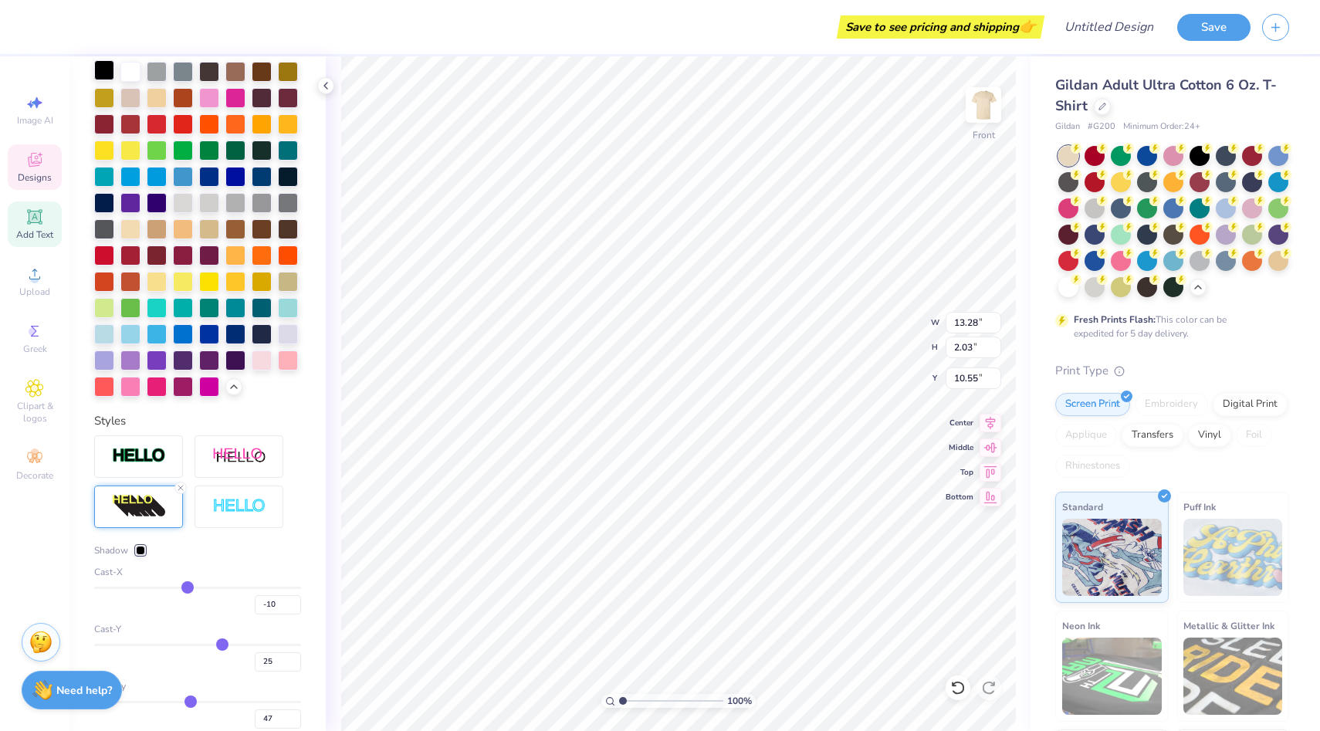
scroll to position [411, 0]
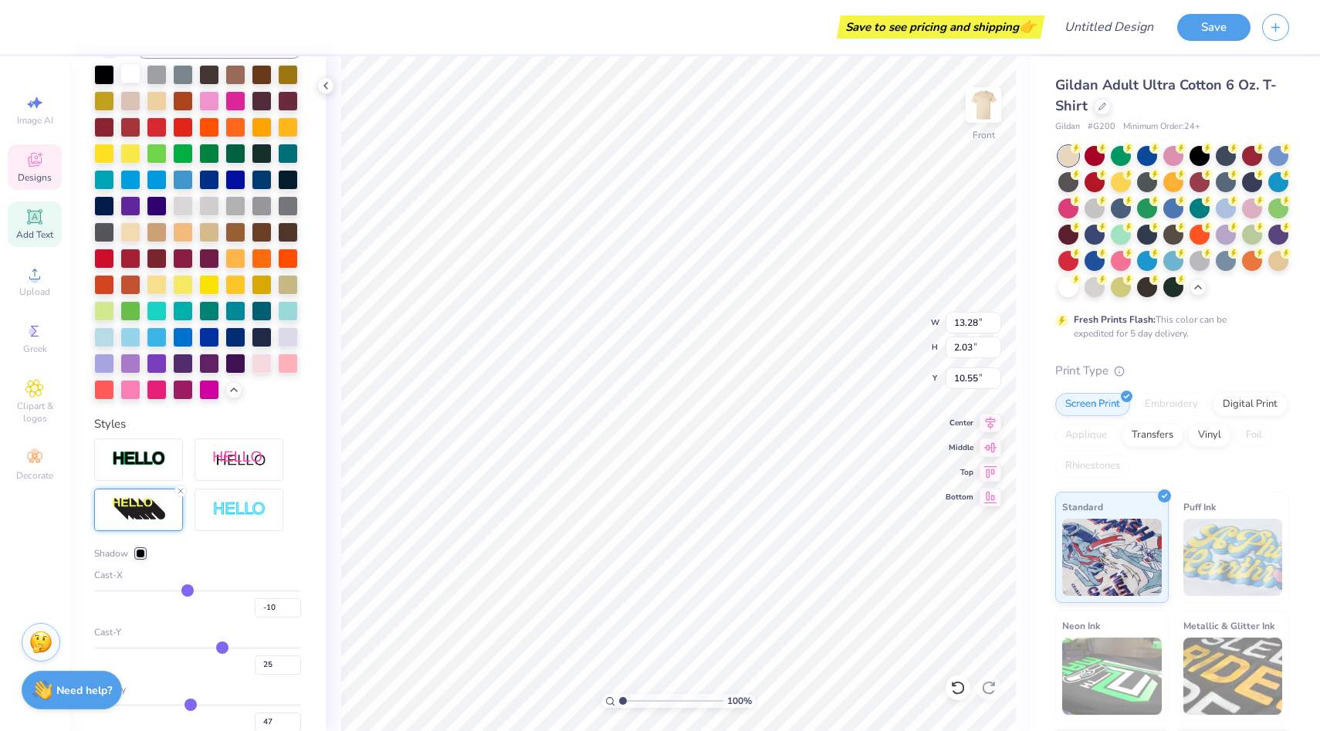
click at [129, 80] on div at bounding box center [130, 73] width 20 height 20
click at [141, 554] on div at bounding box center [140, 553] width 9 height 9
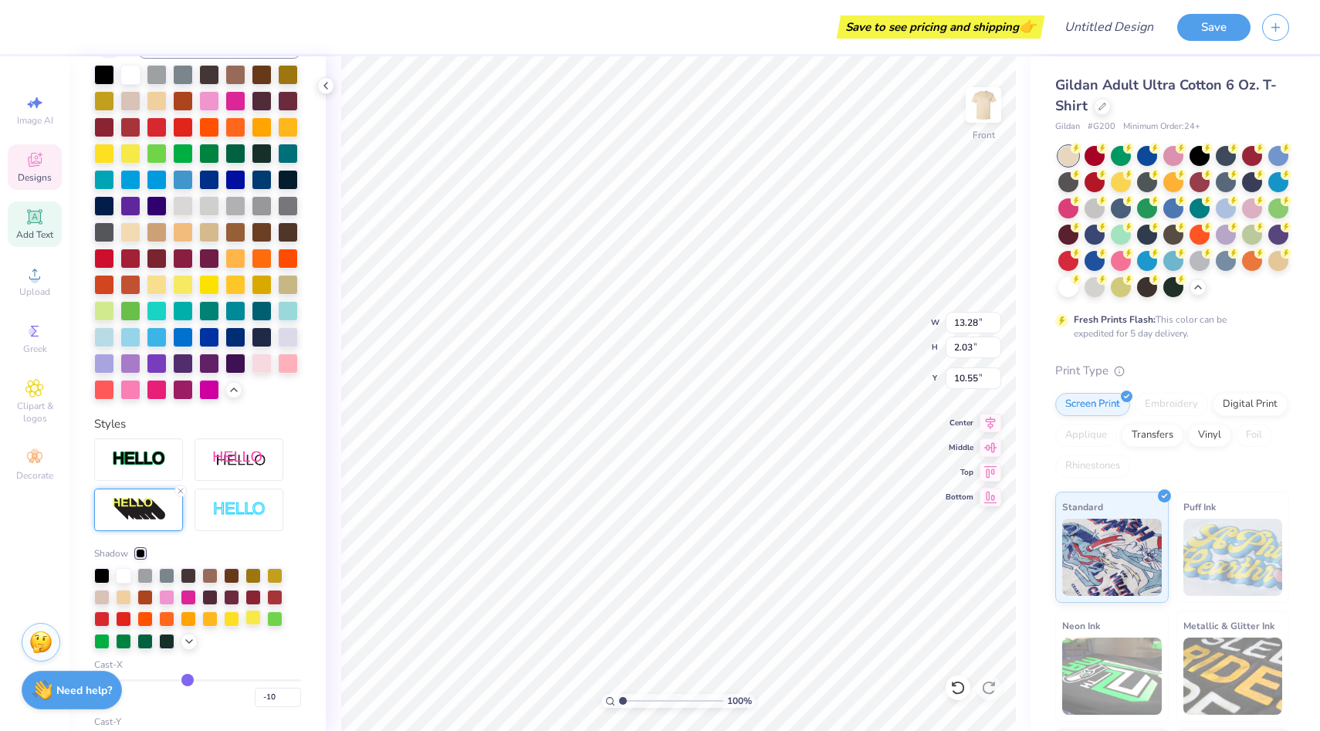
click at [252, 618] on div at bounding box center [253, 617] width 15 height 15
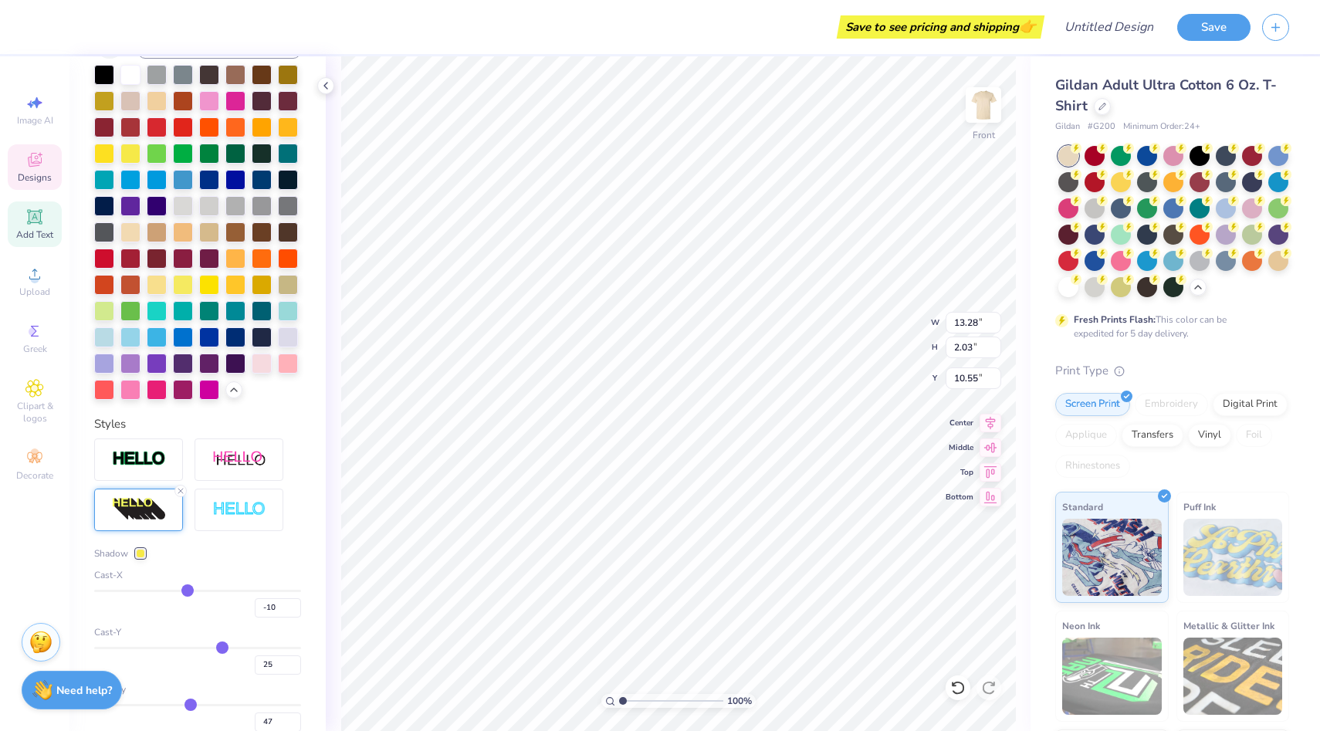
click at [141, 554] on div at bounding box center [140, 553] width 9 height 9
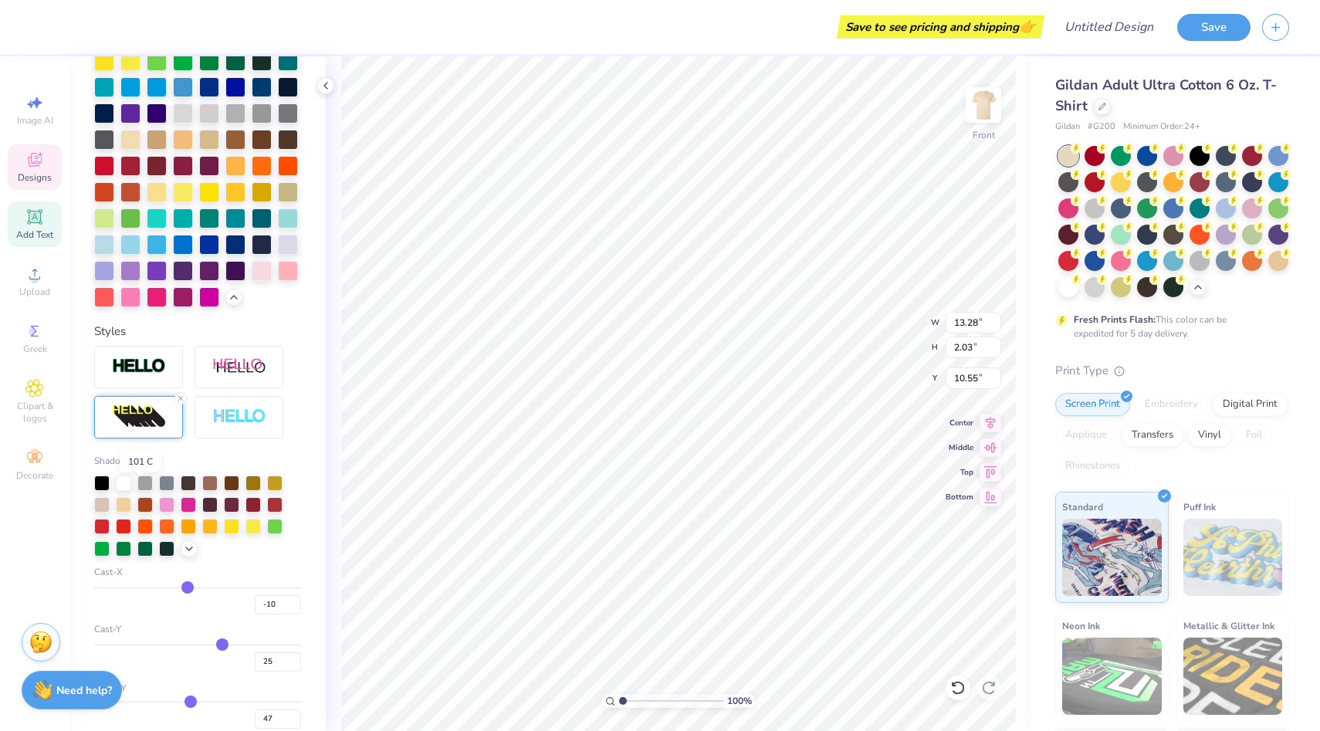
scroll to position [548, 0]
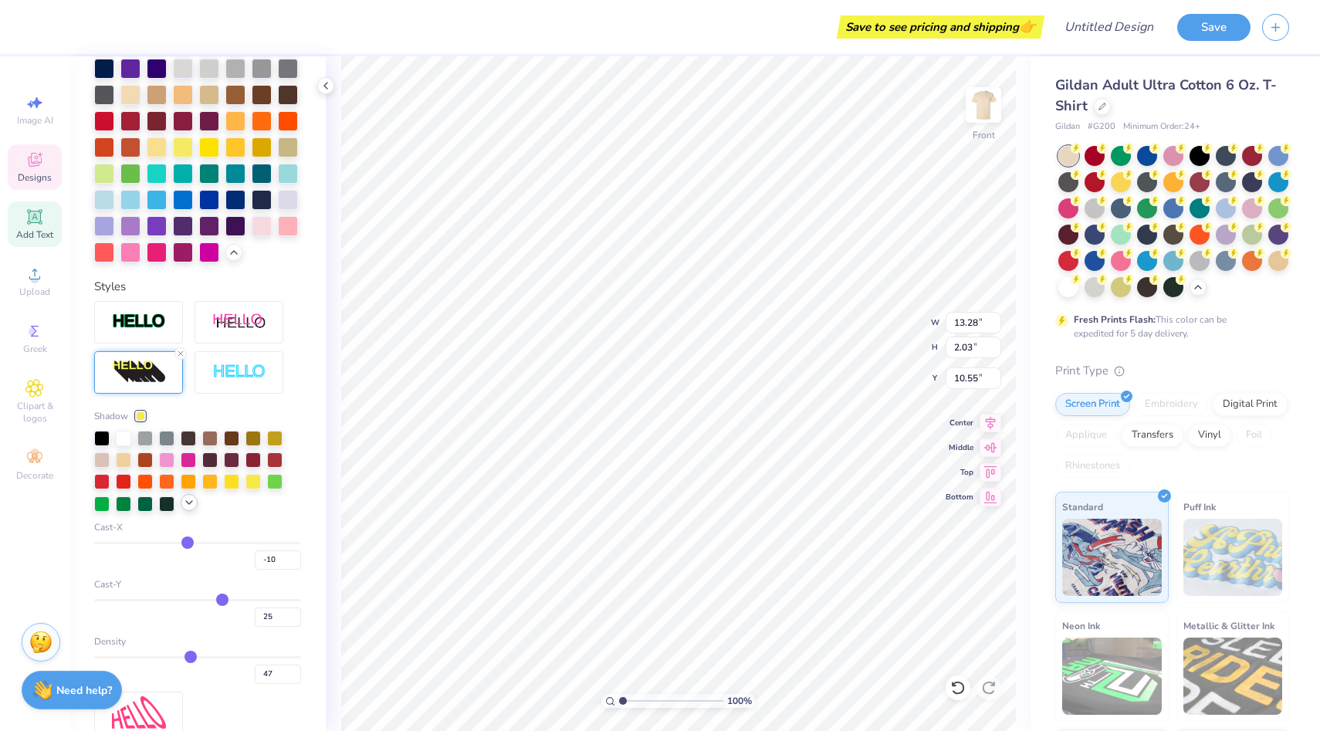
click at [184, 509] on div at bounding box center [189, 502] width 17 height 17
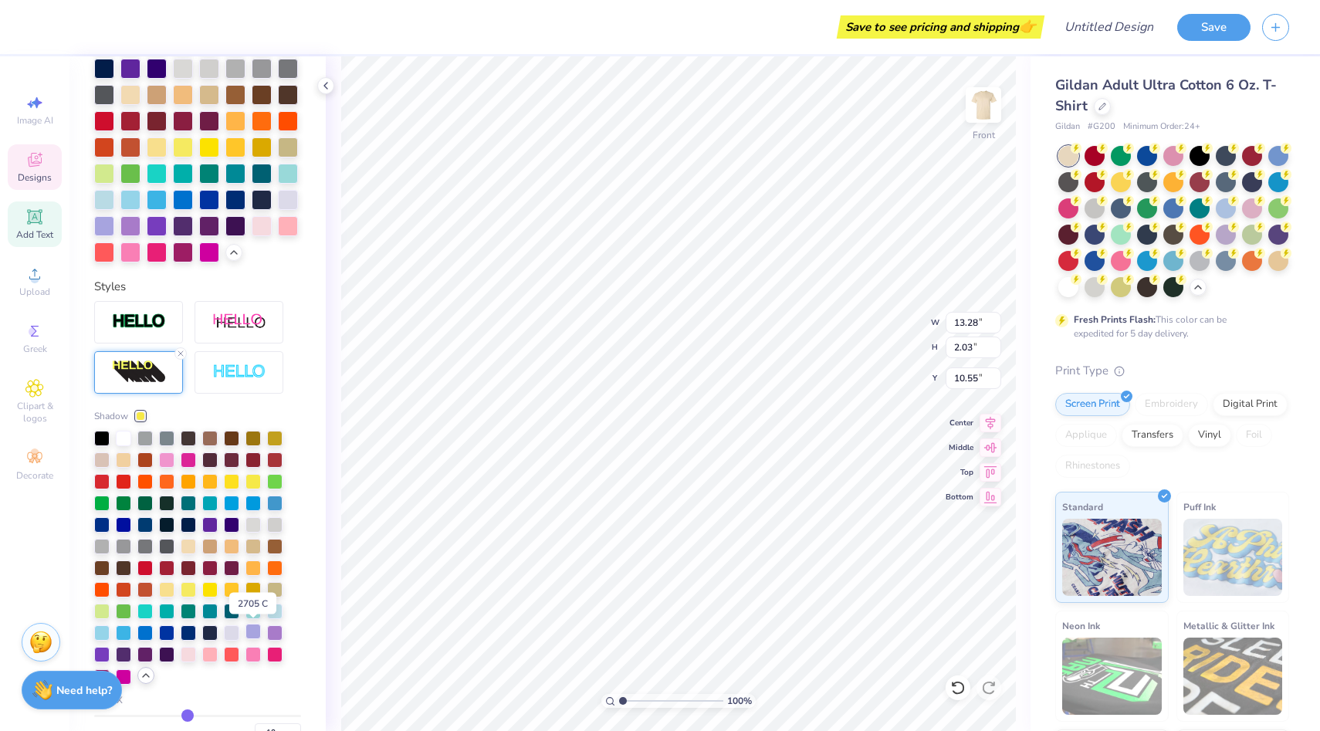
click at [256, 633] on div at bounding box center [253, 631] width 15 height 15
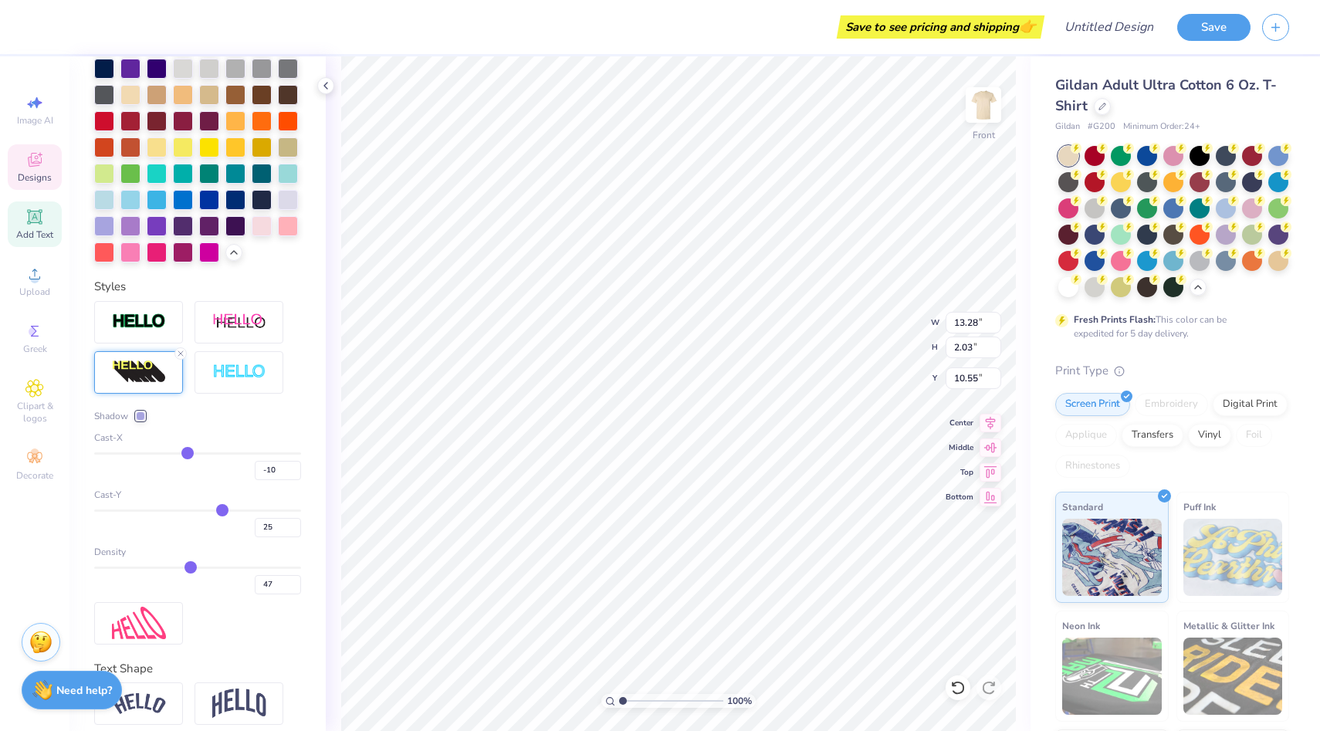
click at [197, 573] on div "47" at bounding box center [197, 581] width 207 height 28
click at [198, 567] on input "range" at bounding box center [197, 568] width 207 height 2
drag, startPoint x: 196, startPoint y: 567, endPoint x: 219, endPoint y: 567, distance: 23.2
click at [219, 567] on input "range" at bounding box center [197, 568] width 207 height 2
drag, startPoint x: 219, startPoint y: 567, endPoint x: 246, endPoint y: 567, distance: 26.3
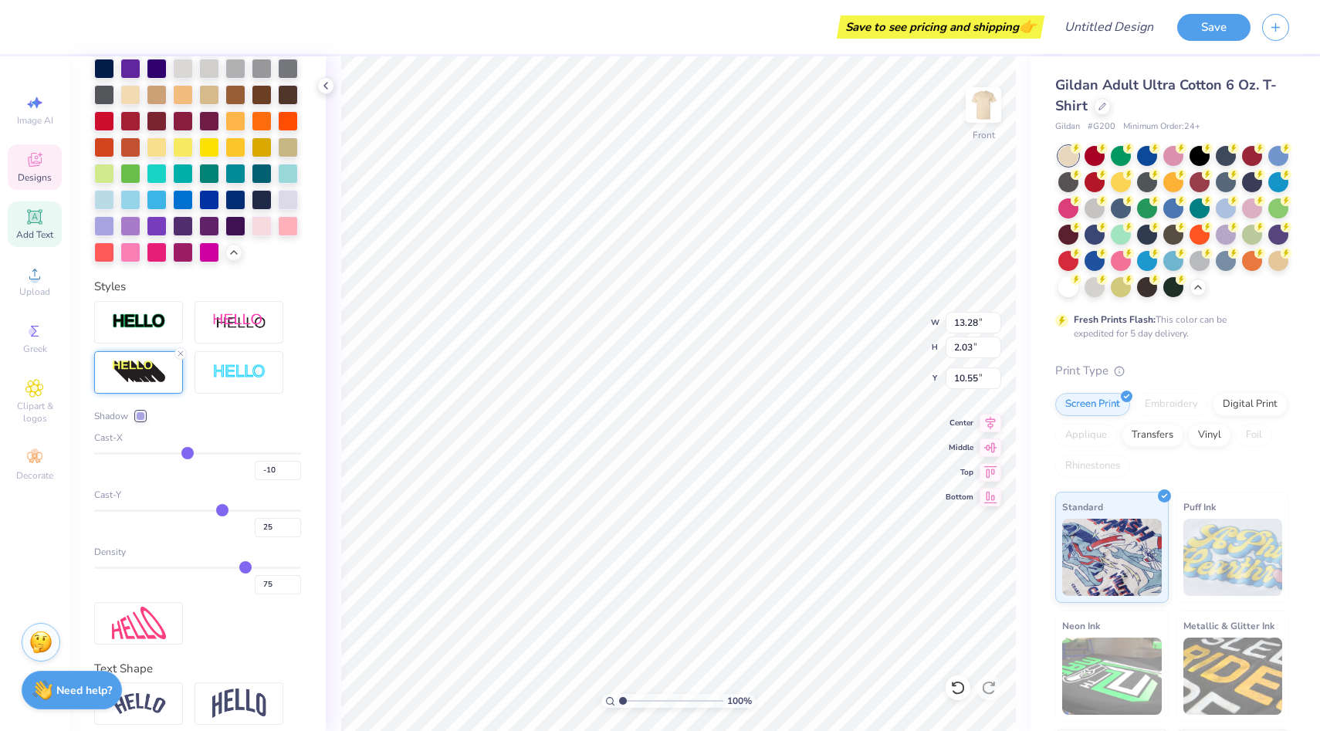
click at [246, 567] on input "range" at bounding box center [197, 568] width 207 height 2
drag, startPoint x: 219, startPoint y: 508, endPoint x: 227, endPoint y: 508, distance: 8.5
click at [226, 510] on input "range" at bounding box center [197, 511] width 207 height 2
click at [233, 510] on input "range" at bounding box center [197, 511] width 207 height 2
click at [191, 452] on input "range" at bounding box center [197, 453] width 207 height 2
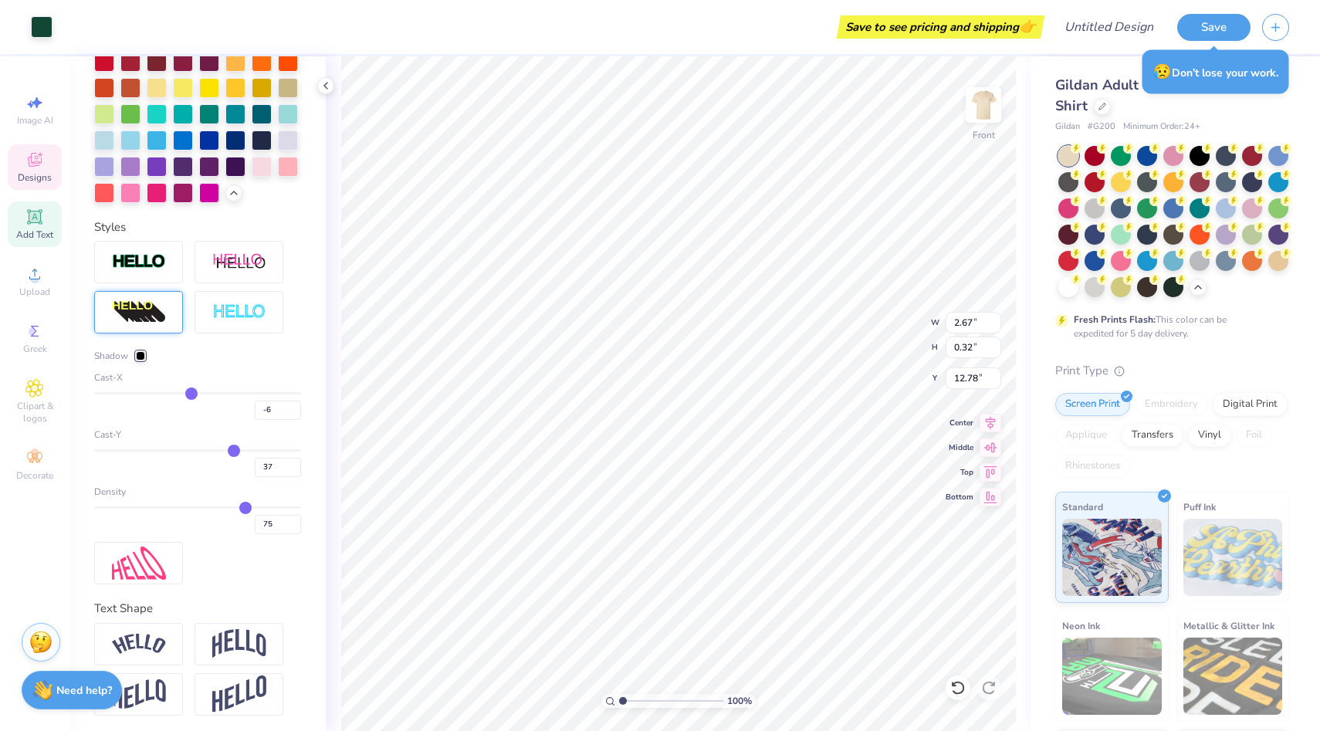
scroll to position [350, 0]
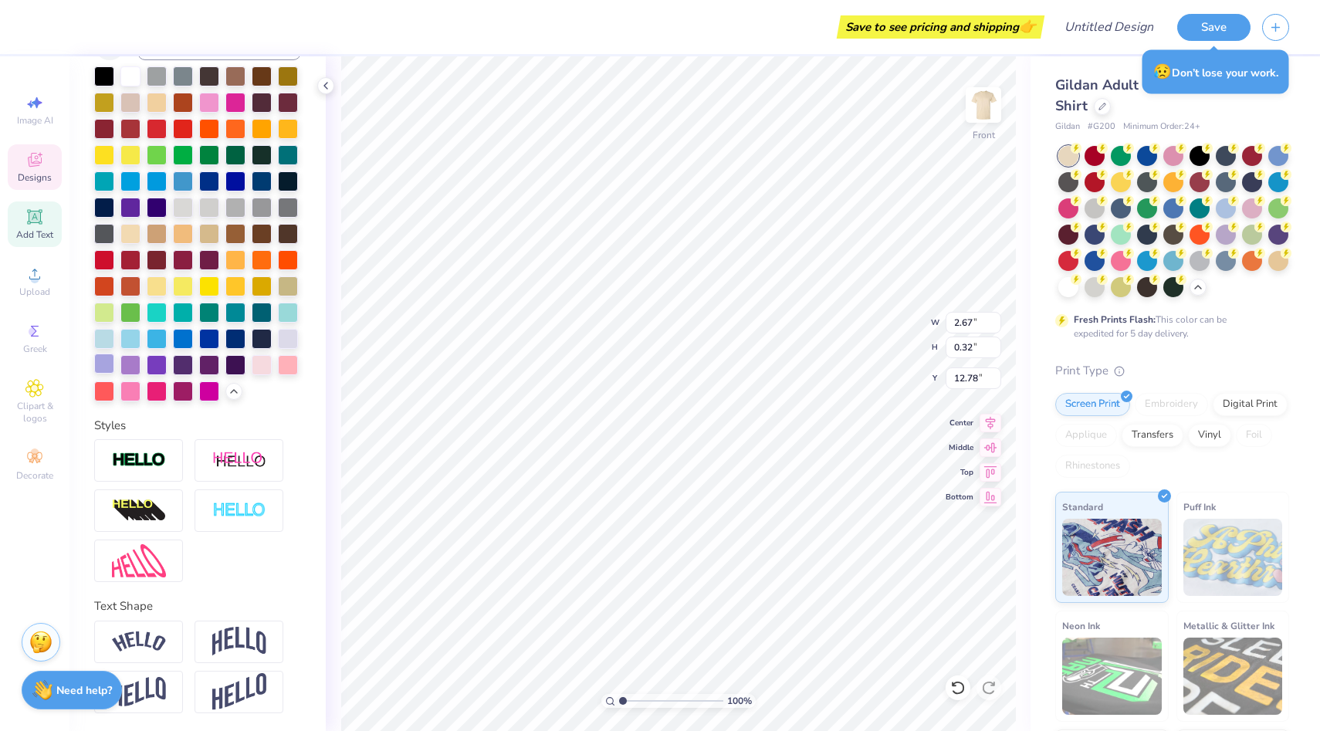
click at [106, 371] on div at bounding box center [104, 364] width 20 height 20
click at [110, 362] on div at bounding box center [104, 364] width 20 height 20
click at [1099, 104] on icon at bounding box center [1103, 105] width 8 height 8
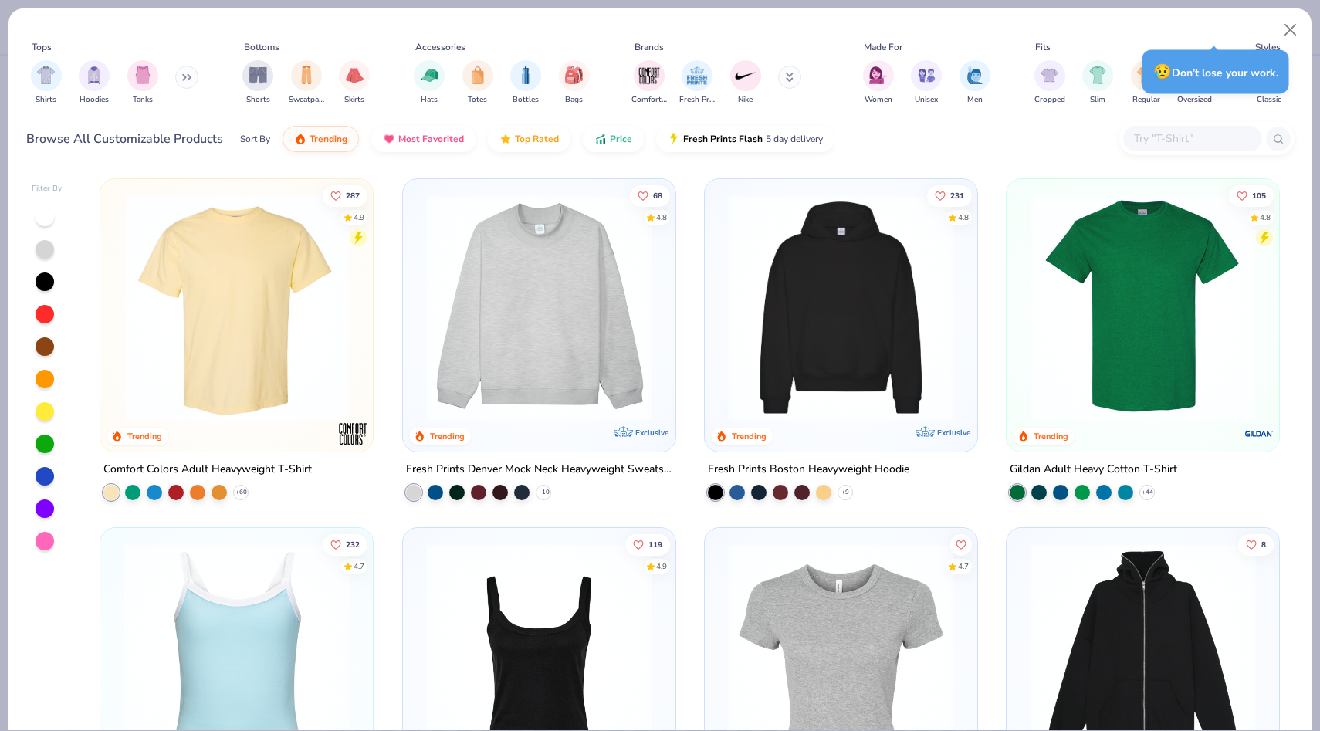
click at [198, 73] on button at bounding box center [186, 77] width 23 height 23
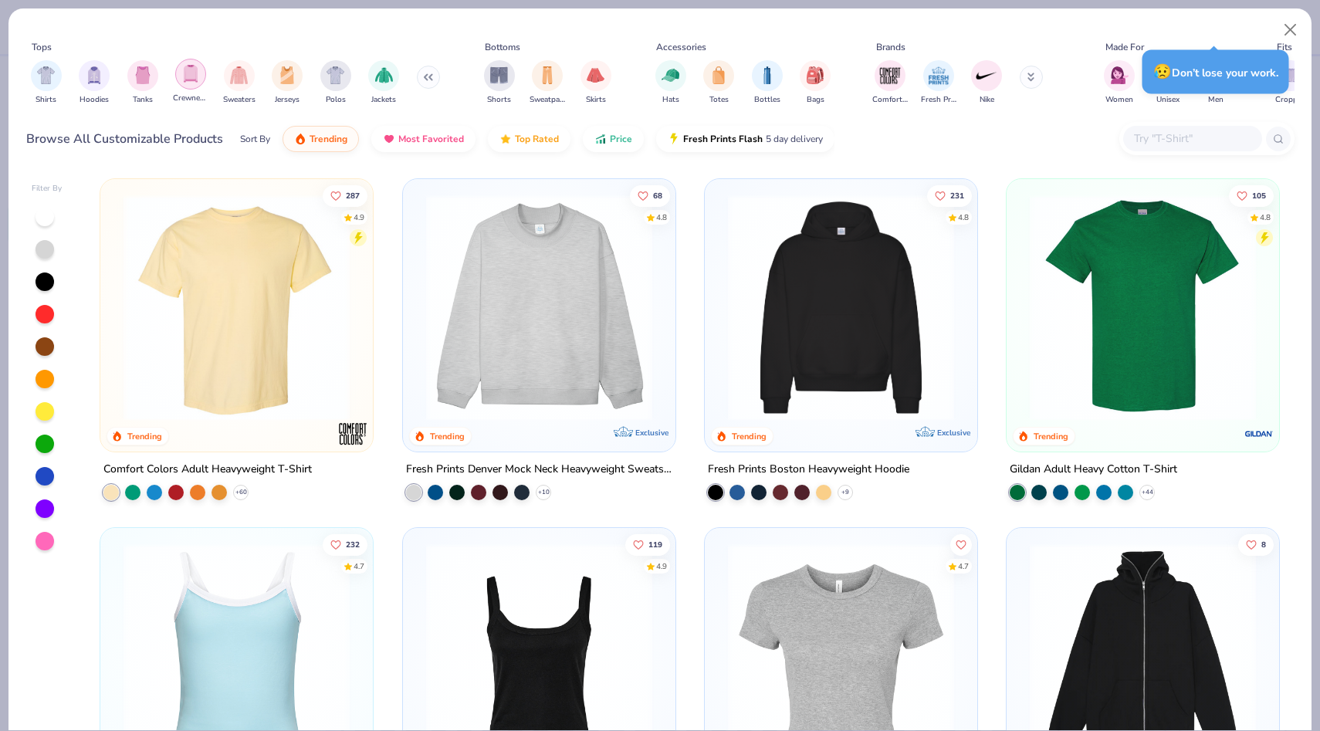
click at [193, 70] on img "filter for Crewnecks" at bounding box center [190, 74] width 17 height 18
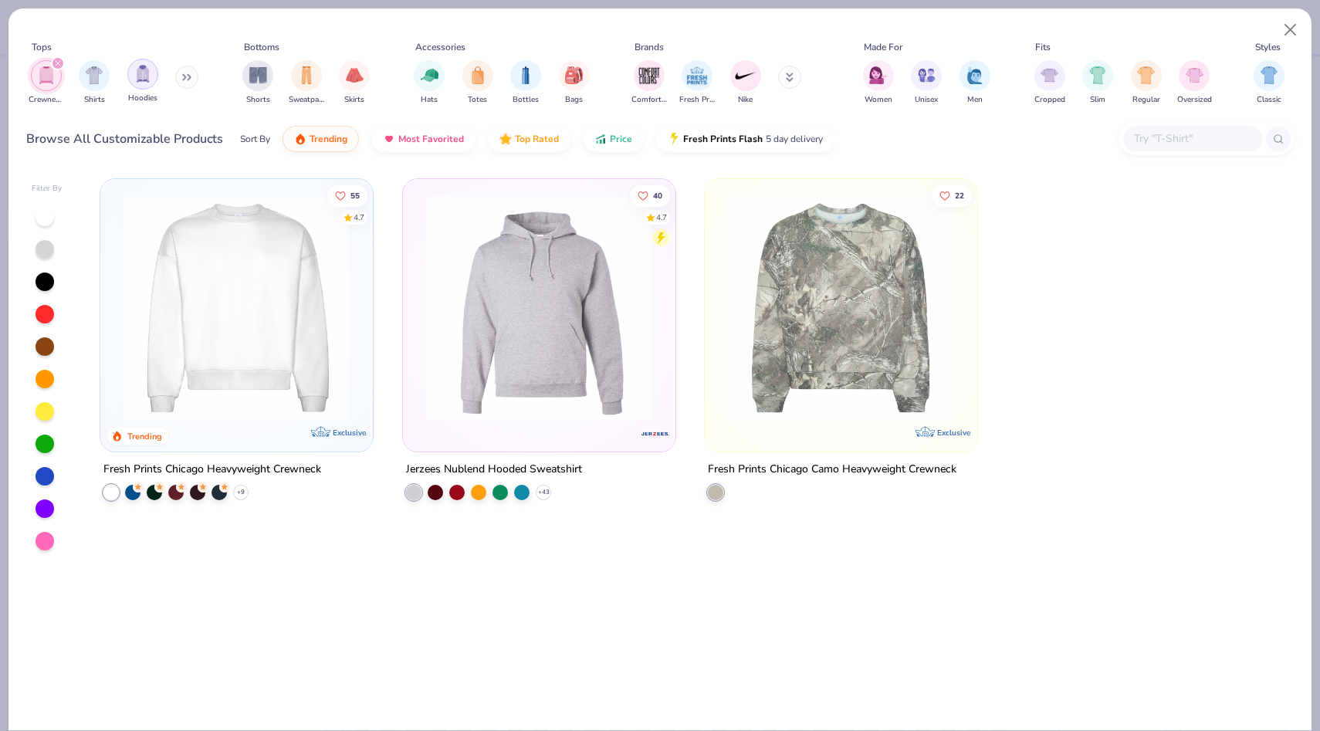
click at [151, 74] on div "filter for Hoodies" at bounding box center [142, 74] width 31 height 31
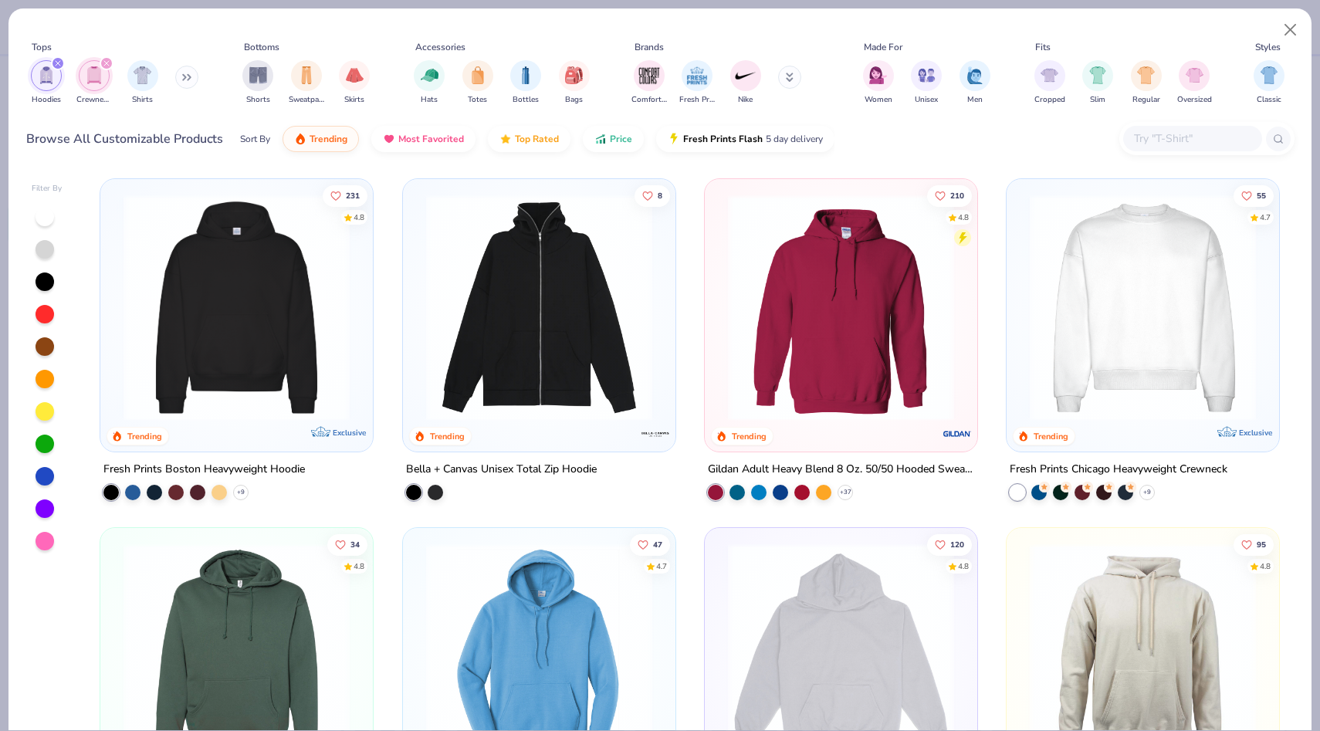
click at [59, 61] on icon "filter for Hoodies" at bounding box center [58, 63] width 5 height 5
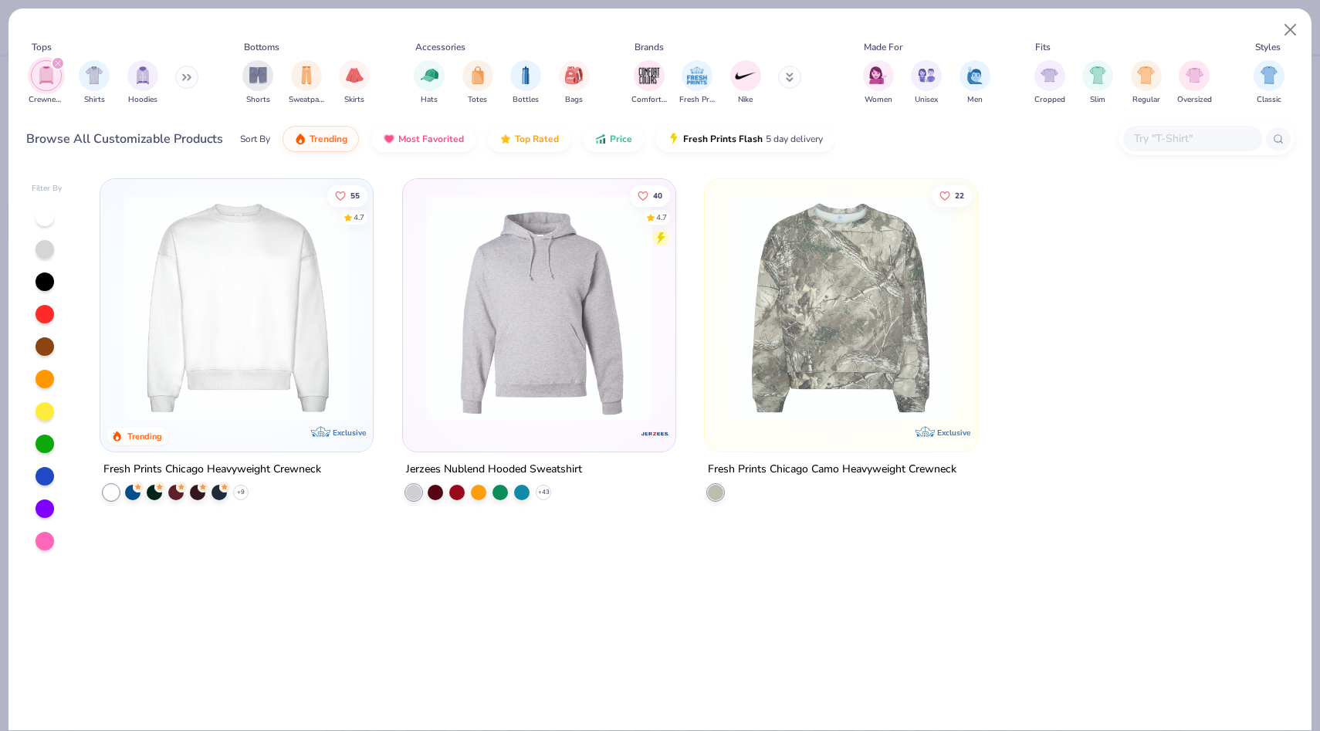
click at [357, 296] on img at bounding box center [478, 308] width 242 height 226
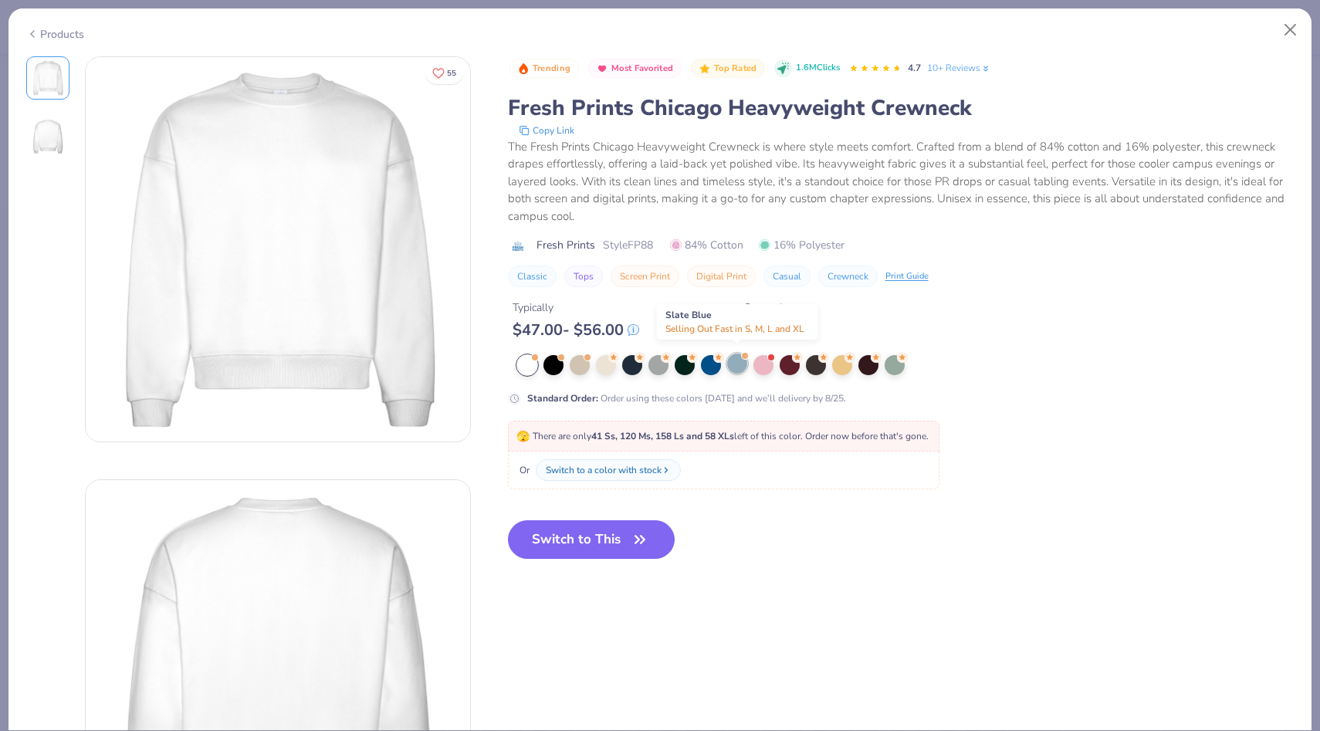
click at [734, 361] on div at bounding box center [737, 364] width 20 height 20
